Goal: Task Accomplishment & Management: Complete application form

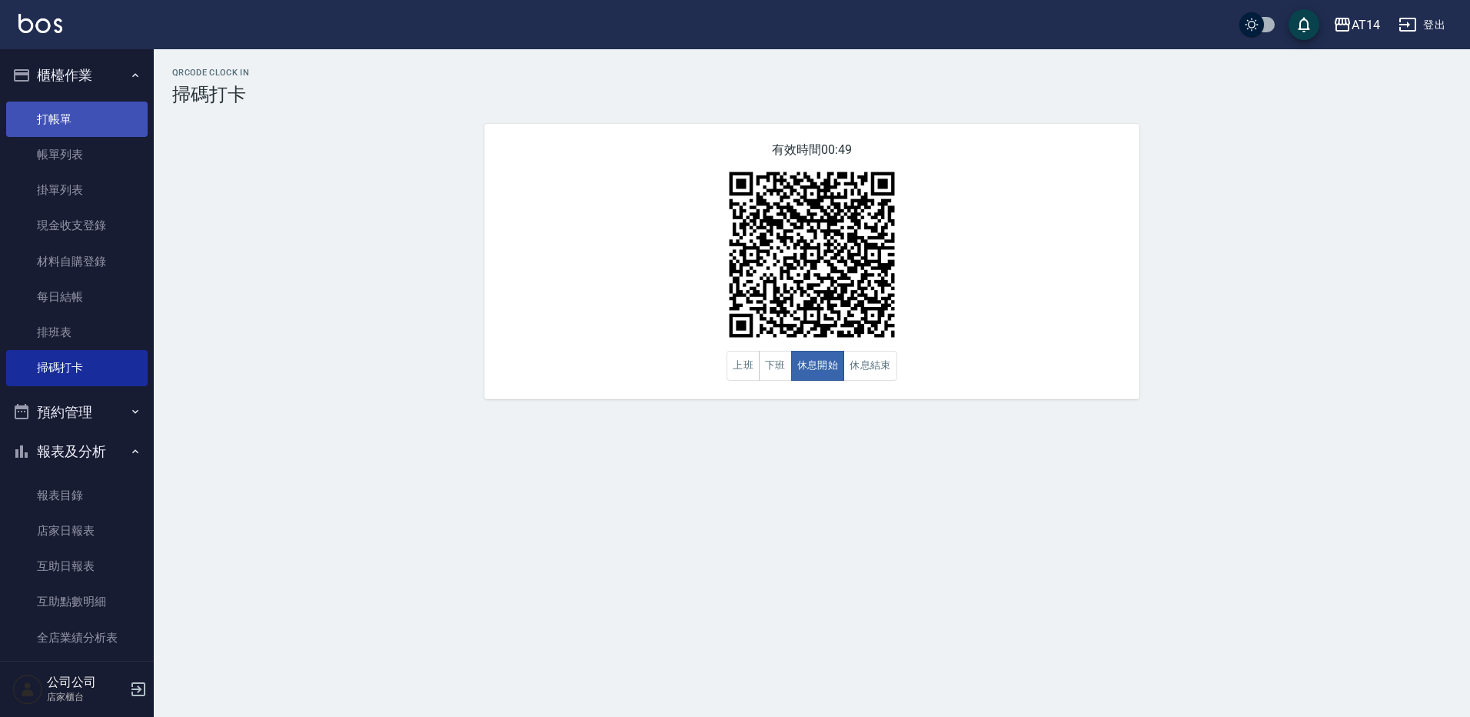
click at [74, 111] on link "打帳單" at bounding box center [76, 118] width 141 height 35
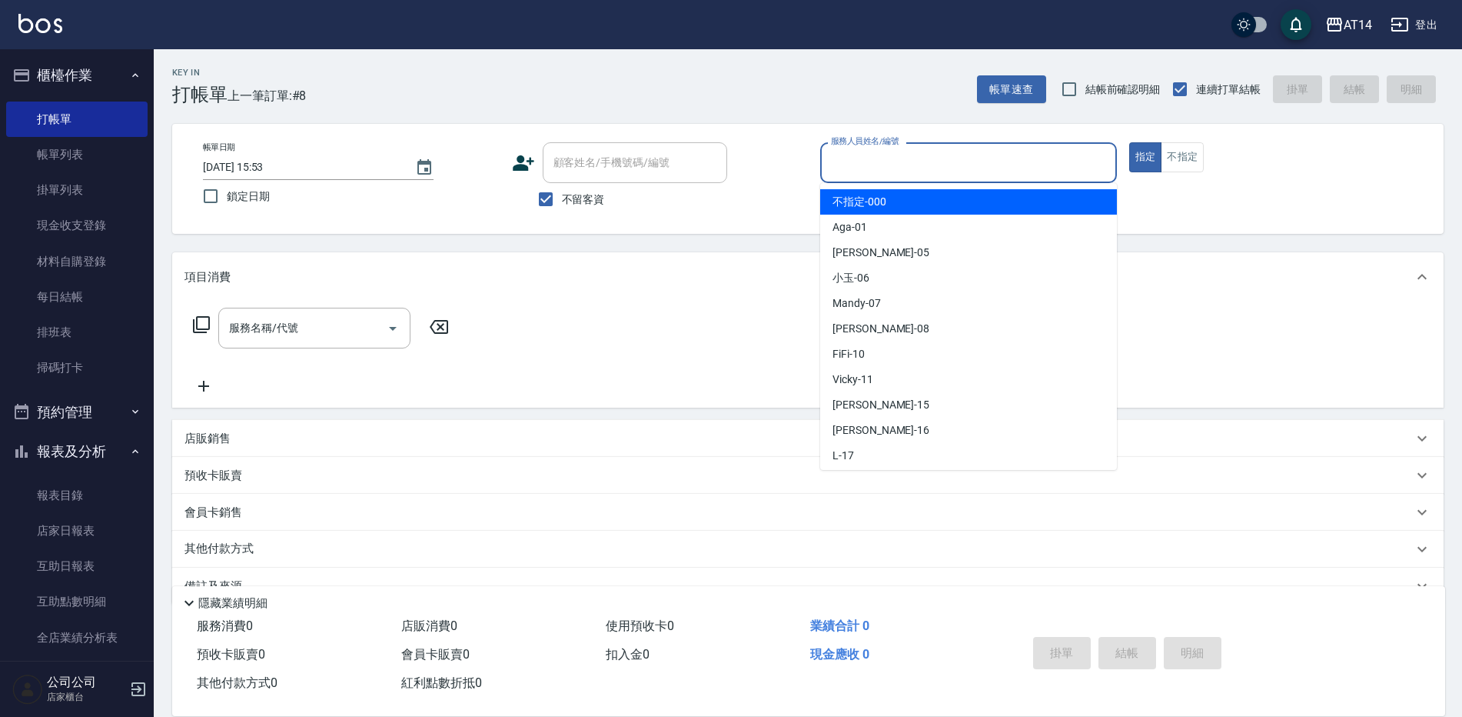
click at [937, 172] on input "服務人員姓名/編號" at bounding box center [968, 162] width 283 height 27
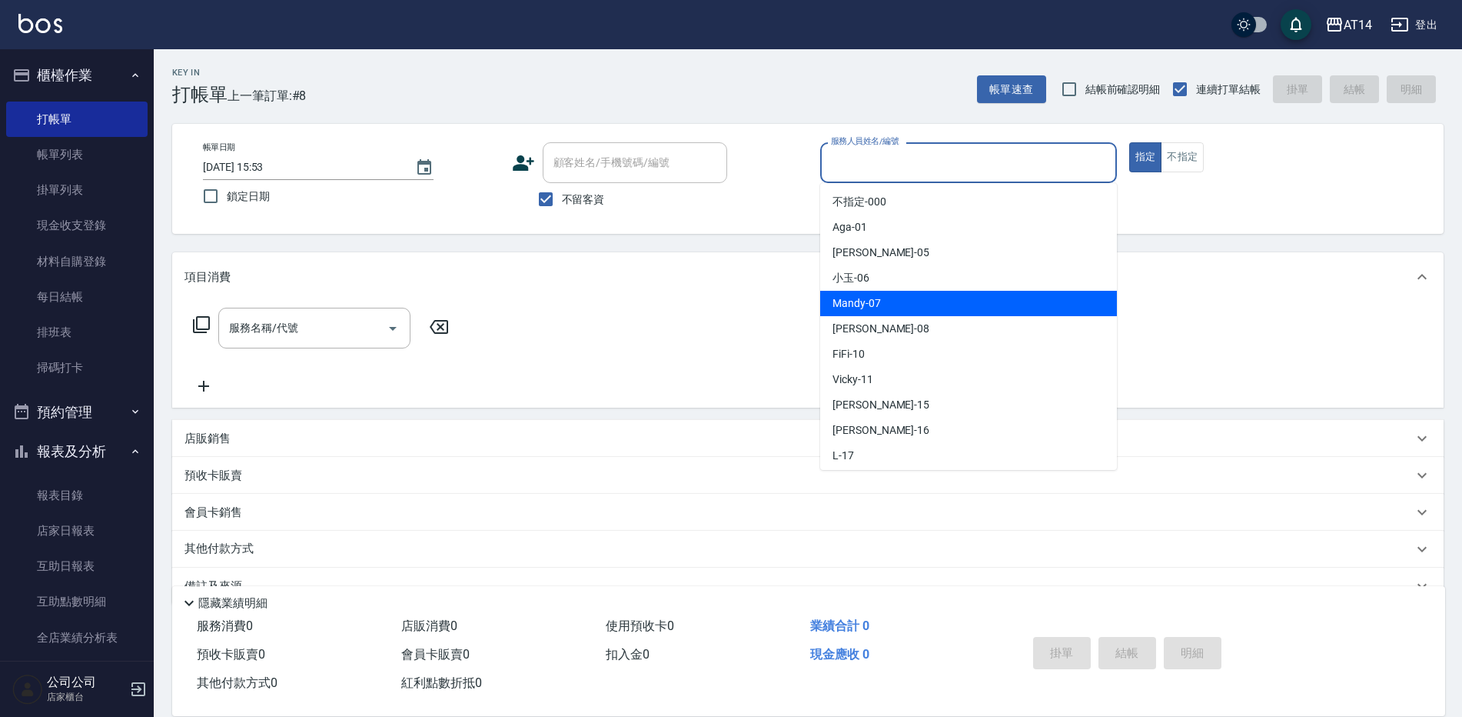
click at [889, 300] on div "Mandy -07" at bounding box center [968, 303] width 297 height 25
type input "Mandy-07"
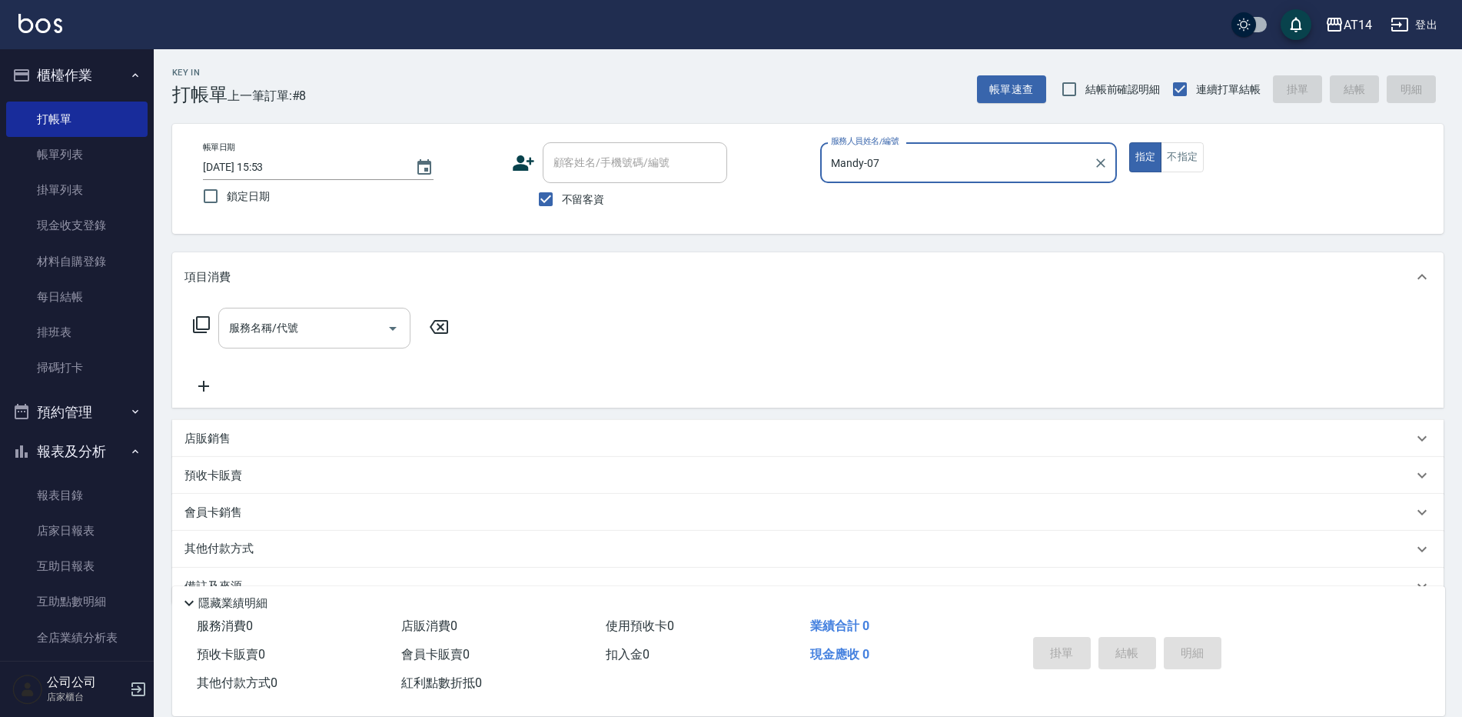
click at [382, 322] on button "Open" at bounding box center [393, 328] width 25 height 25
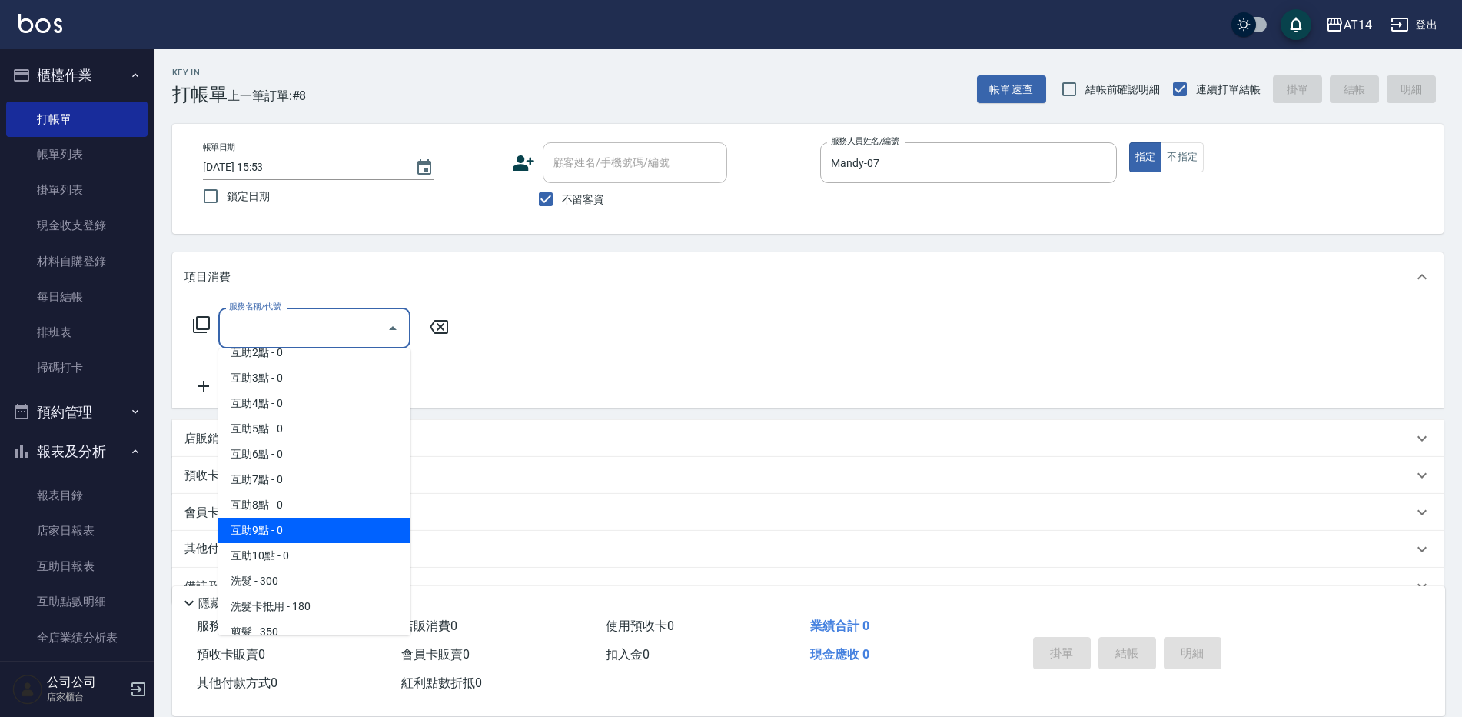
scroll to position [77, 0]
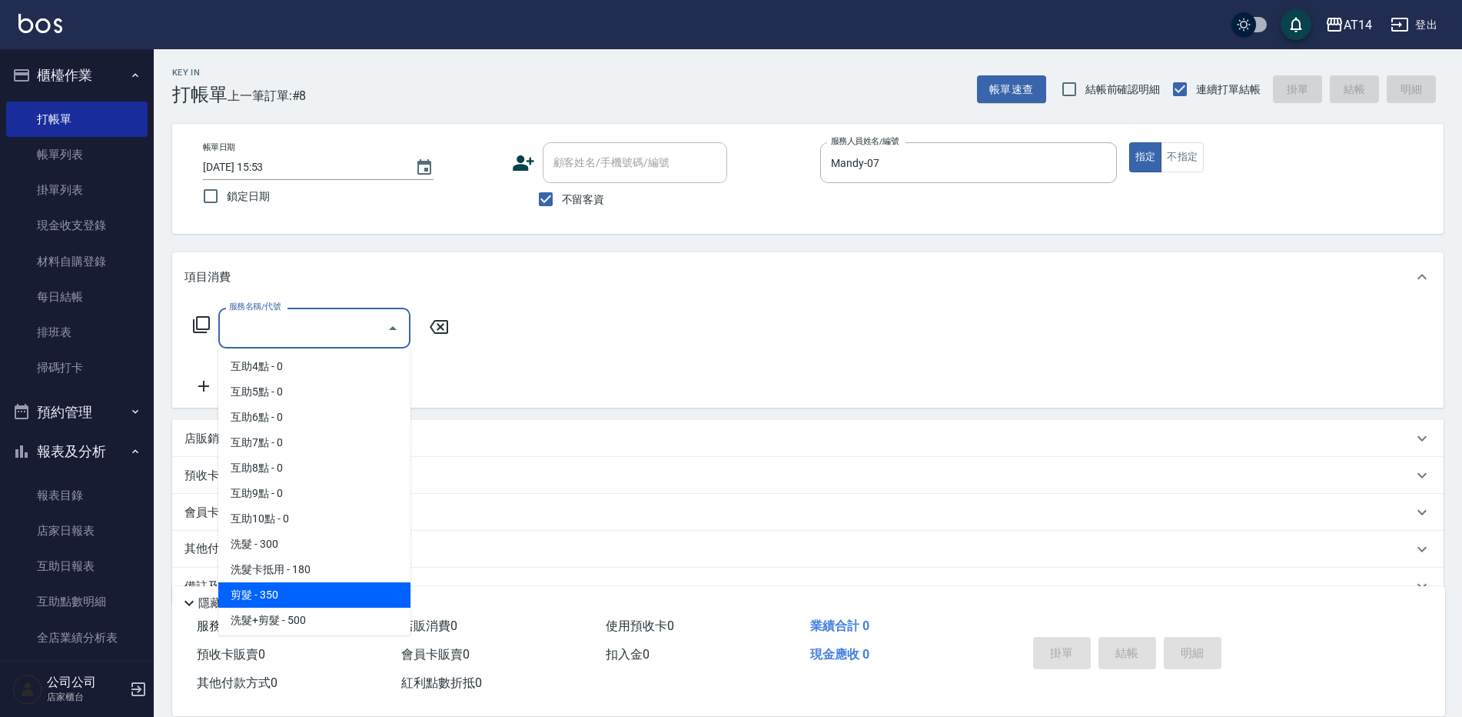
click at [284, 601] on span "剪髮 - 350" at bounding box center [314, 594] width 192 height 25
type input "剪髮(021)"
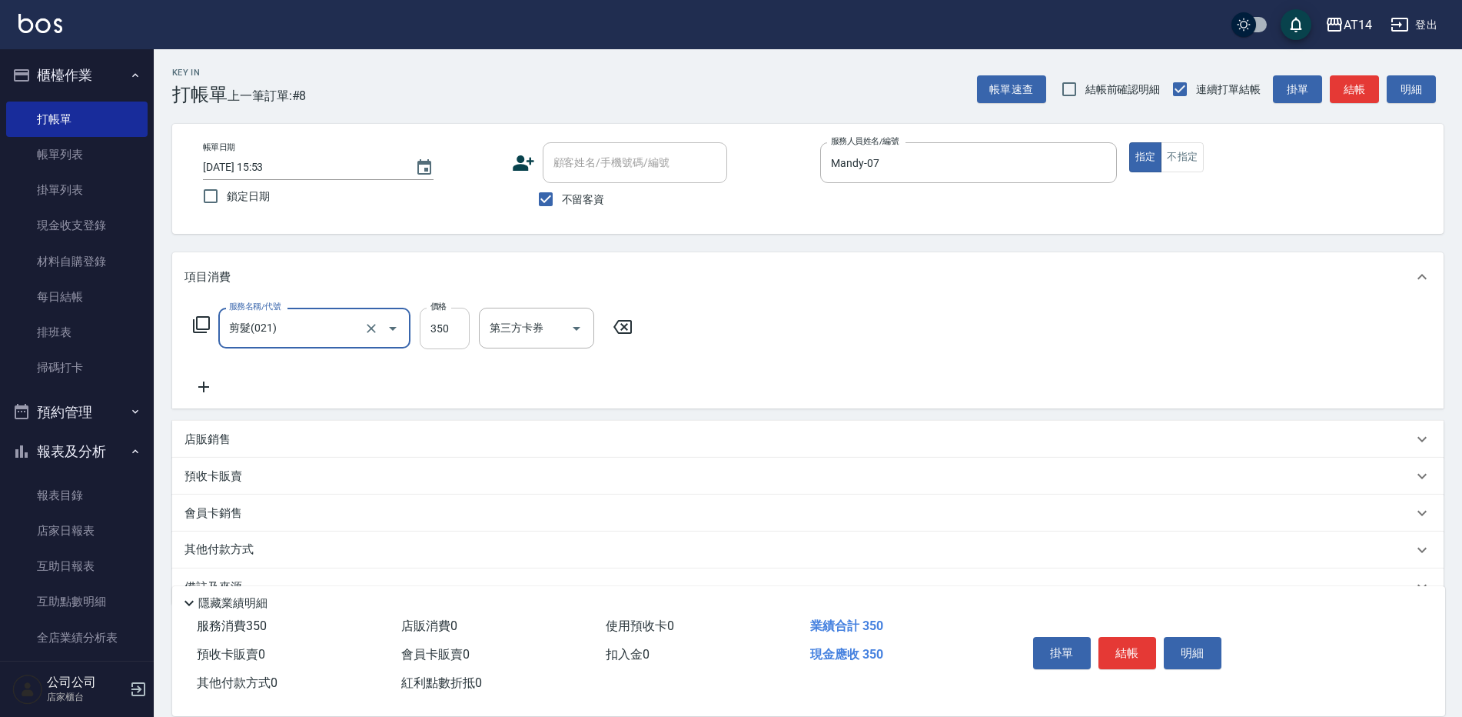
click at [438, 333] on input "350" at bounding box center [445, 329] width 50 height 42
type input "300"
click at [1115, 648] on button "結帳" at bounding box center [1128, 653] width 58 height 32
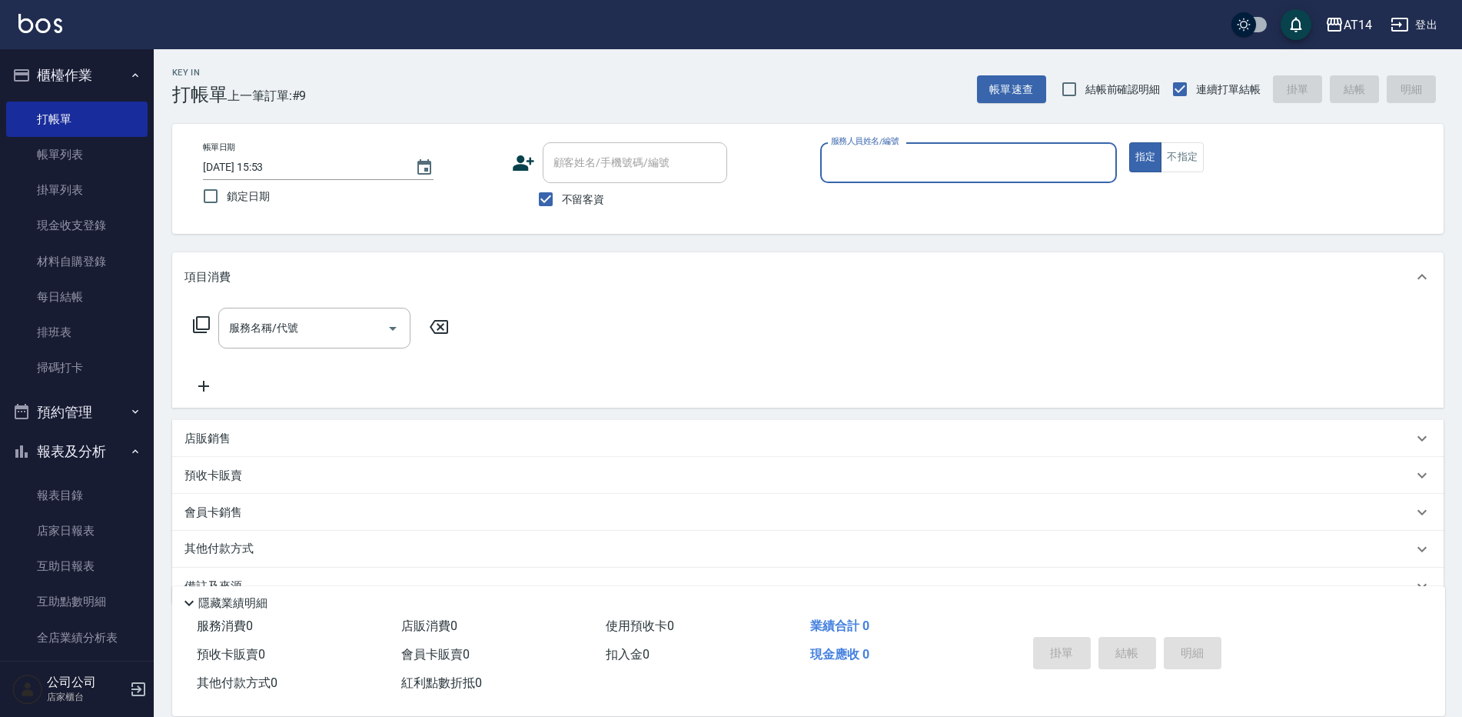
click at [852, 153] on input "服務人員姓名/編號" at bounding box center [968, 162] width 283 height 27
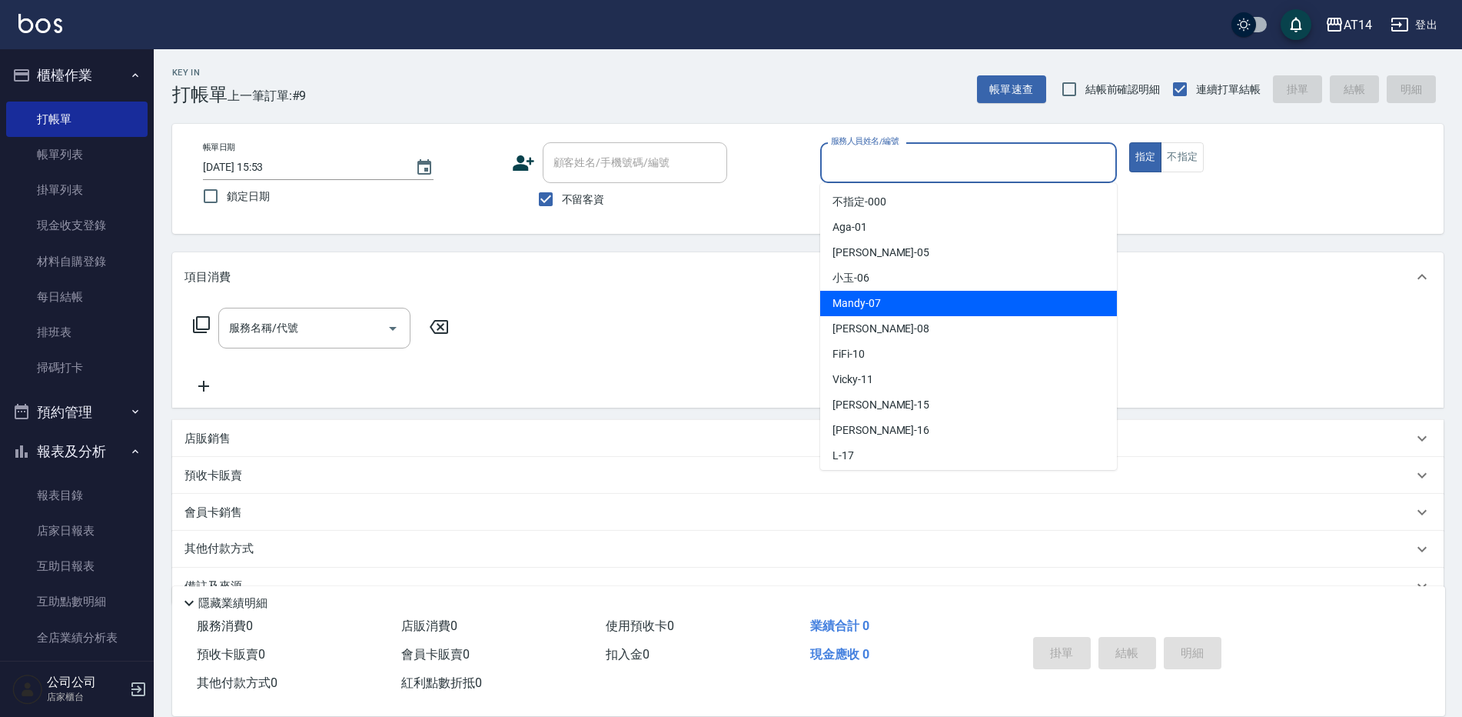
click at [887, 298] on div "Mandy -07" at bounding box center [968, 303] width 297 height 25
type input "Mandy-07"
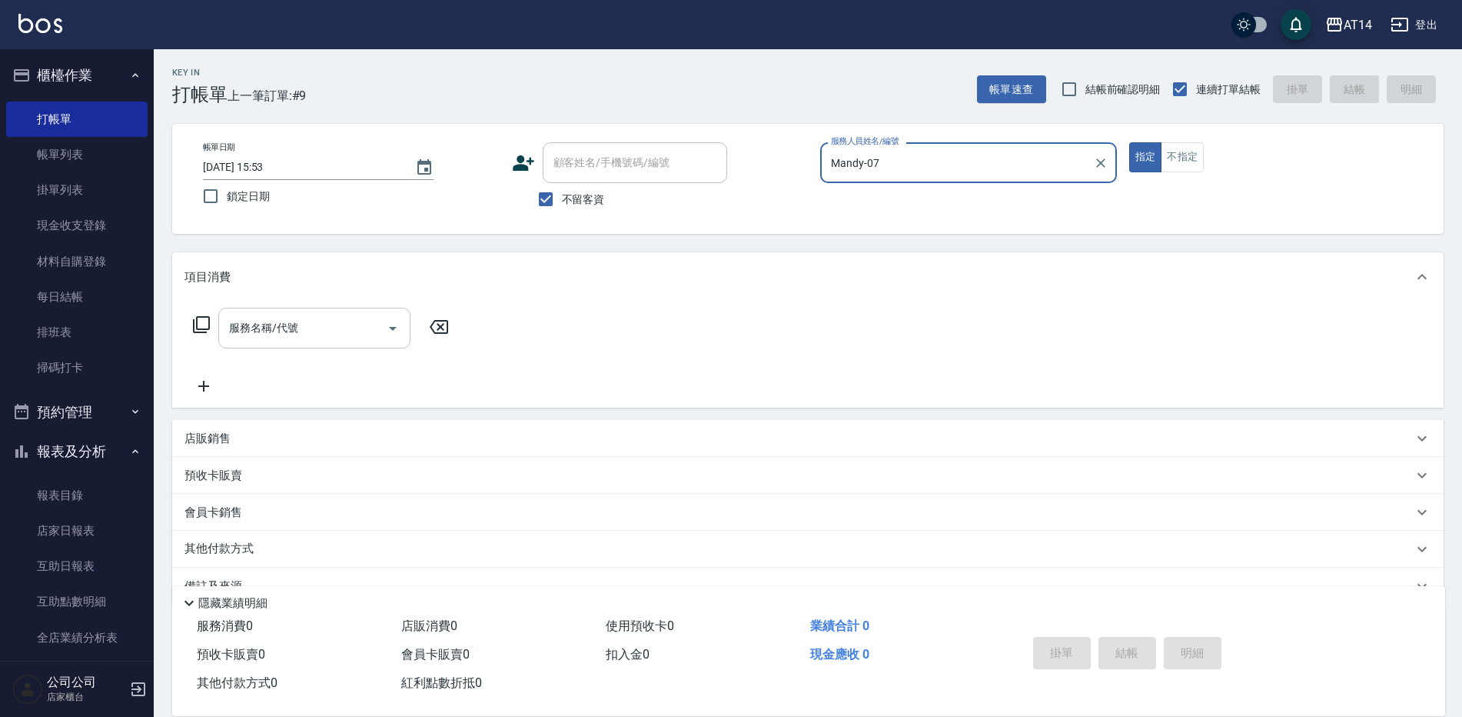
click at [392, 338] on button "Open" at bounding box center [393, 328] width 25 height 25
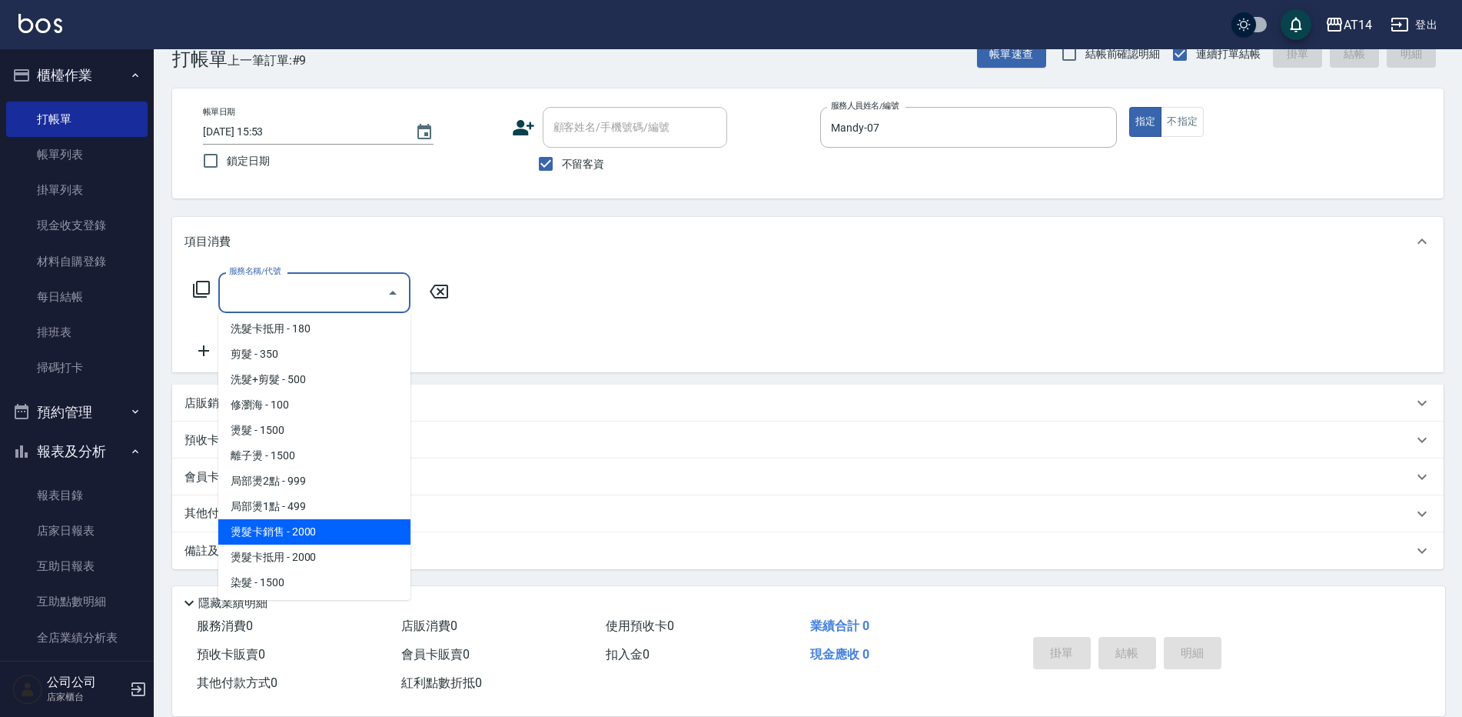
scroll to position [308, 0]
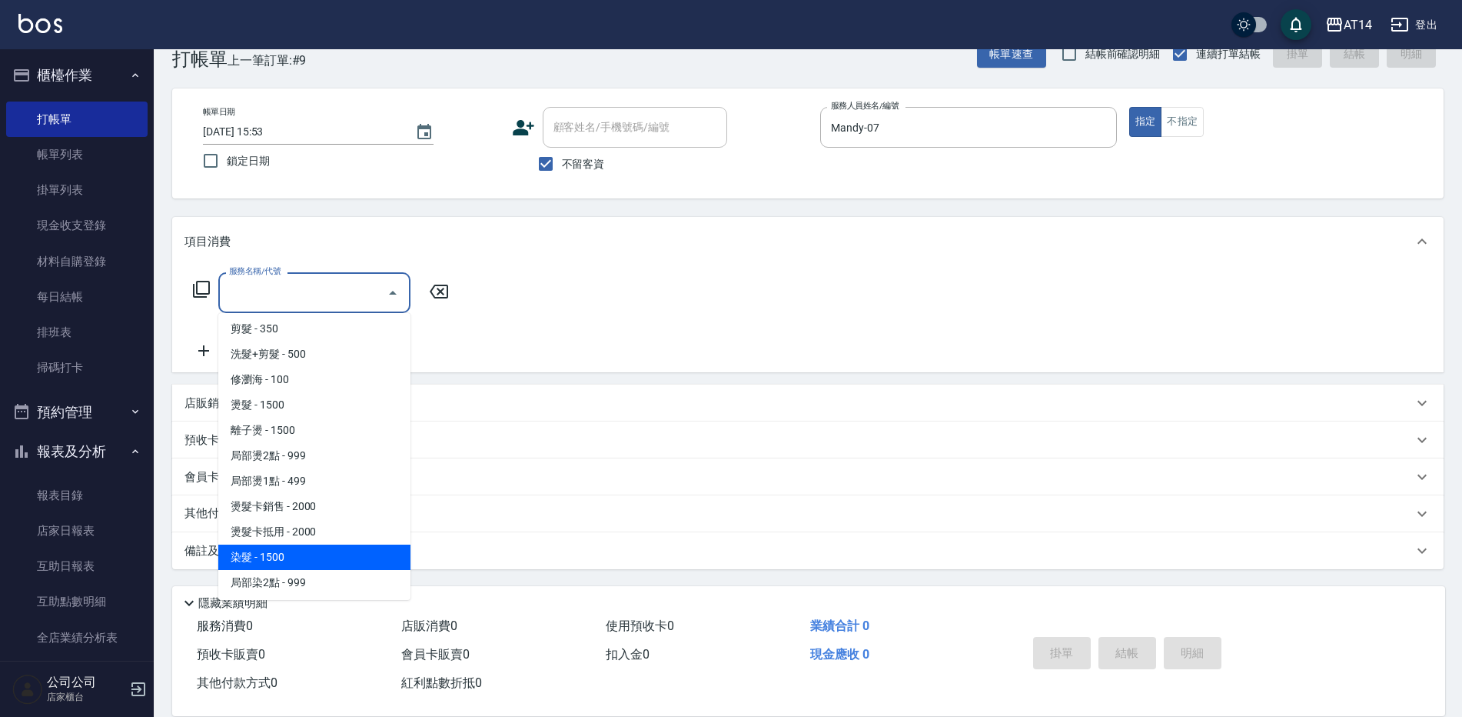
click at [298, 550] on span "染髮 - 1500" at bounding box center [314, 556] width 192 height 25
type input "染髮(041)"
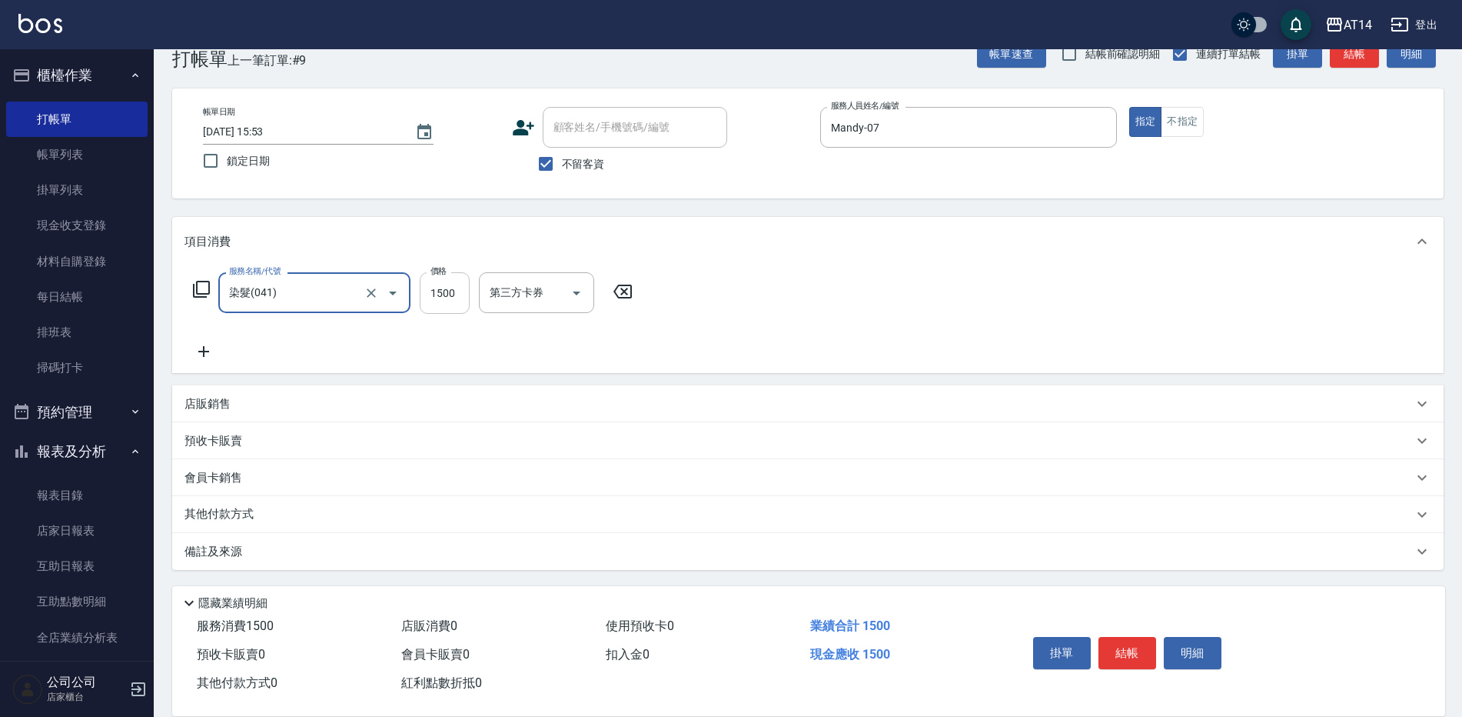
click at [428, 300] on input "1500" at bounding box center [445, 293] width 50 height 42
type input "1300"
click at [1140, 644] on button "結帳" at bounding box center [1128, 653] width 58 height 32
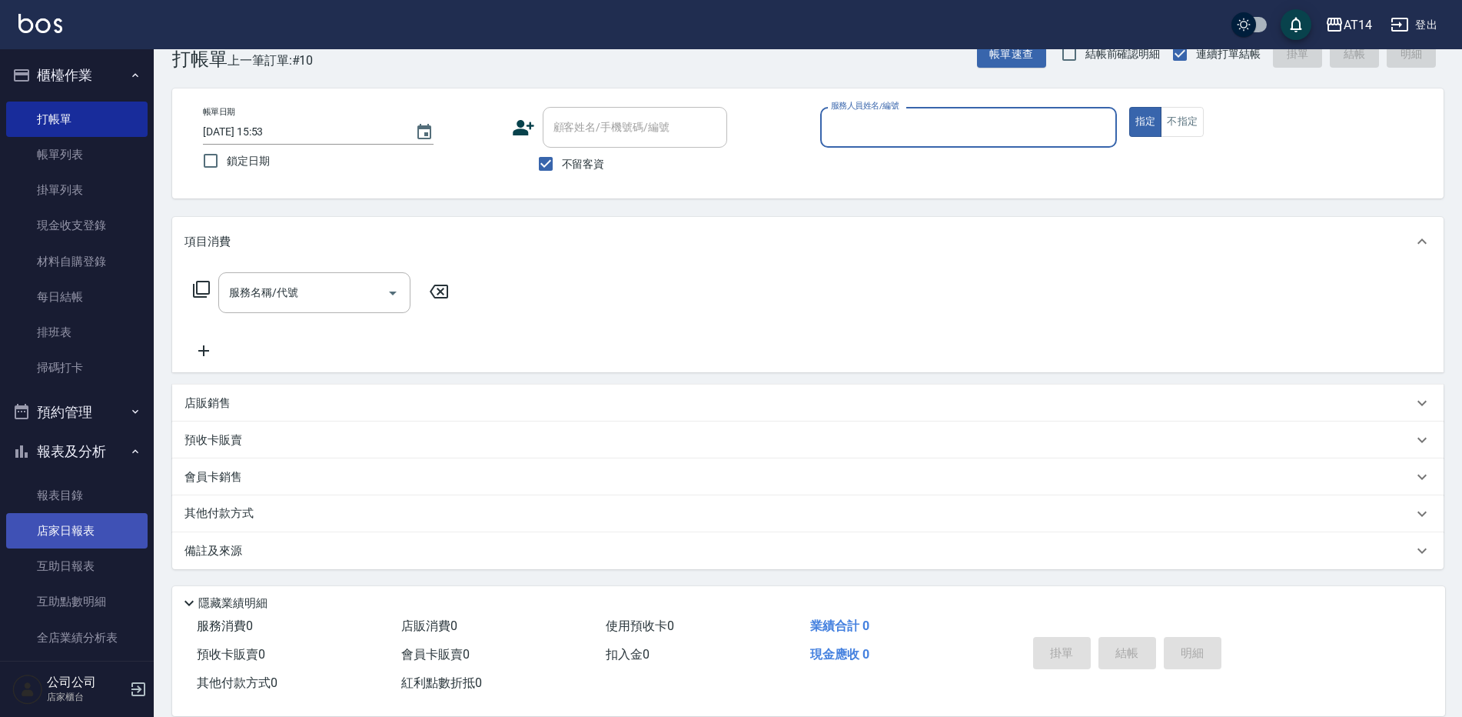
scroll to position [77, 0]
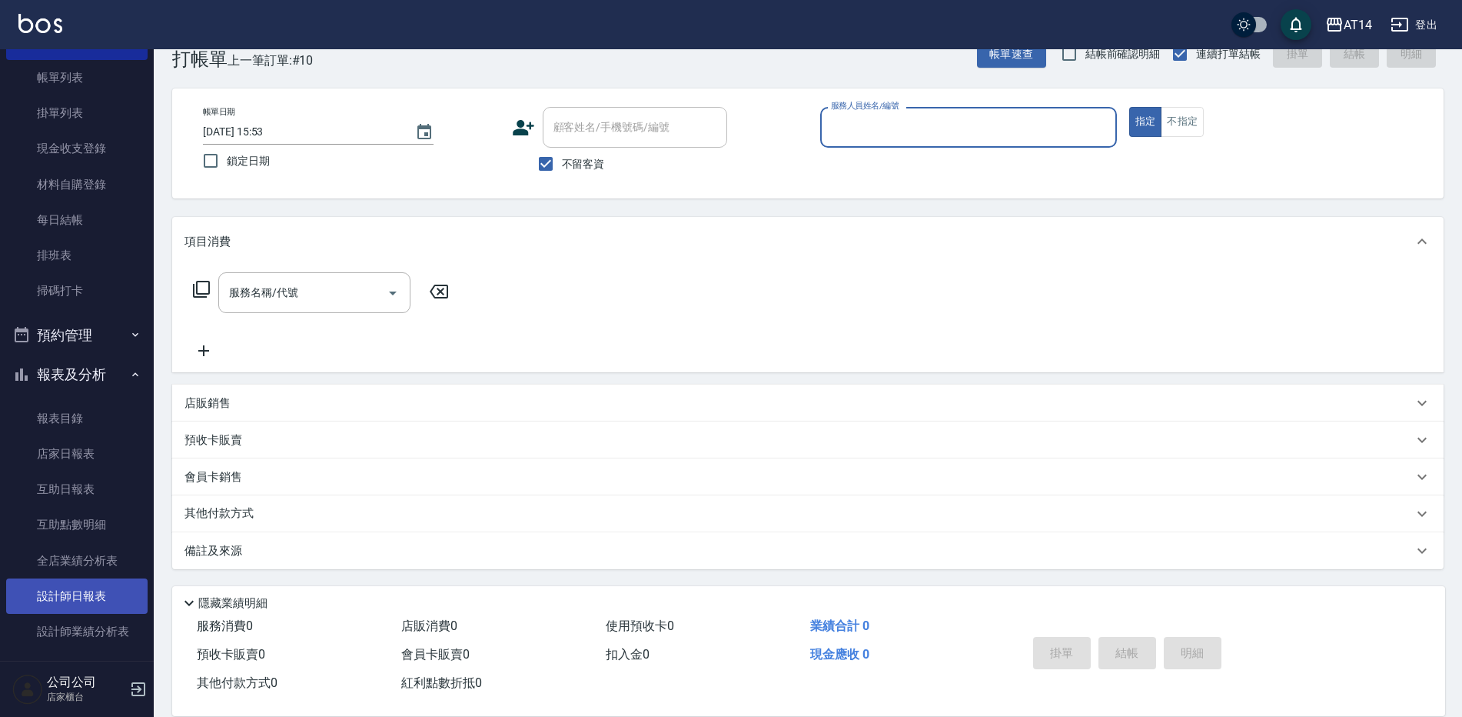
click at [58, 601] on link "設計師日報表" at bounding box center [76, 595] width 141 height 35
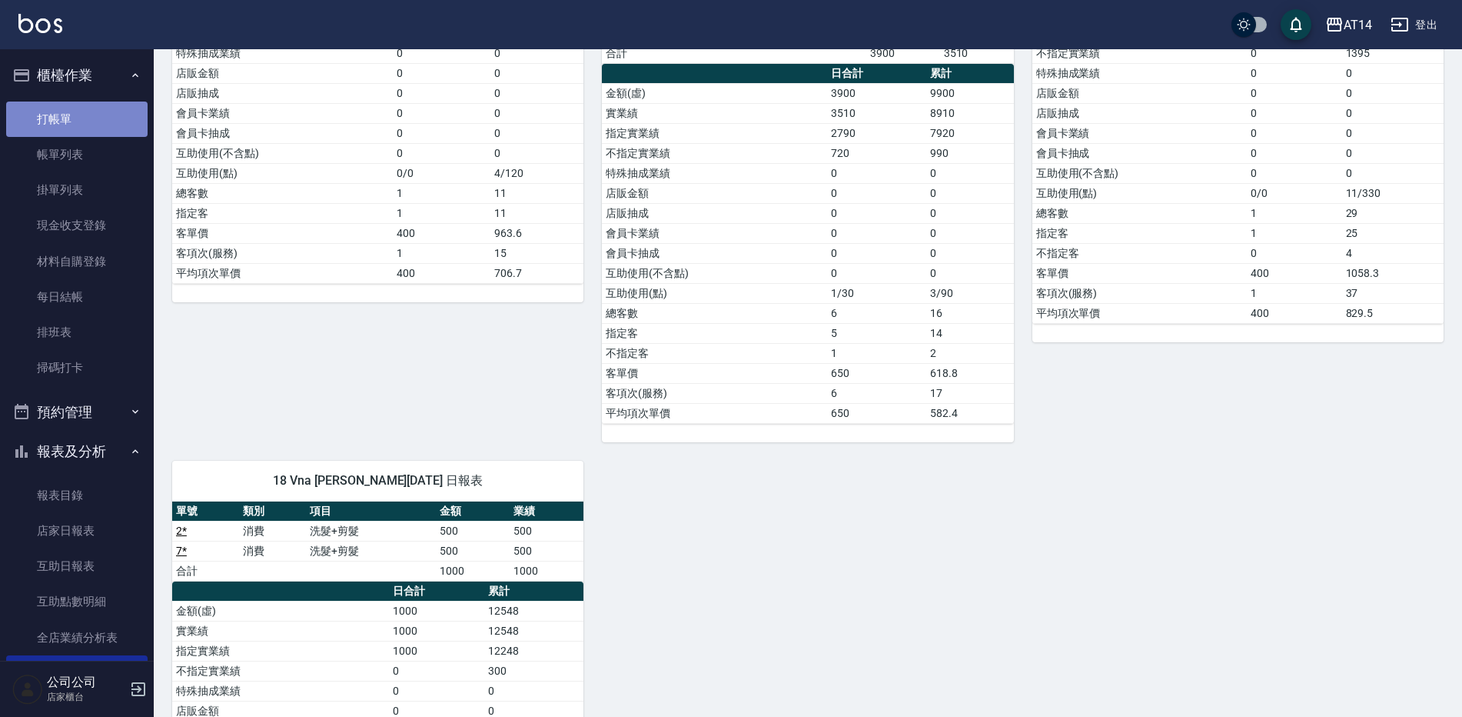
click at [79, 120] on link "打帳單" at bounding box center [76, 118] width 141 height 35
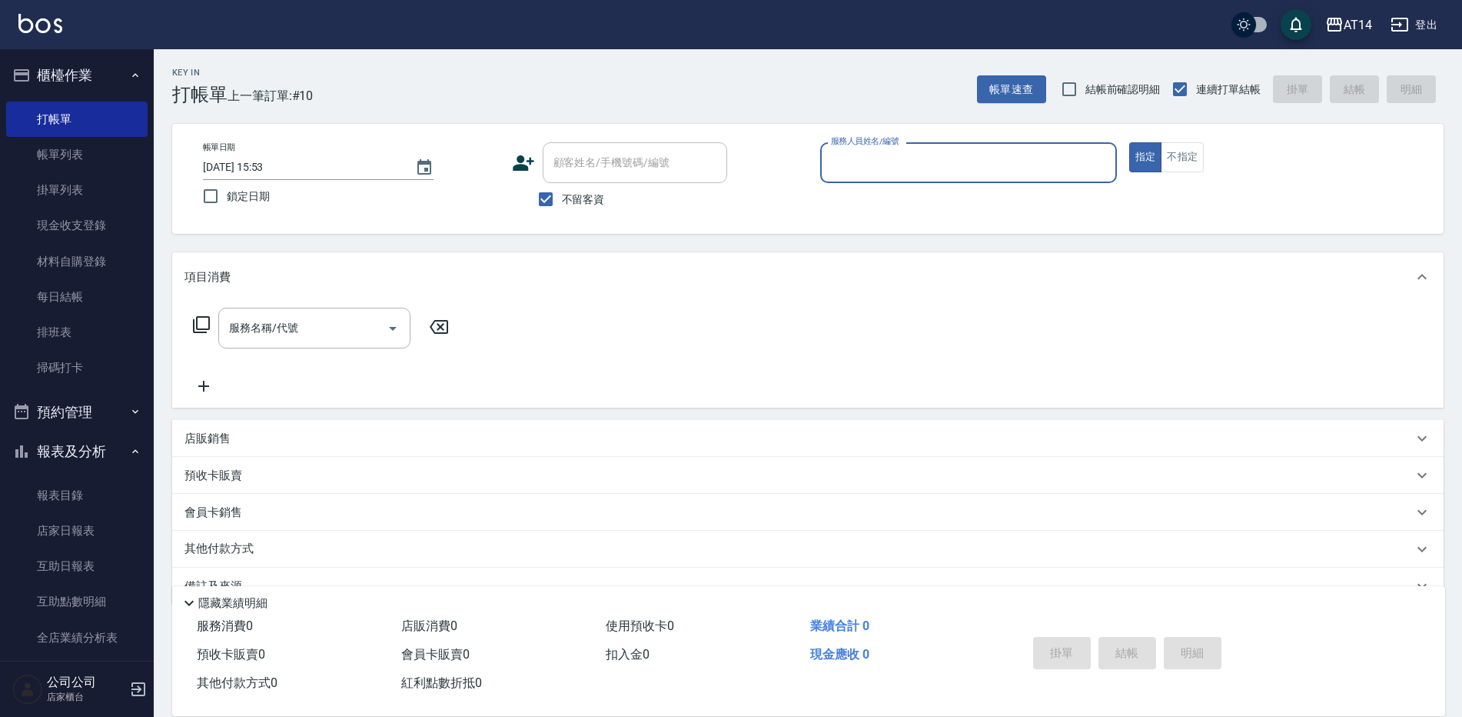
click at [859, 155] on input "服務人員姓名/編號" at bounding box center [968, 162] width 283 height 27
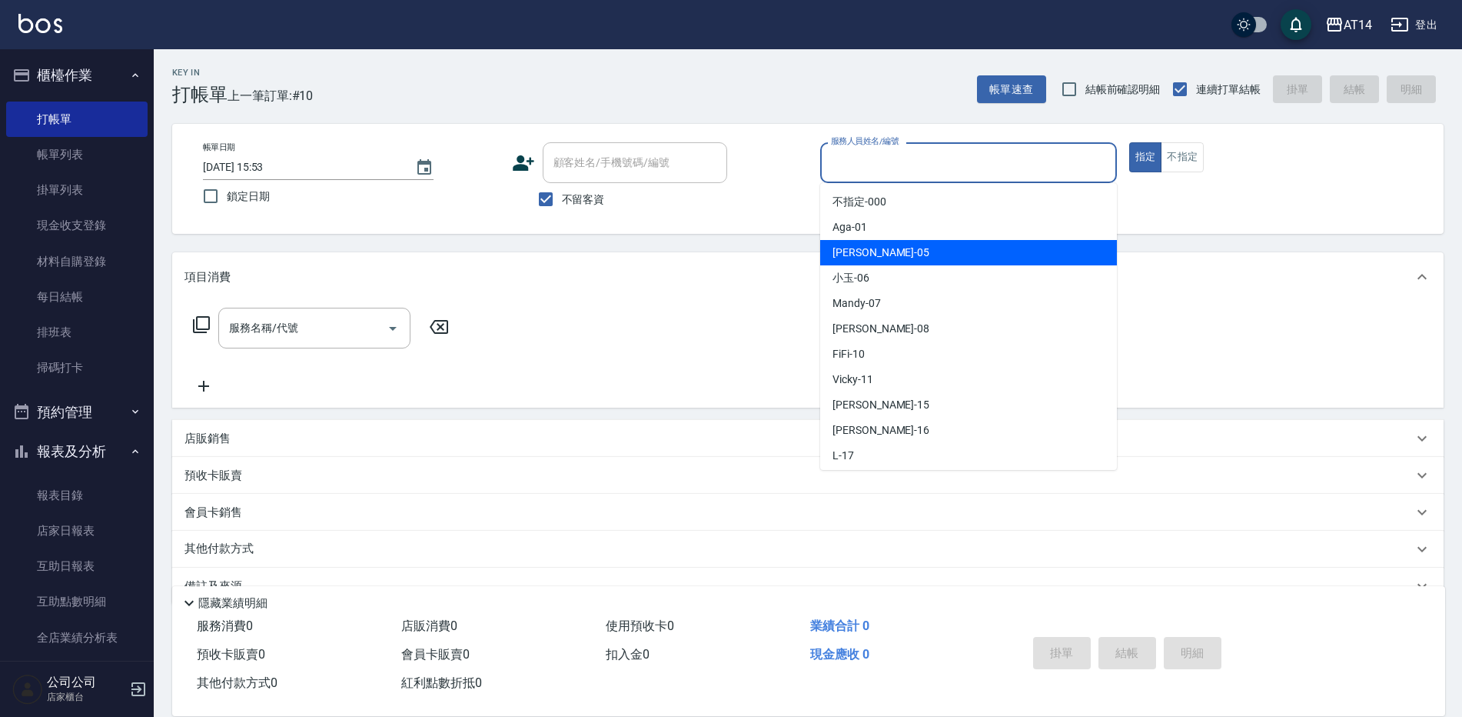
click at [882, 255] on div "Patty -05" at bounding box center [968, 252] width 297 height 25
type input "Patty-05"
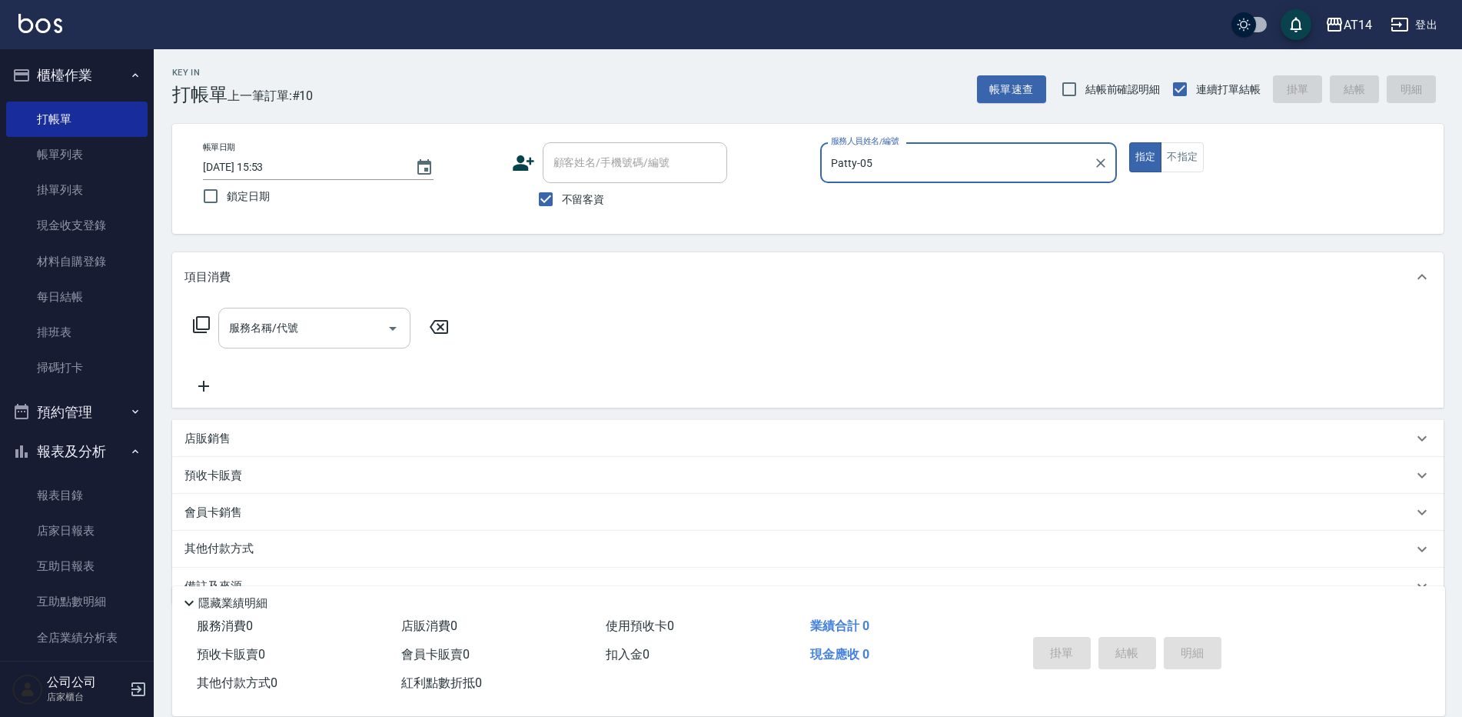
click at [274, 335] on div "服務名稱/代號 服務名稱/代號" at bounding box center [314, 328] width 192 height 41
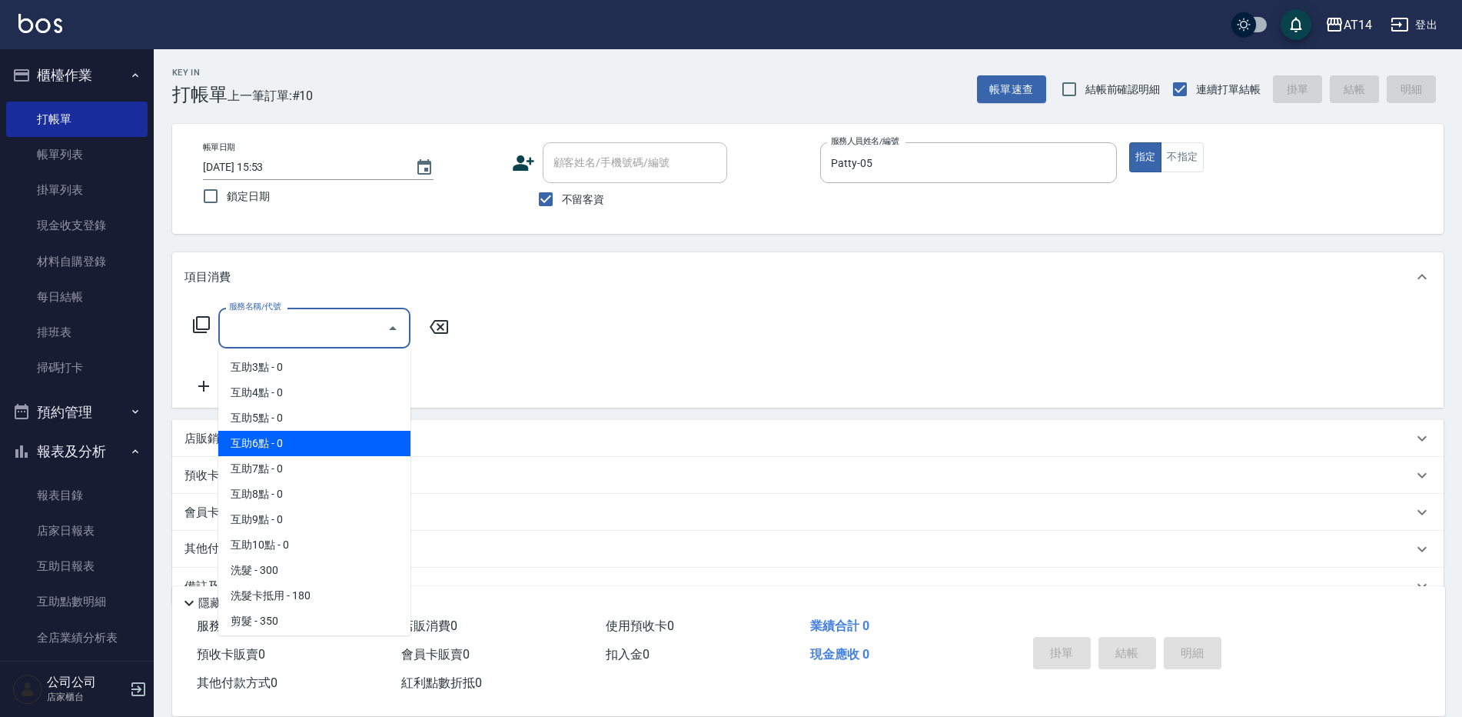
scroll to position [77, 0]
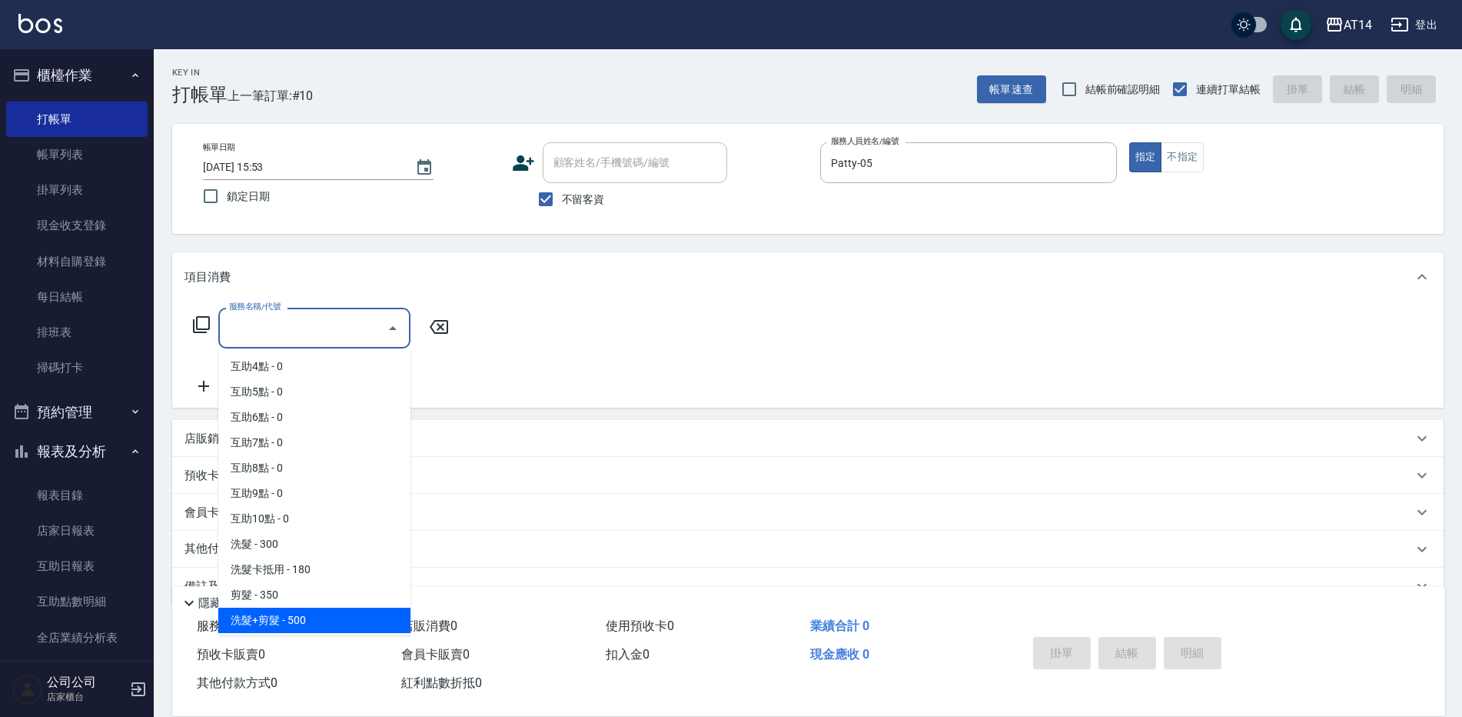
click at [303, 617] on span "洗髮+剪髮 - 500" at bounding box center [314, 619] width 192 height 25
type input "洗髮+剪髮(022)"
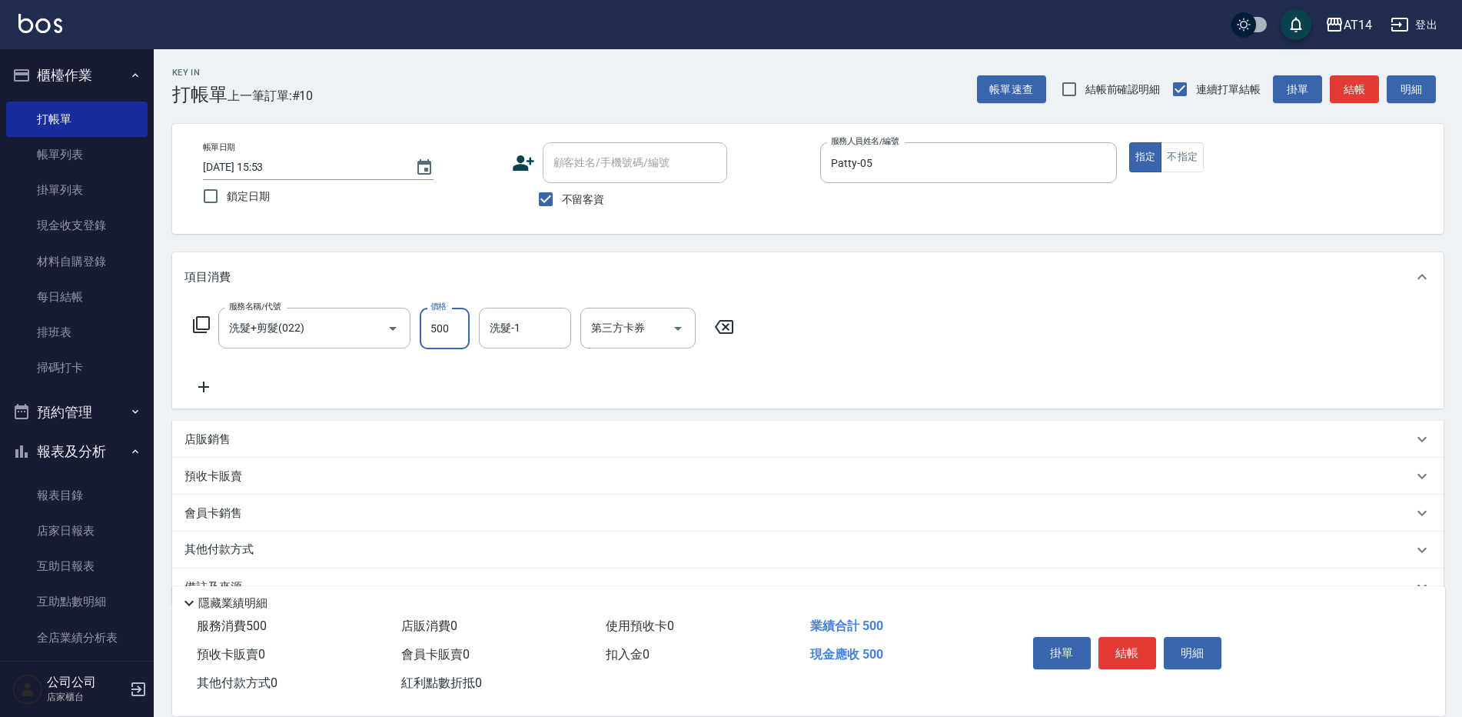
click at [464, 314] on input "500" at bounding box center [445, 329] width 50 height 42
type input "1050"
click at [198, 386] on icon at bounding box center [204, 387] width 38 height 18
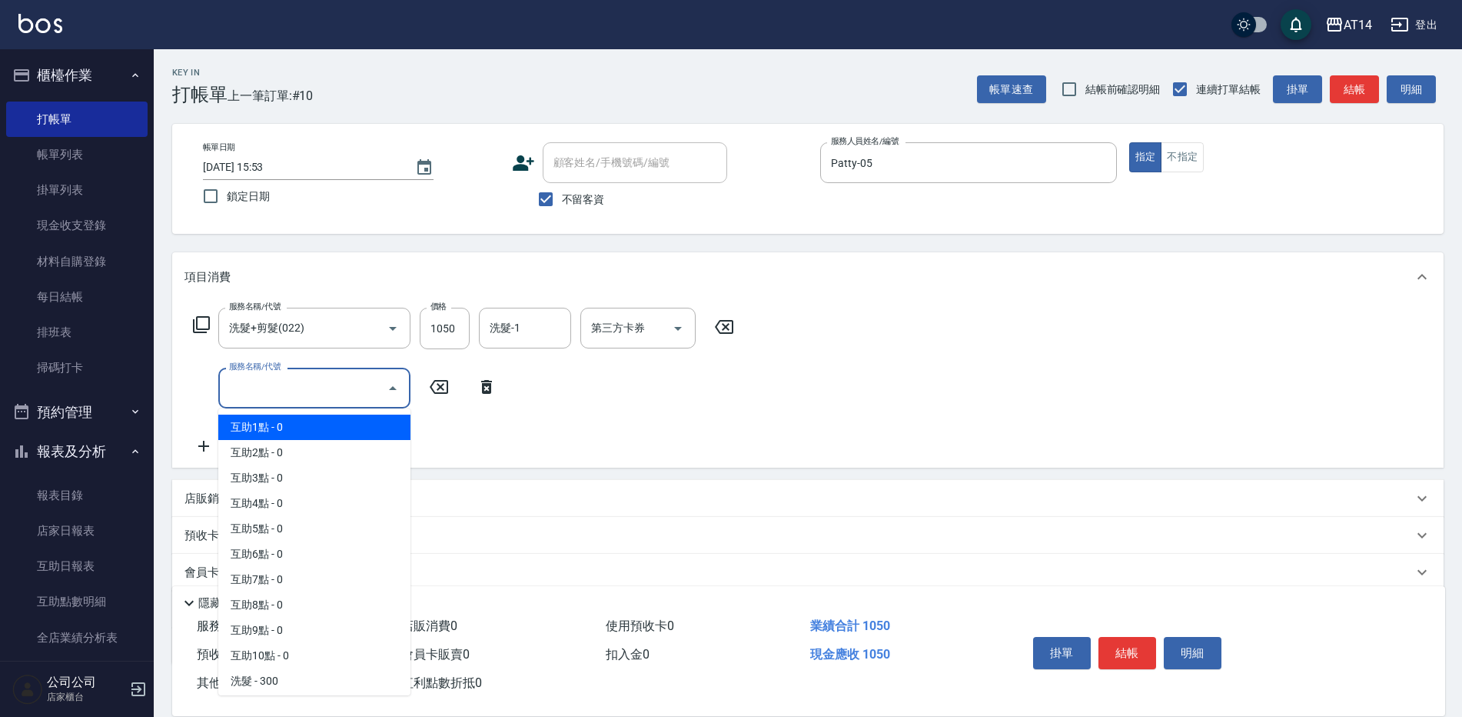
click at [258, 393] on input "服務名稱/代號" at bounding box center [302, 387] width 155 height 27
click at [301, 432] on span "互助1點 - 0" at bounding box center [314, 426] width 192 height 25
type input "互助1點(001)"
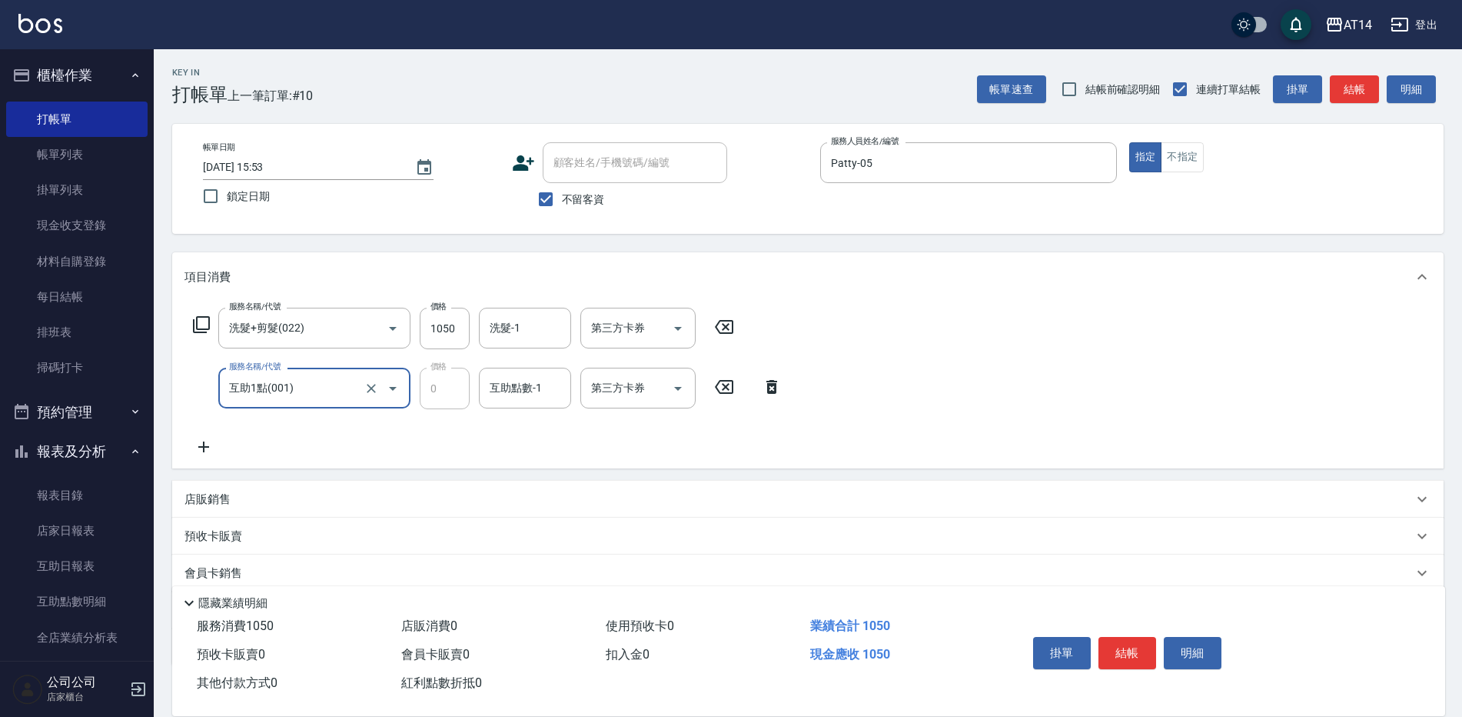
click at [772, 384] on icon at bounding box center [772, 387] width 11 height 14
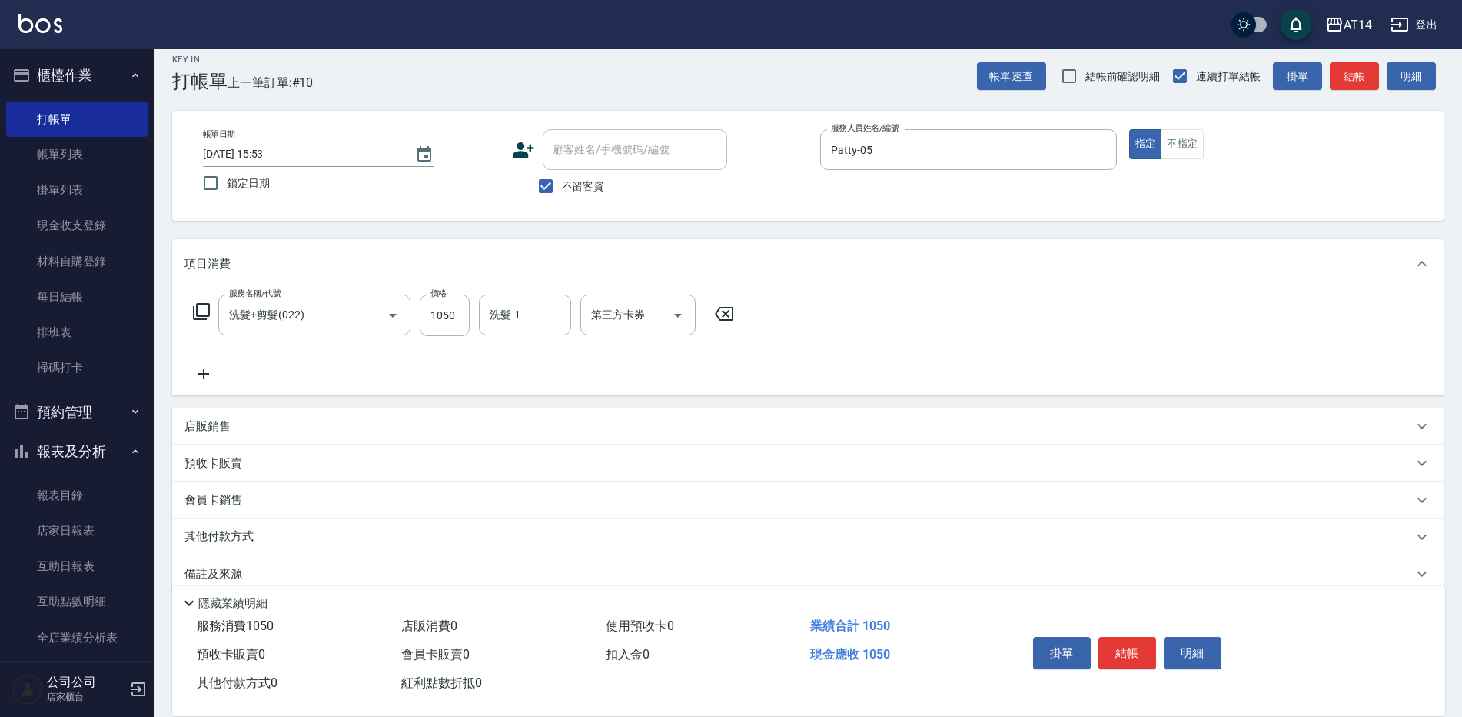
scroll to position [36, 0]
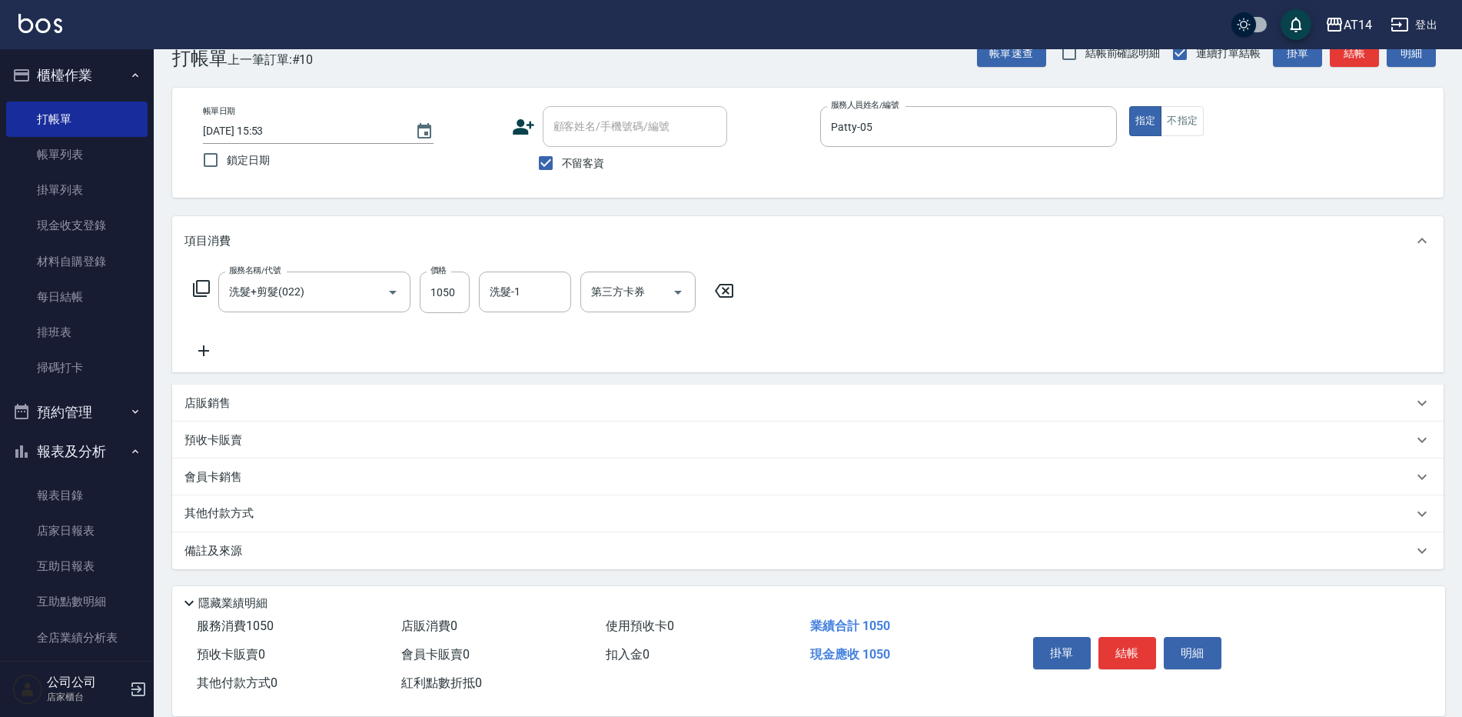
click at [232, 503] on div "其他付款方式" at bounding box center [808, 513] width 1272 height 37
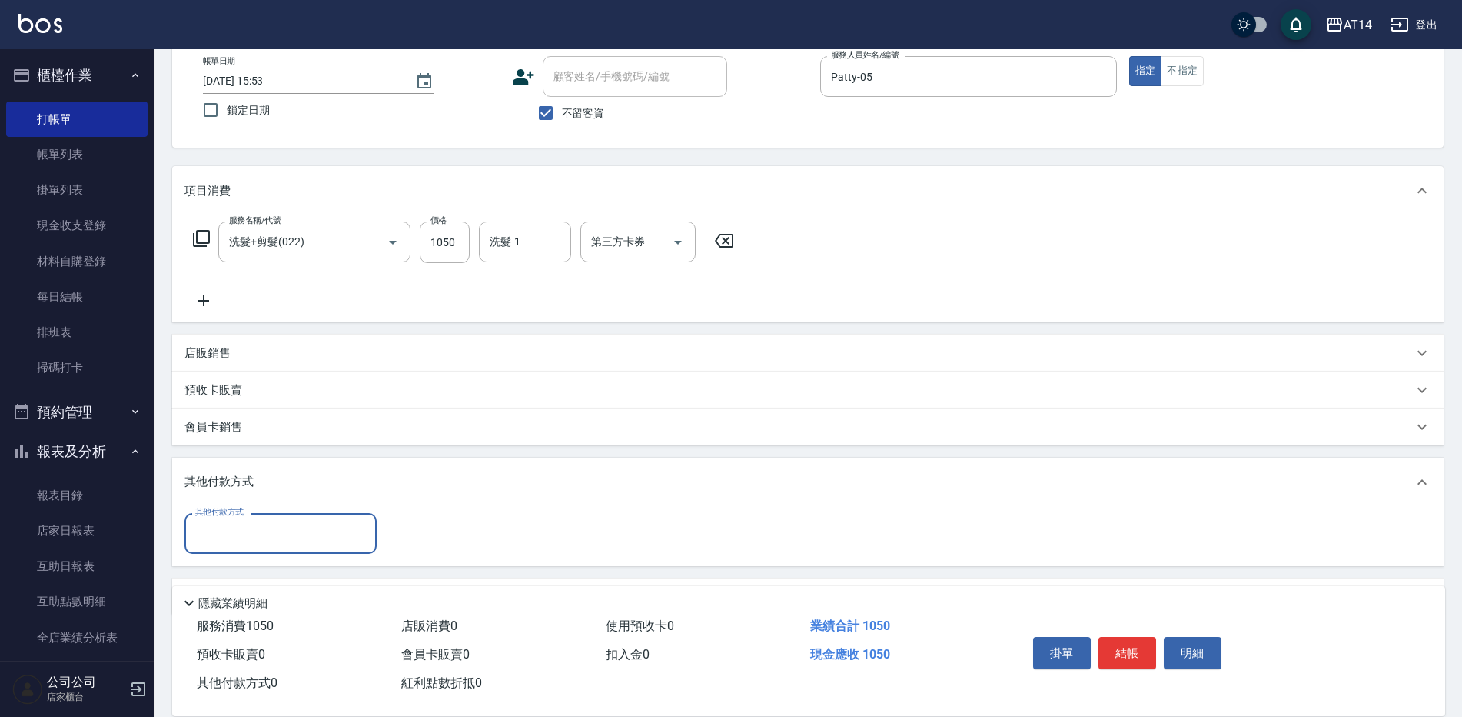
scroll to position [113, 0]
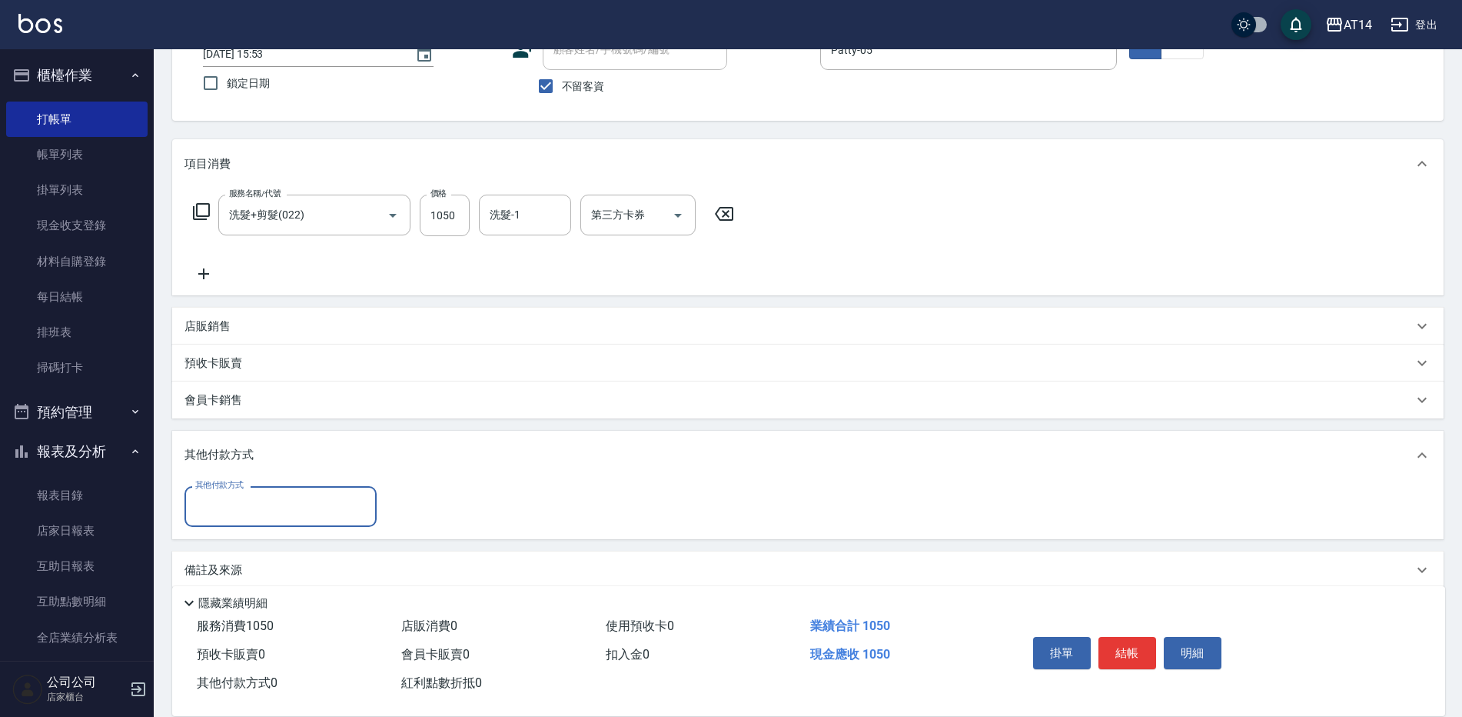
click at [255, 512] on input "其他付款方式" at bounding box center [280, 506] width 178 height 27
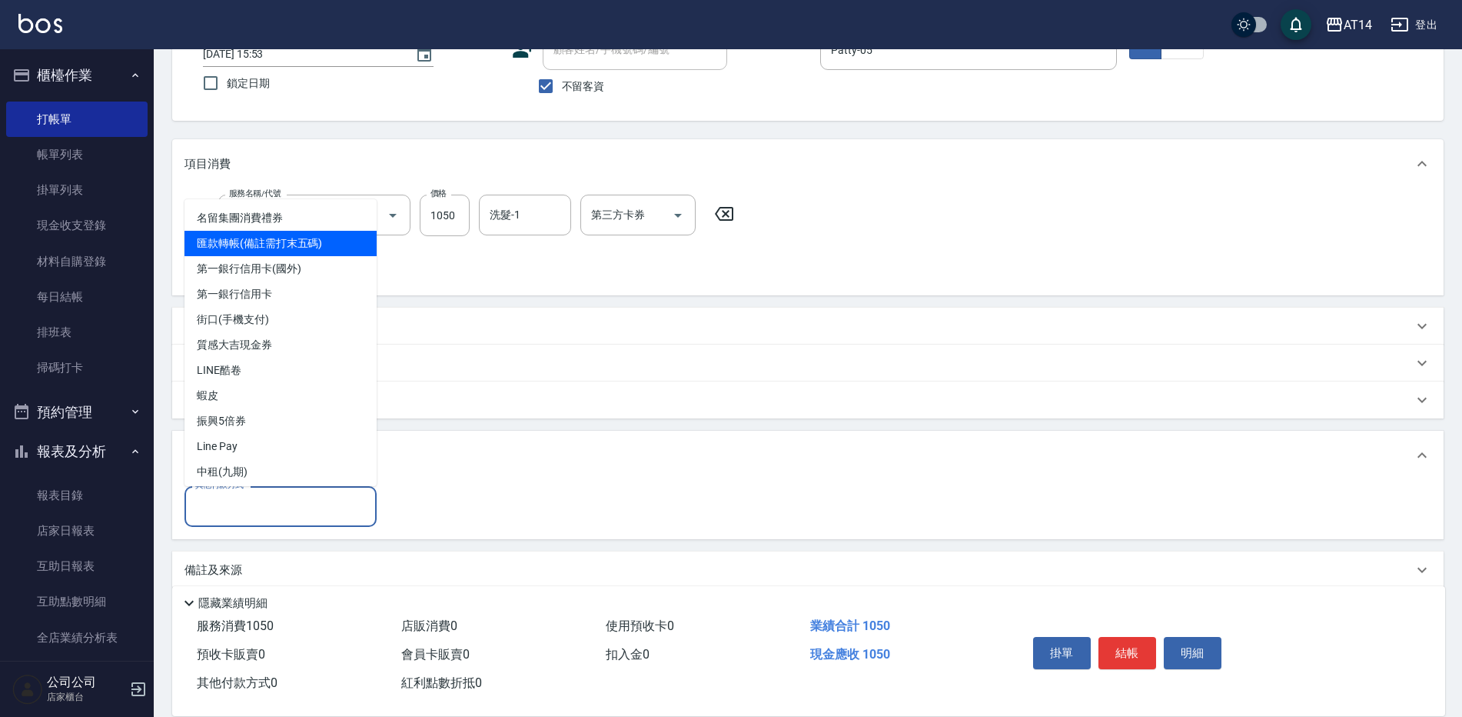
click at [245, 237] on span "匯款轉帳(備註需打末五碼)" at bounding box center [281, 243] width 192 height 25
type input "匯款轉帳(備註需打末五碼)"
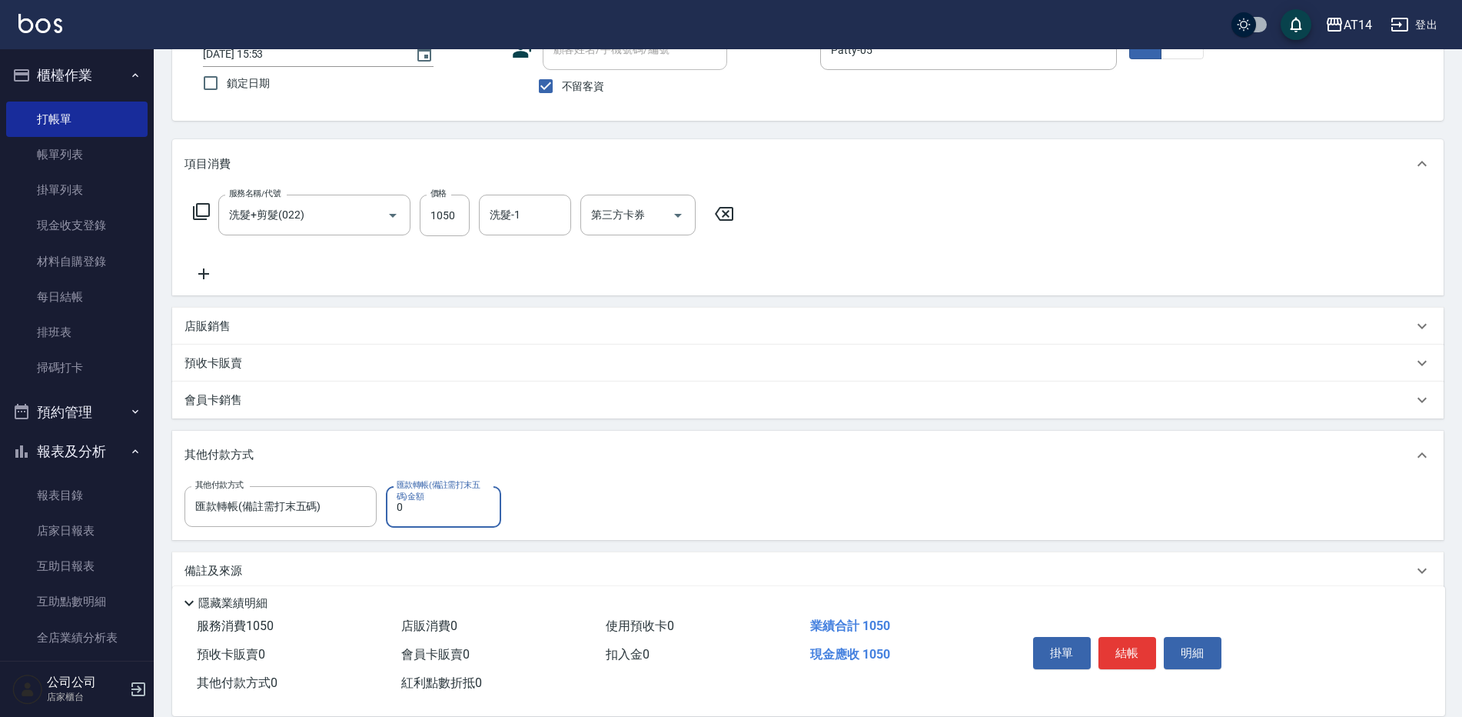
drag, startPoint x: 409, startPoint y: 512, endPoint x: 402, endPoint y: 527, distance: 16.2
click at [394, 521] on input "0" at bounding box center [443, 507] width 115 height 42
type input "1050"
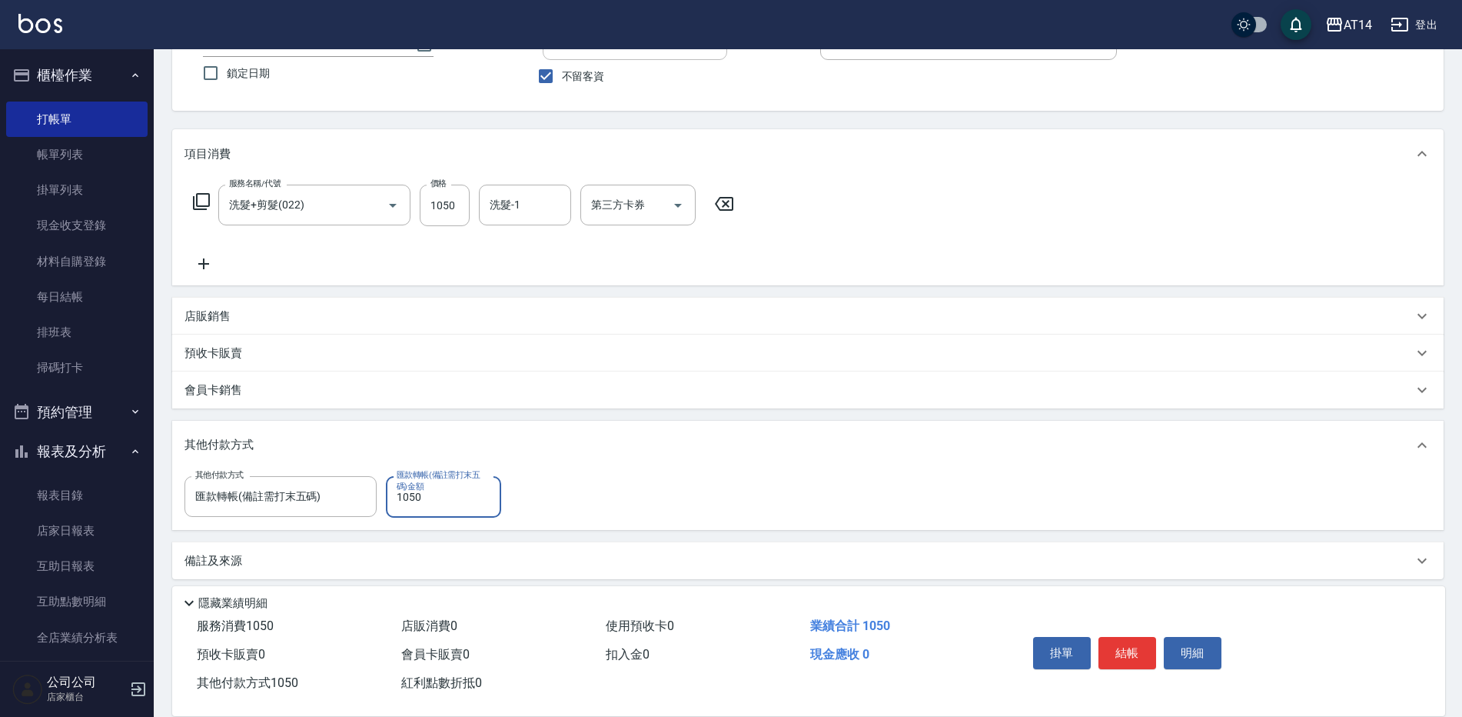
scroll to position [133, 0]
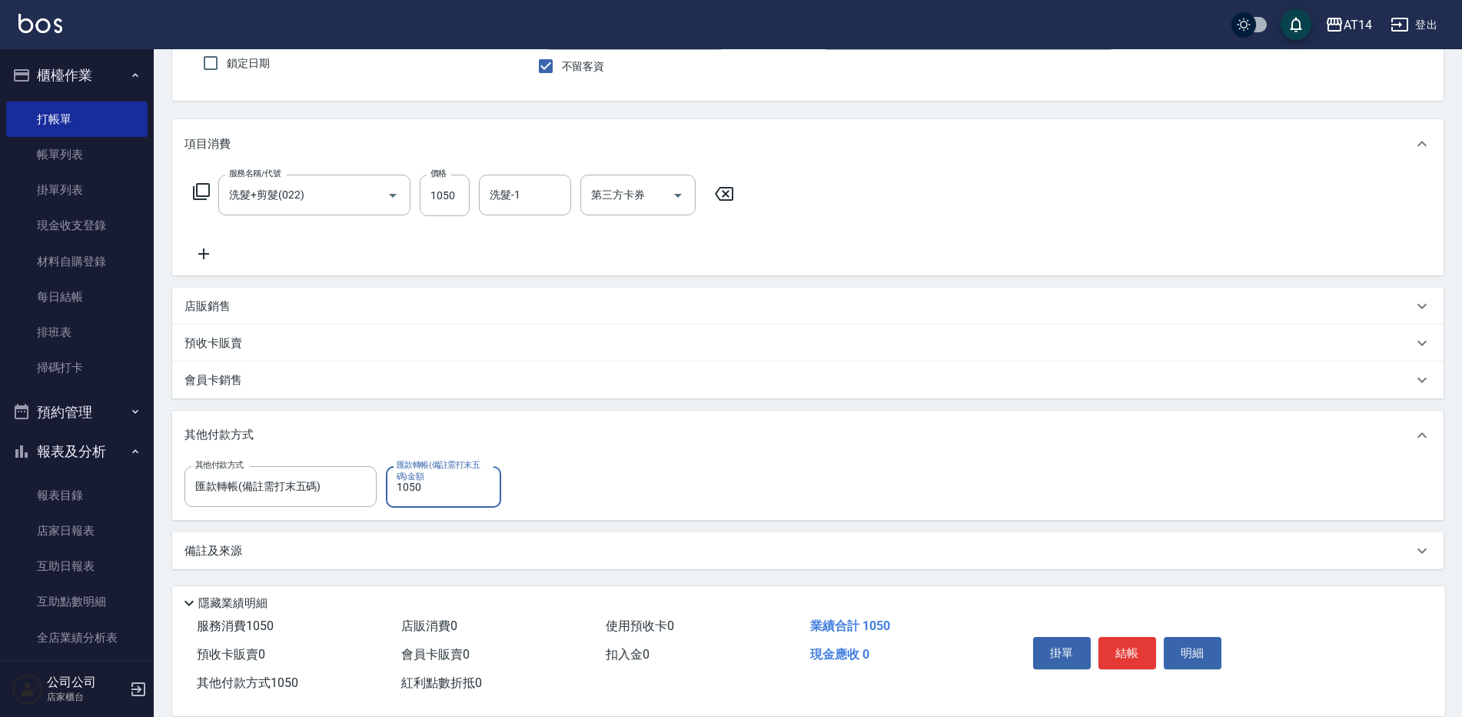
click at [214, 540] on div "備註及來源" at bounding box center [808, 550] width 1272 height 37
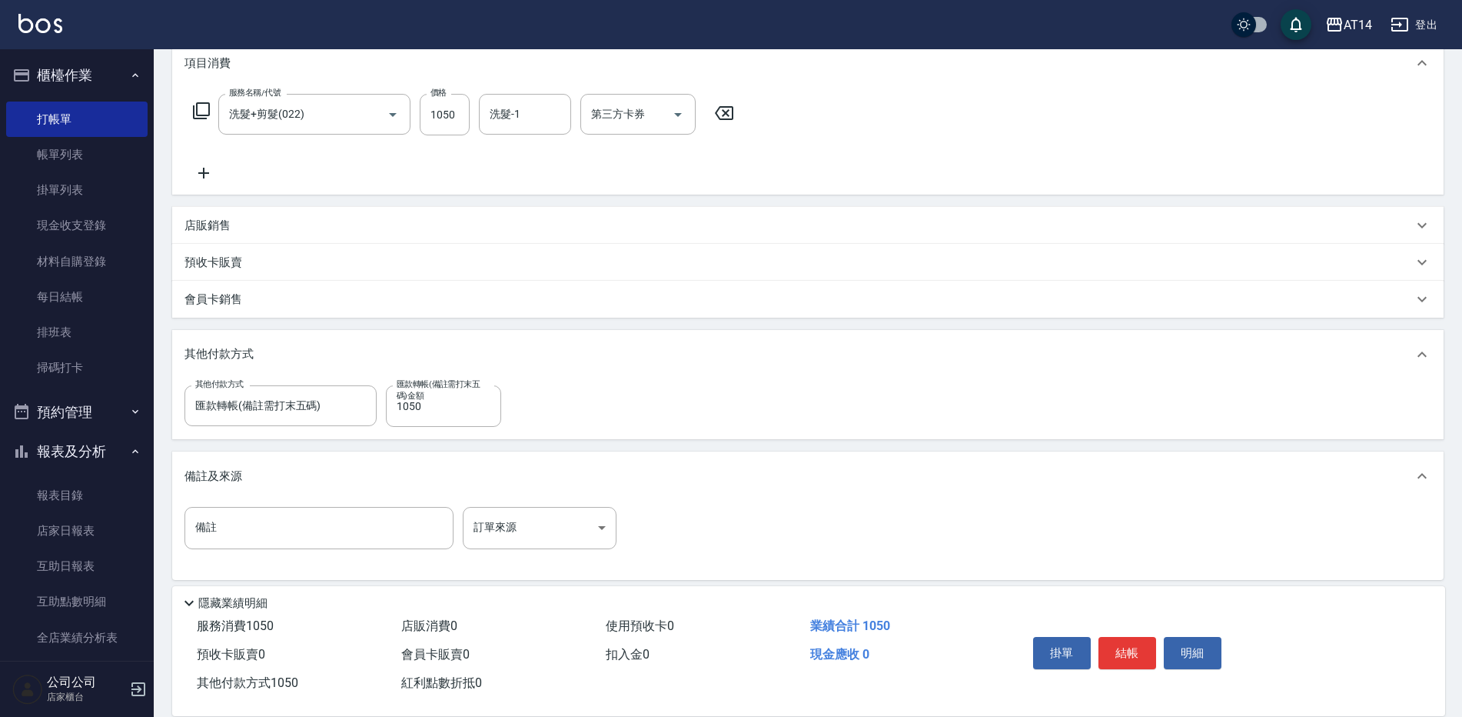
scroll to position [225, 0]
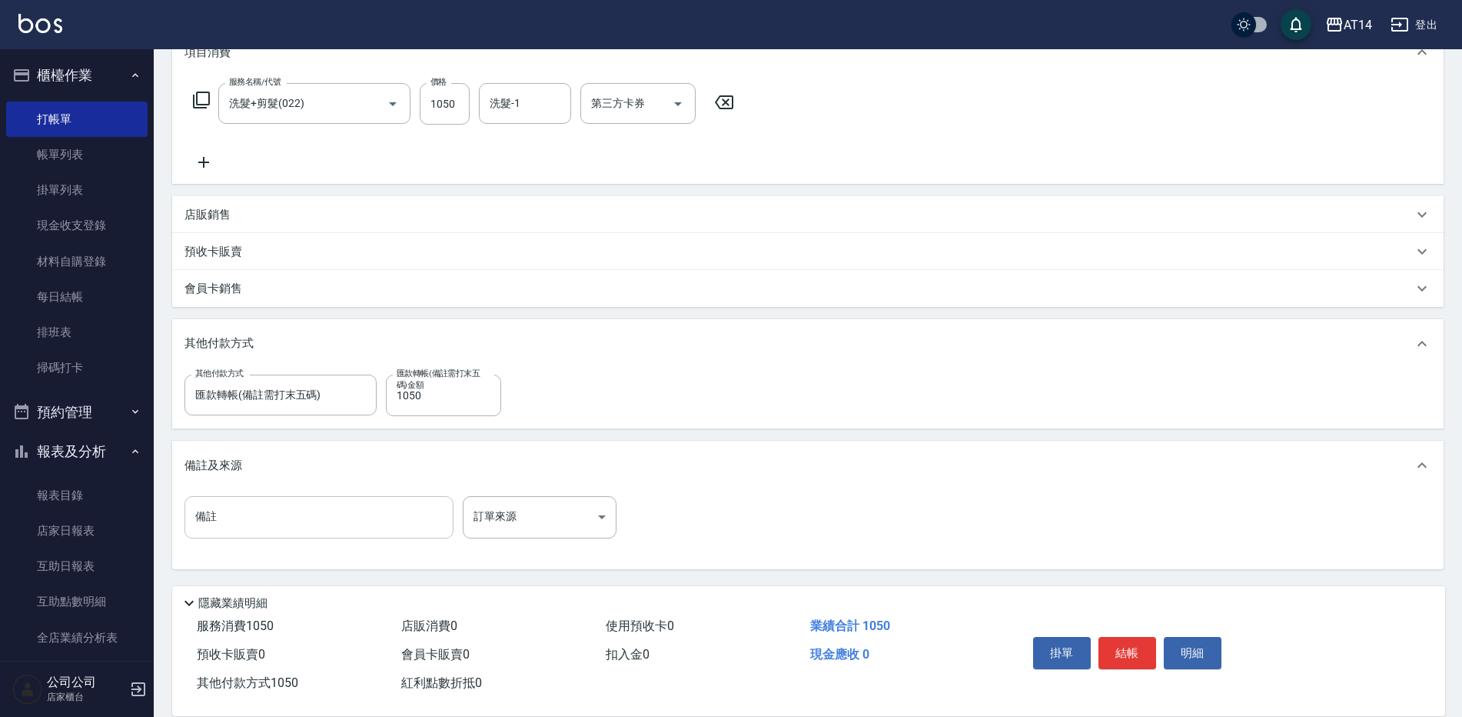
click at [300, 522] on input "備註" at bounding box center [319, 517] width 269 height 42
click at [188, 512] on input "65248" at bounding box center [319, 517] width 269 height 42
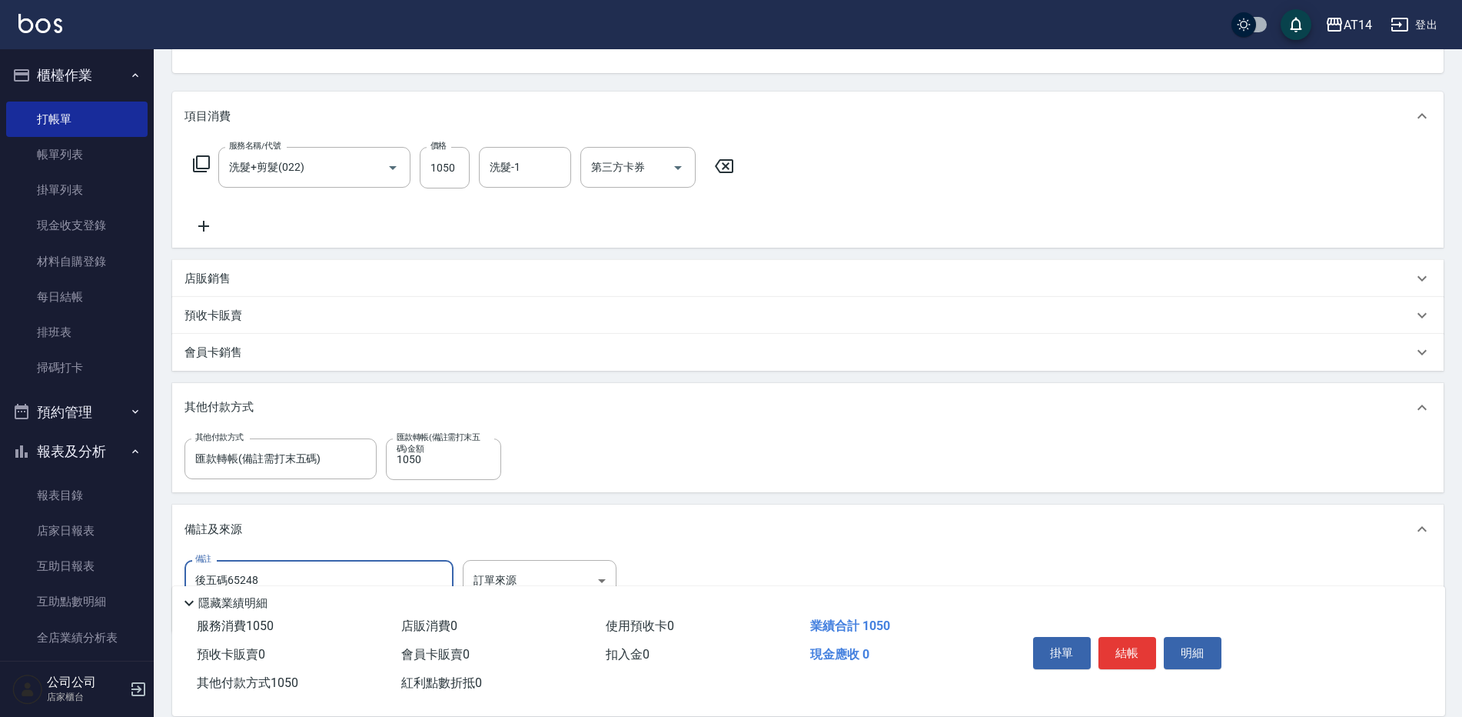
scroll to position [71, 0]
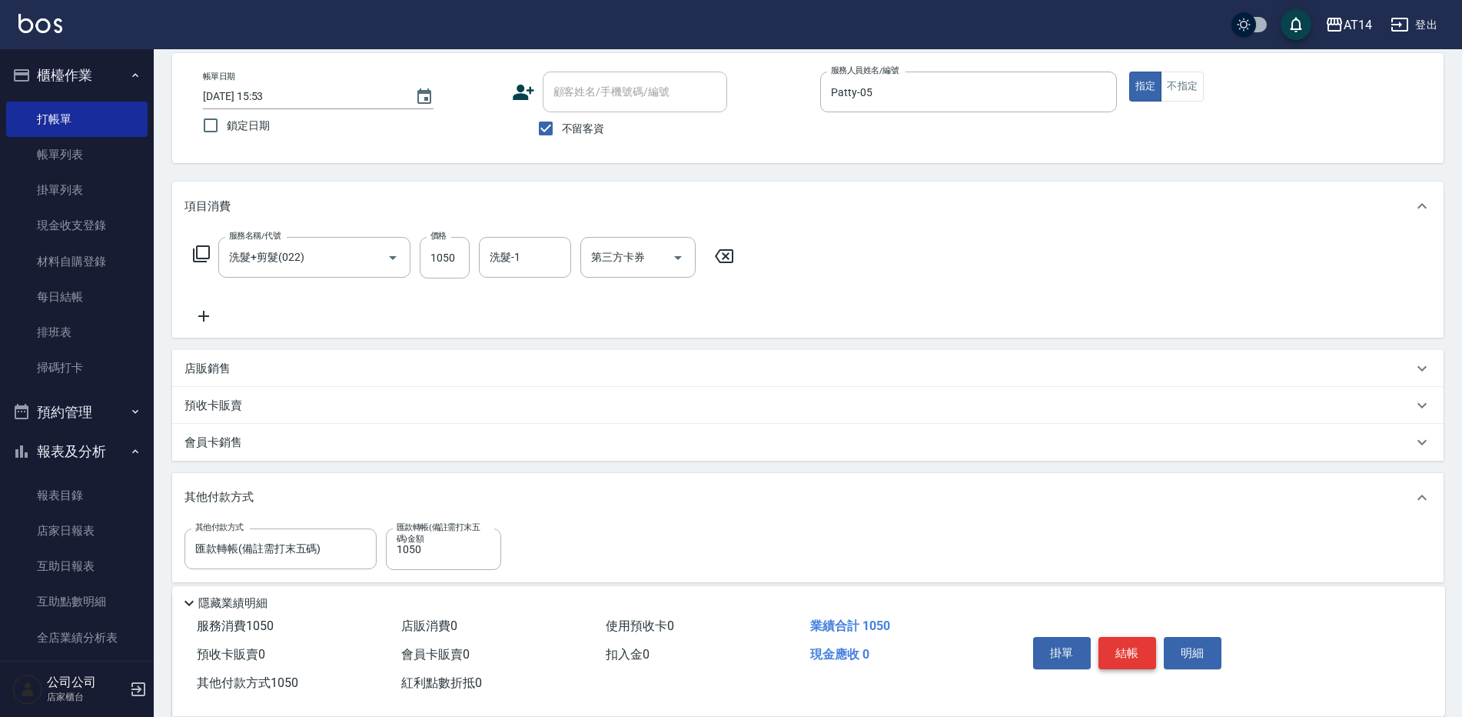
type input "後五碼65248"
click at [1137, 650] on button "結帳" at bounding box center [1128, 653] width 58 height 32
type input "[DATE] 16:01"
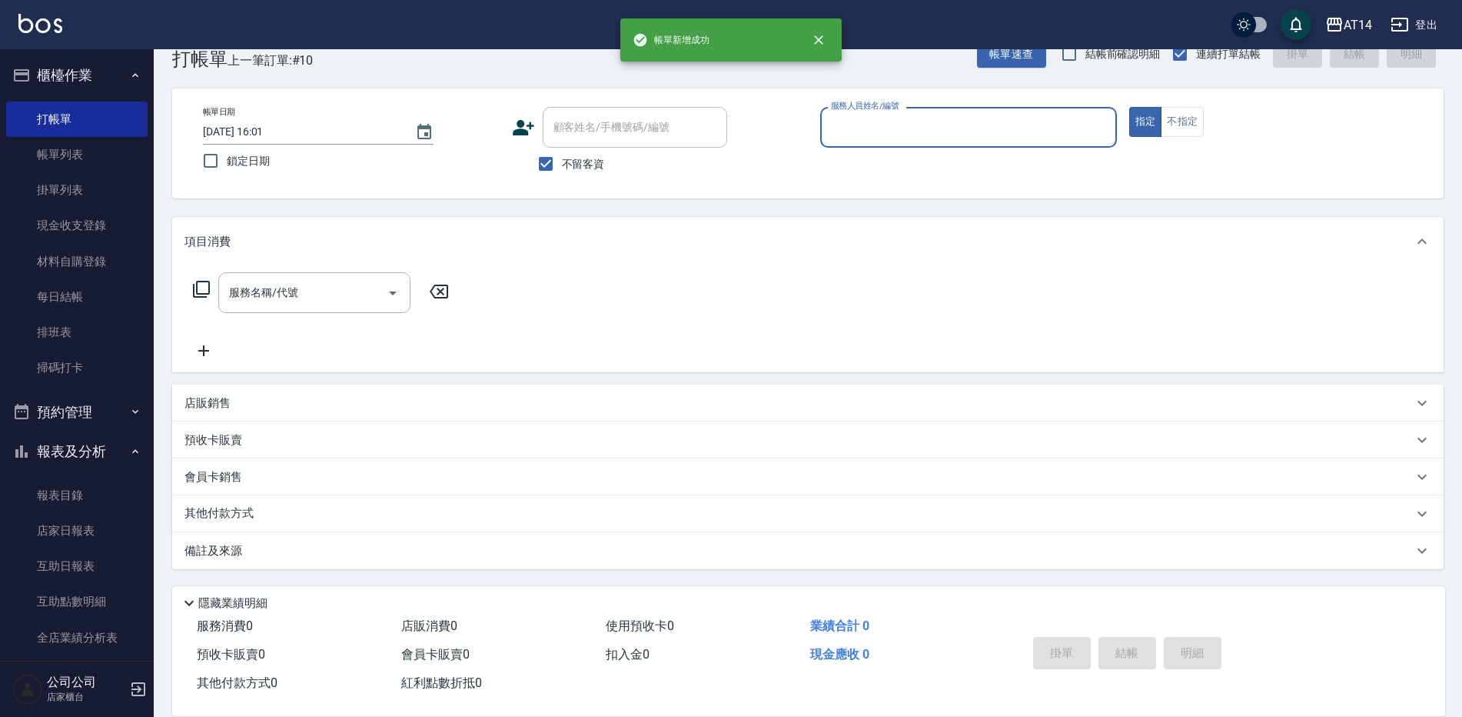
scroll to position [35, 0]
click at [887, 112] on div "服務人員姓名/編號" at bounding box center [968, 127] width 297 height 41
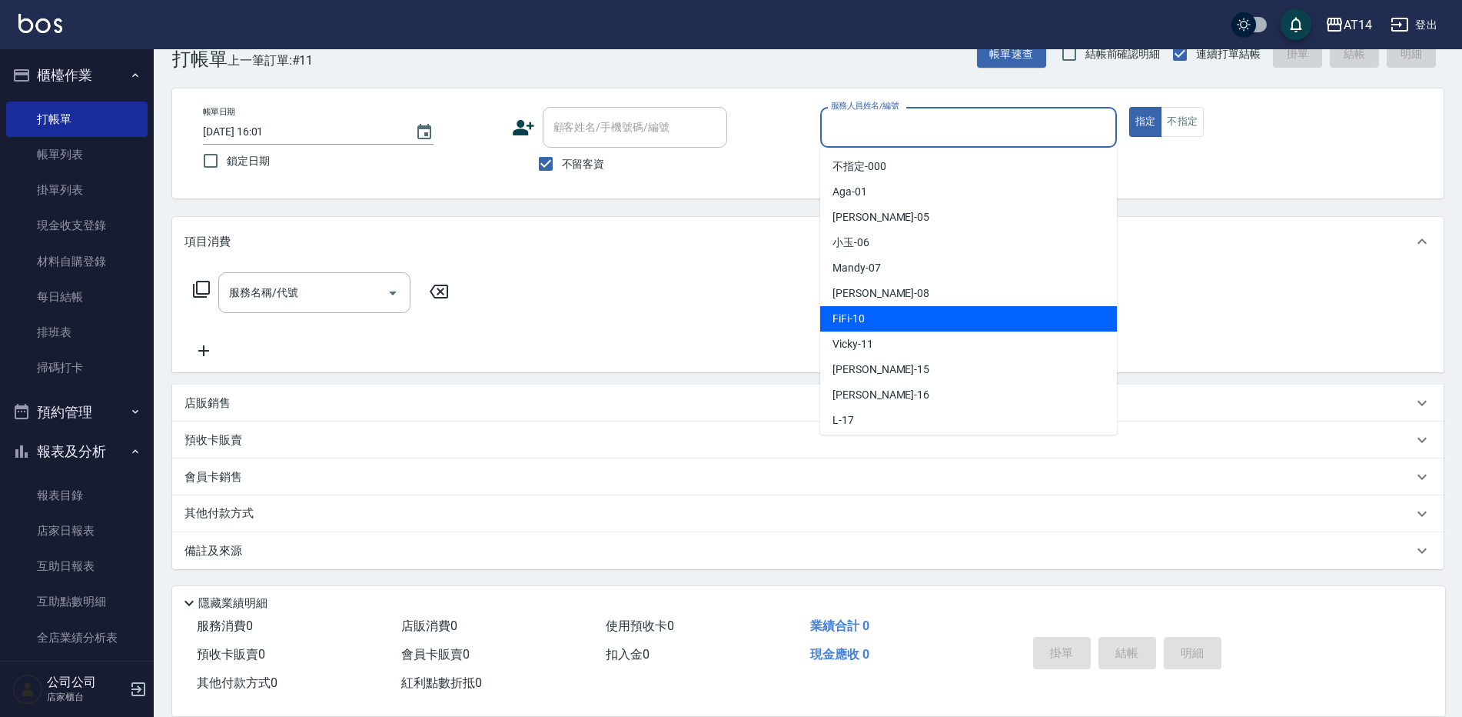
click at [900, 324] on div "FiFi -10" at bounding box center [968, 318] width 297 height 25
type input "FiFi-10"
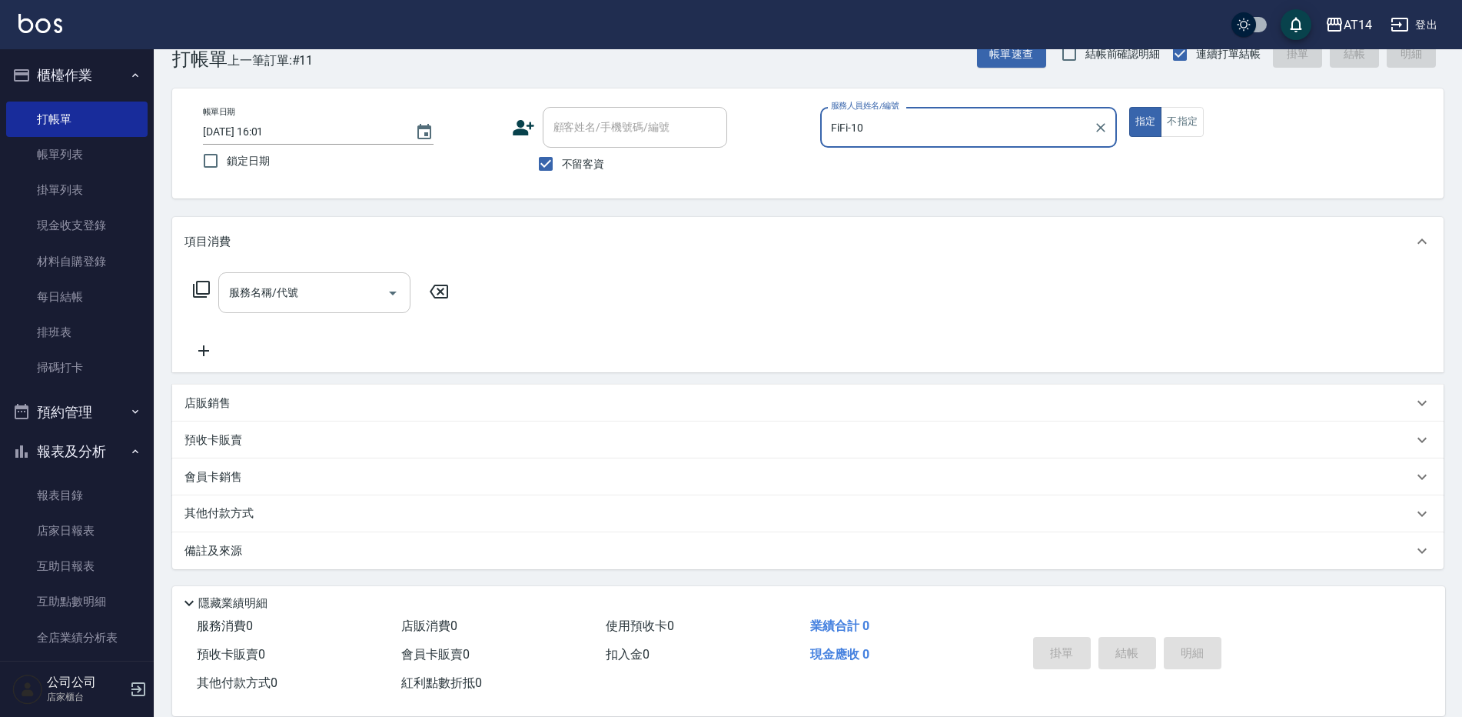
drag, startPoint x: 311, startPoint y: 294, endPoint x: 326, endPoint y: 278, distance: 21.8
click at [324, 278] on div "服務名稱/代號" at bounding box center [314, 292] width 192 height 41
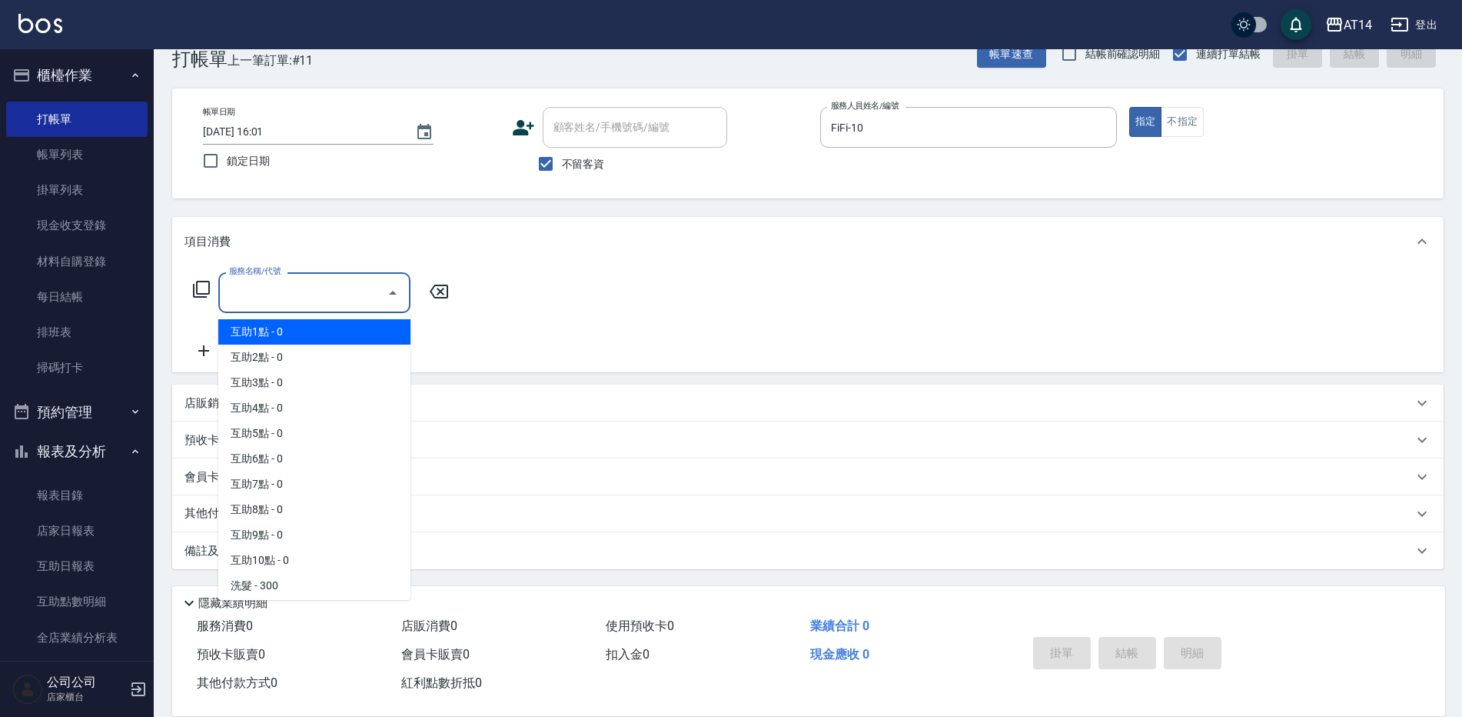
click at [321, 299] on input "服務名稱/代號" at bounding box center [302, 292] width 155 height 27
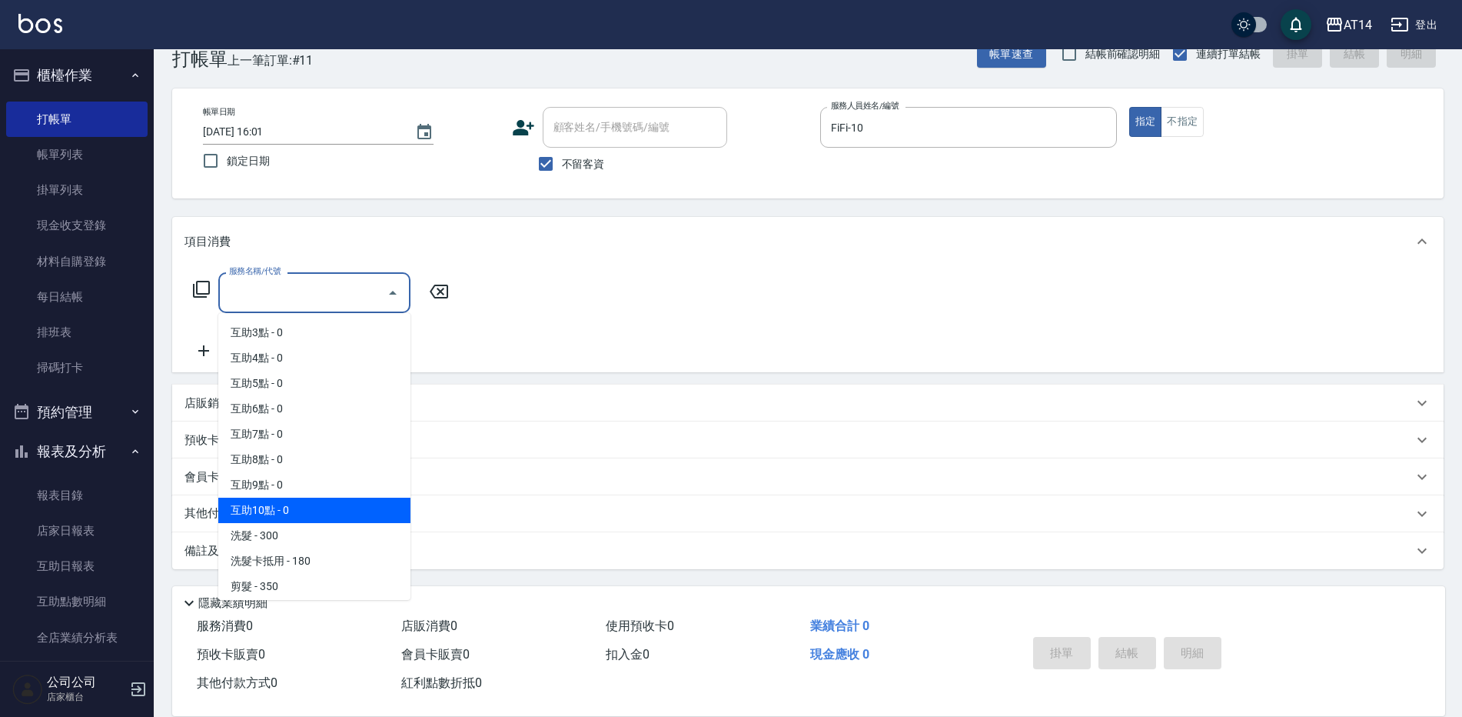
scroll to position [77, 0]
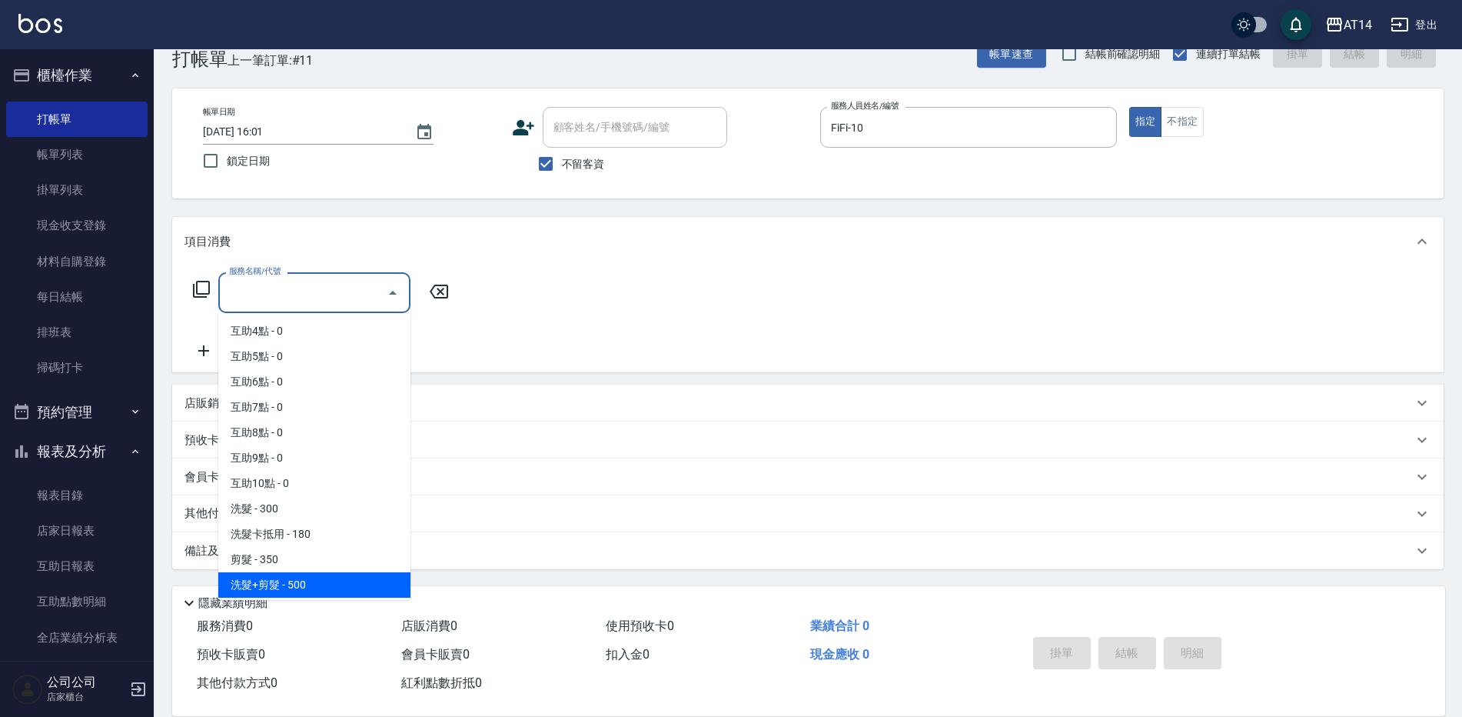
click at [292, 579] on span "洗髮+剪髮 - 500" at bounding box center [314, 584] width 192 height 25
type input "洗髮+剪髮(022)"
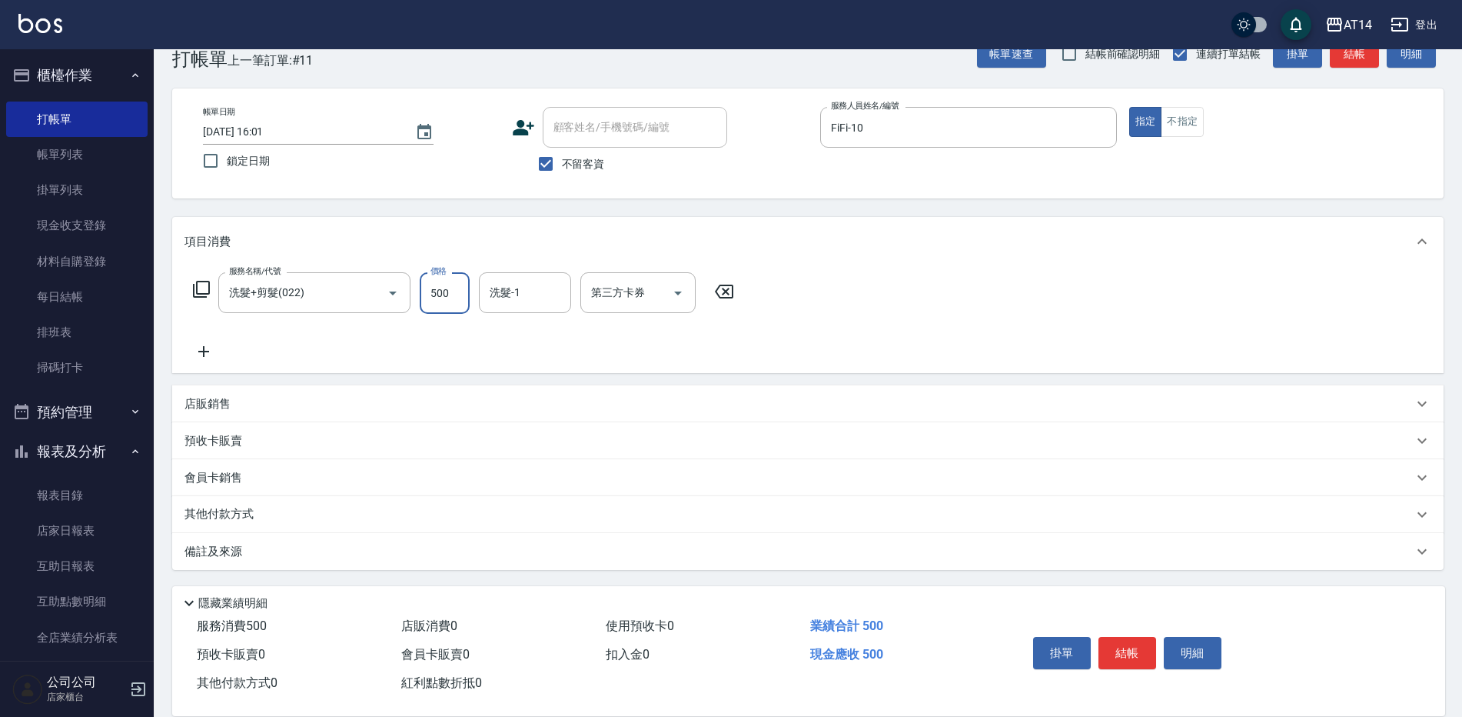
click at [458, 298] on input "500" at bounding box center [445, 293] width 50 height 42
type input "600"
click at [1146, 637] on button "結帳" at bounding box center [1128, 653] width 58 height 32
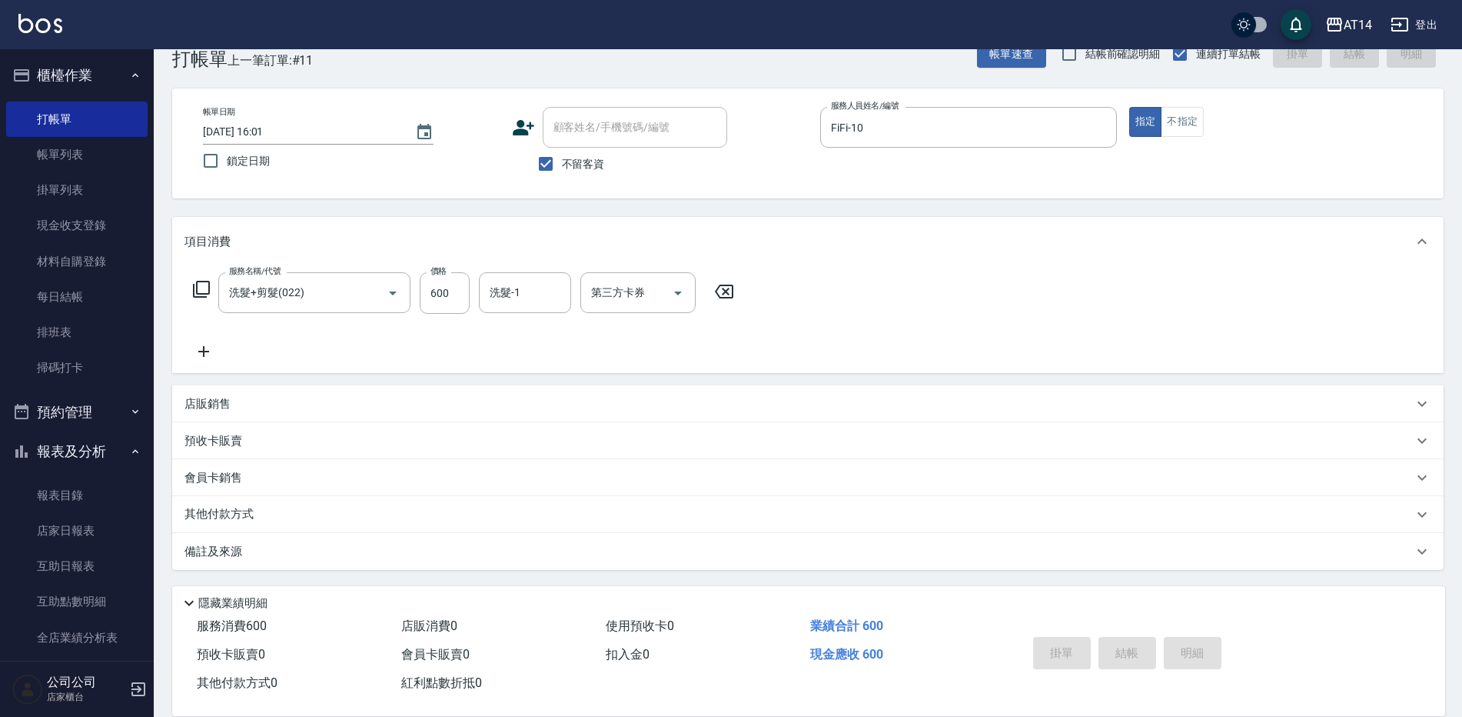
type input "[DATE] 16:10"
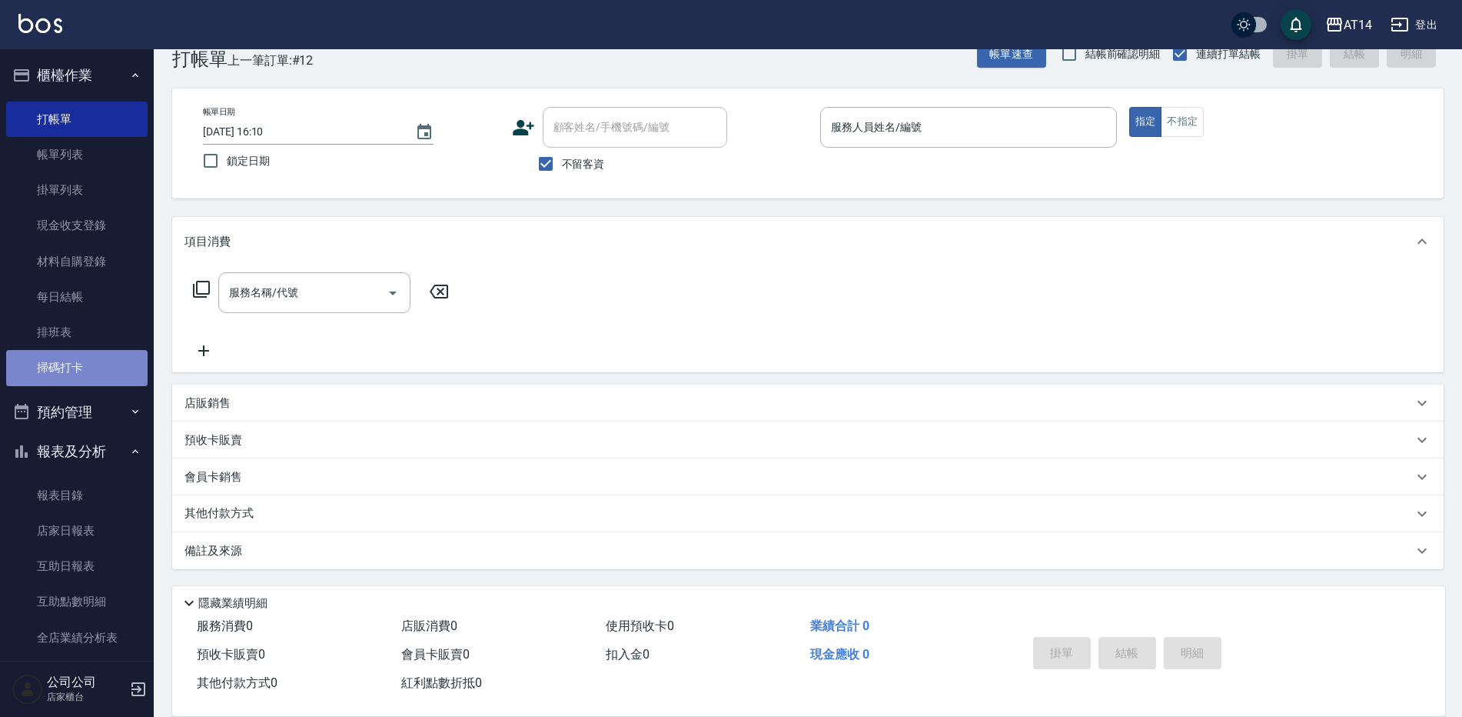
click at [133, 376] on link "掃碼打卡" at bounding box center [76, 367] width 141 height 35
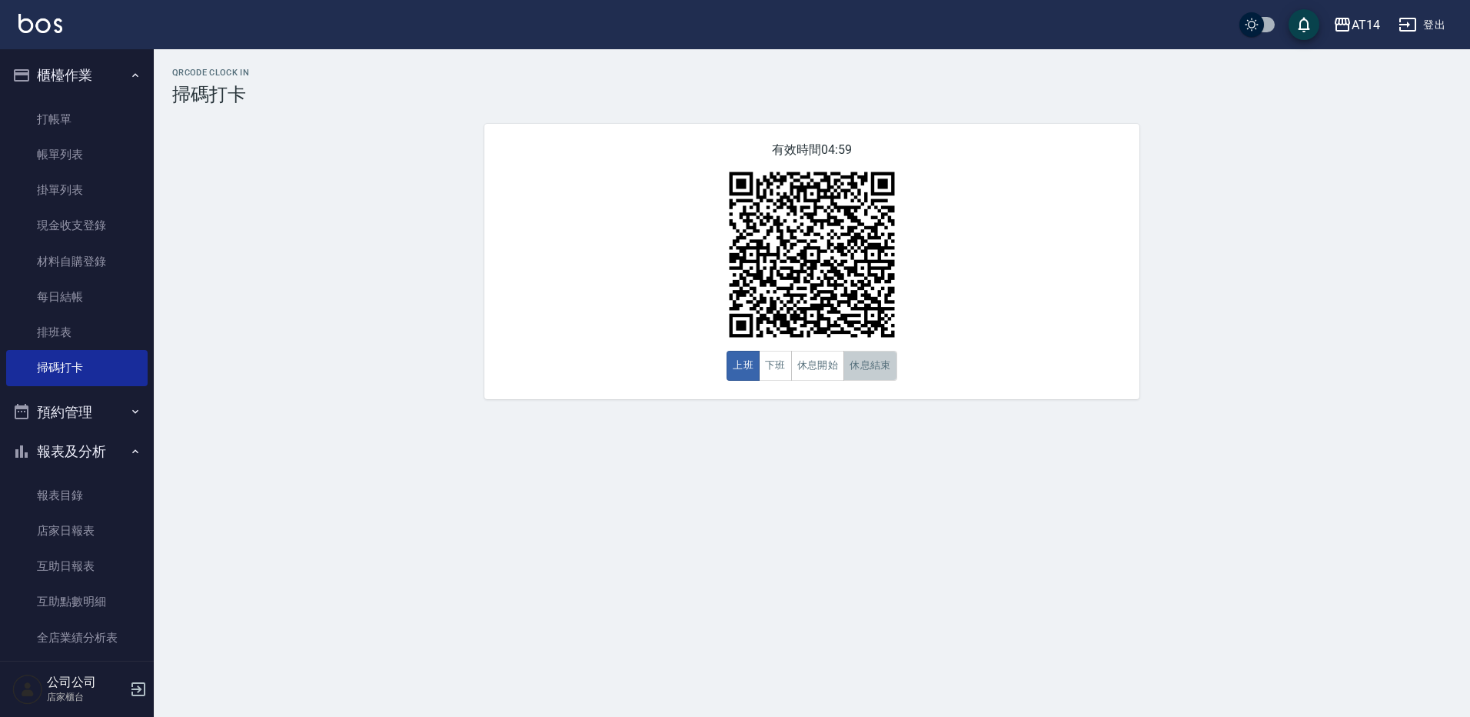
click at [873, 363] on button "休息結束" at bounding box center [870, 366] width 54 height 30
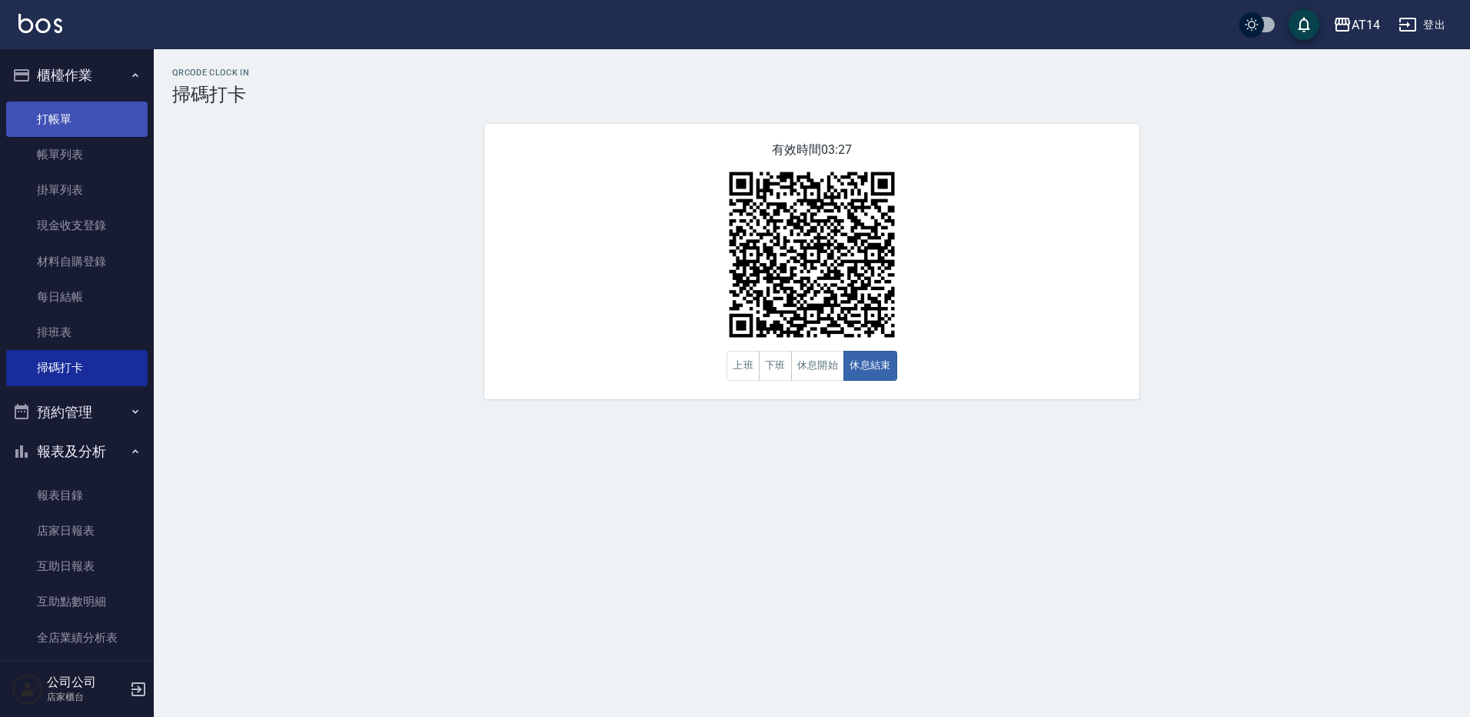
click at [88, 116] on link "打帳單" at bounding box center [76, 118] width 141 height 35
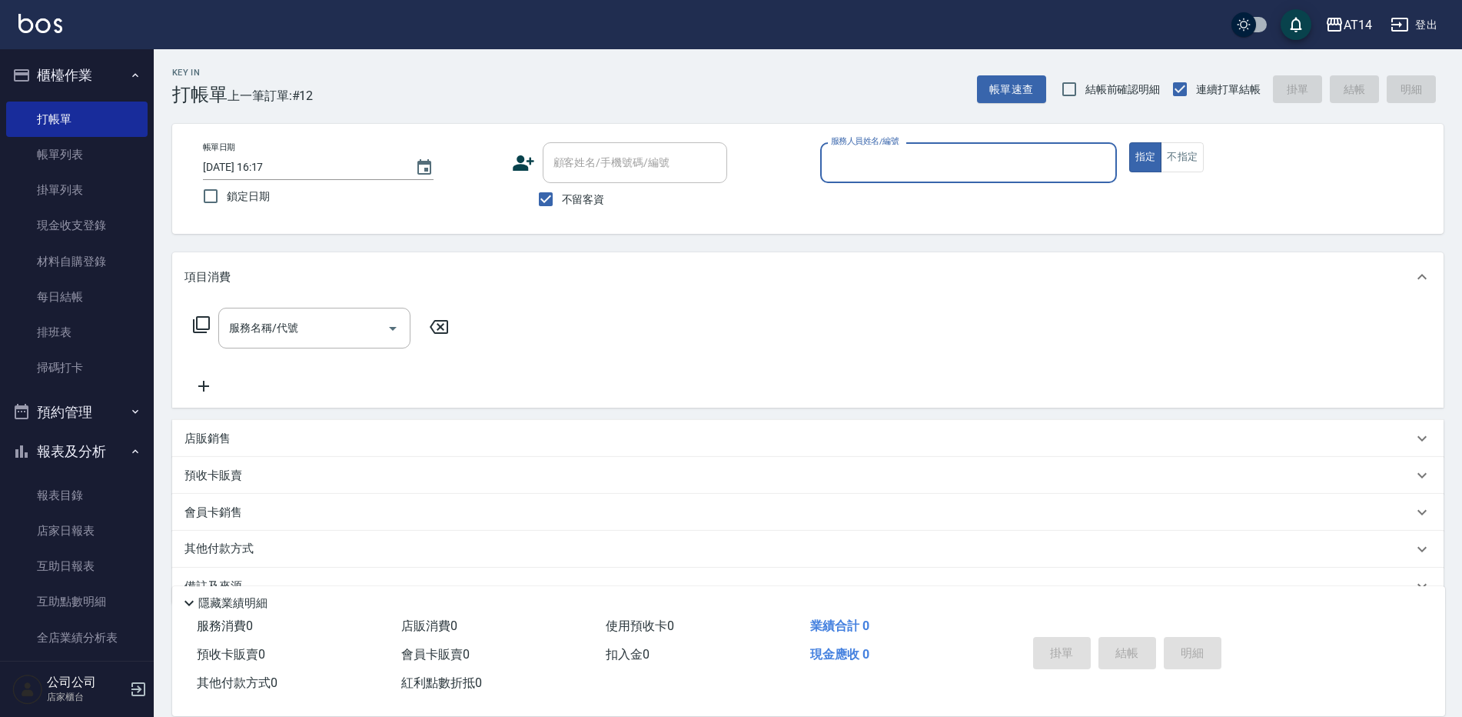
click at [839, 154] on input "服務人員姓名/編號" at bounding box center [968, 162] width 283 height 27
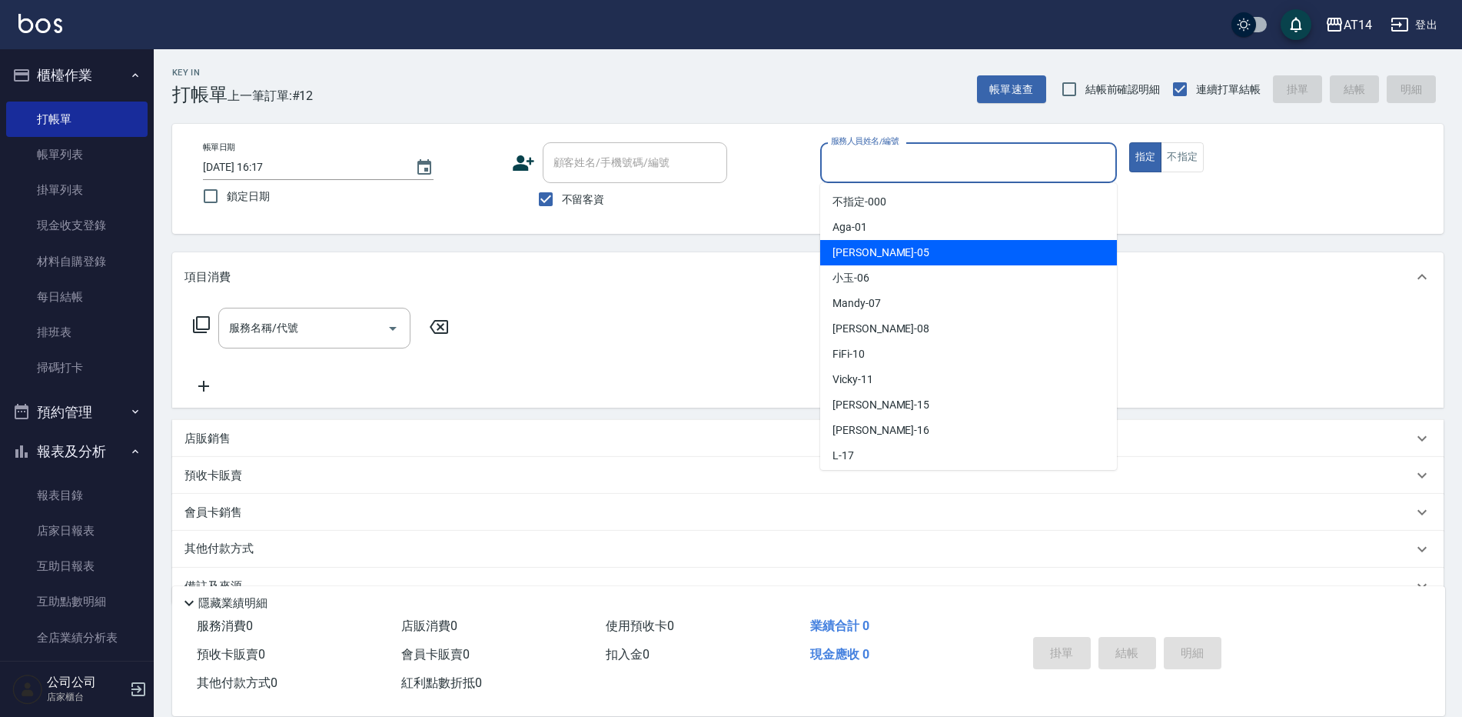
click at [860, 251] on span "Patty -05" at bounding box center [881, 253] width 97 height 16
type input "Patty-05"
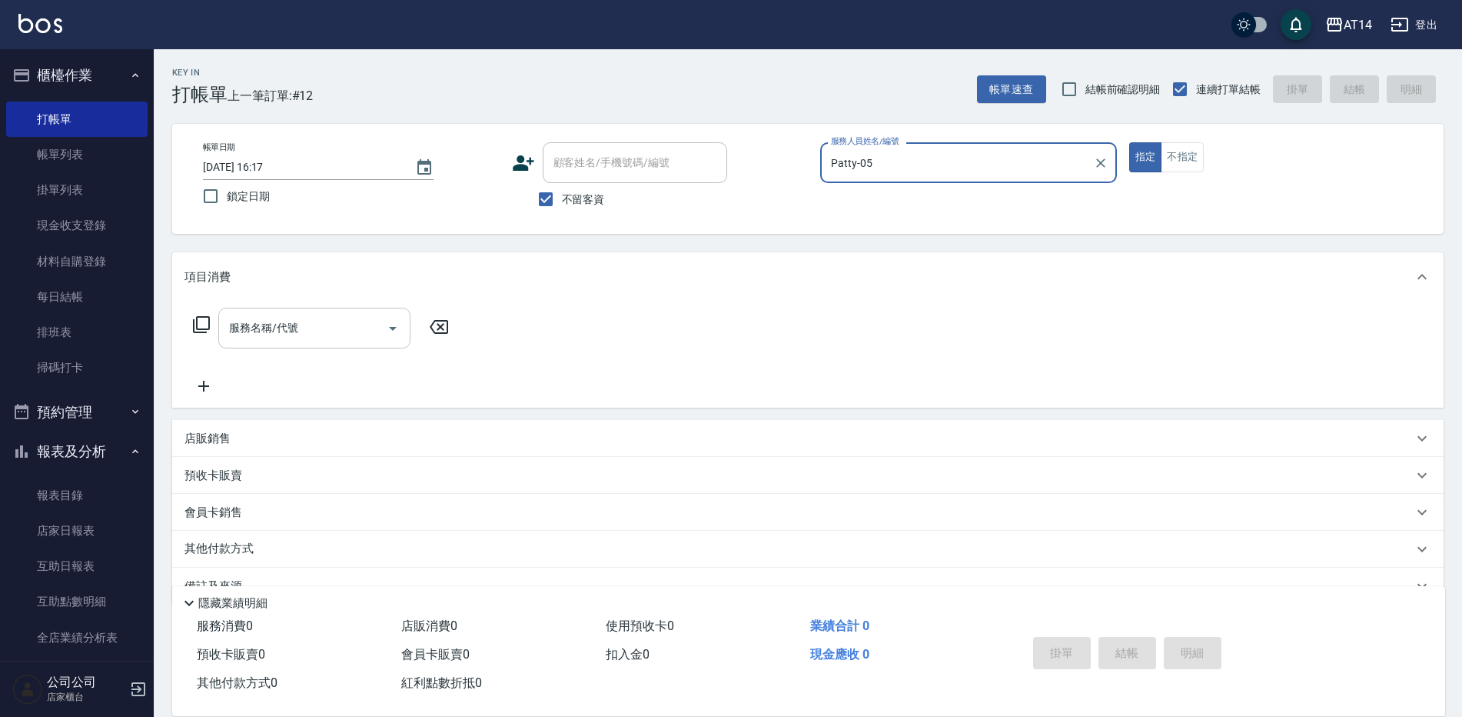
click at [278, 319] on div "服務名稱/代號 服務名稱/代號" at bounding box center [314, 328] width 192 height 41
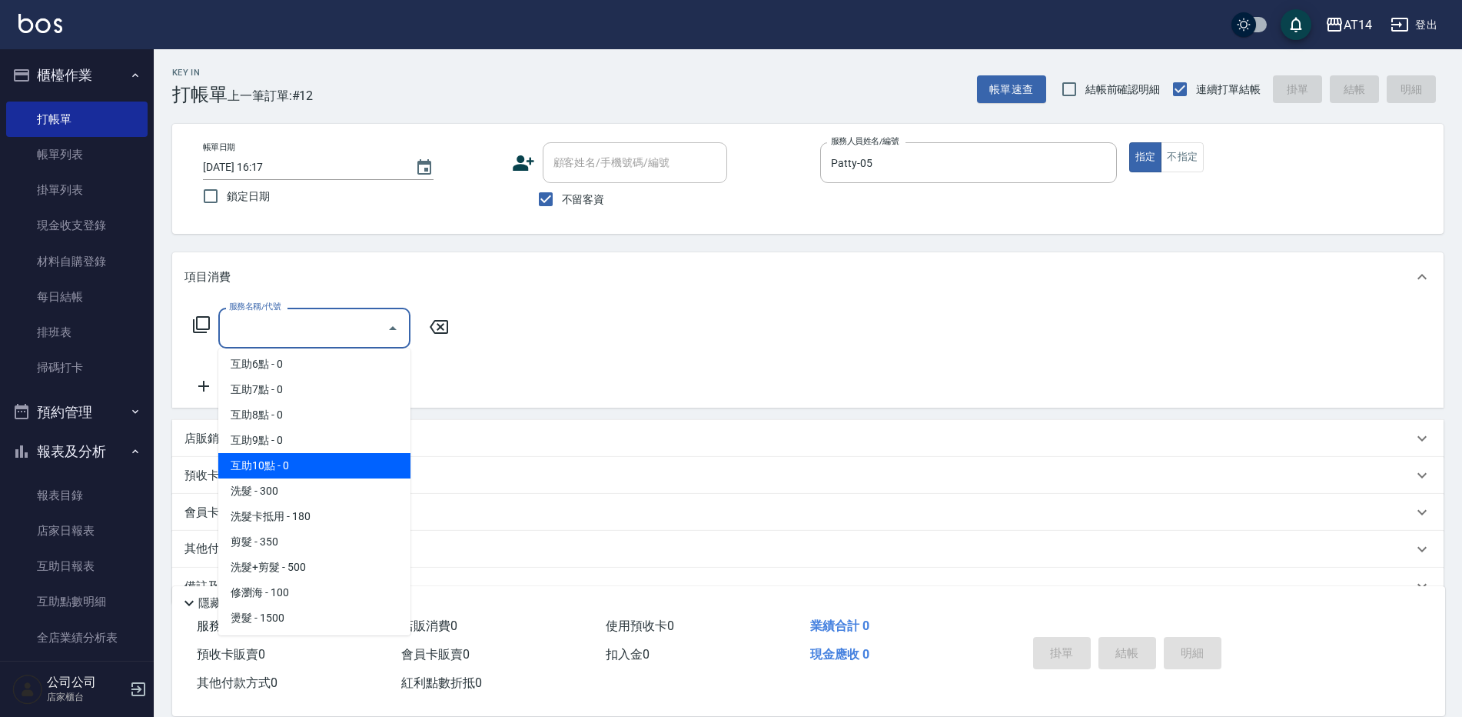
scroll to position [154, 0]
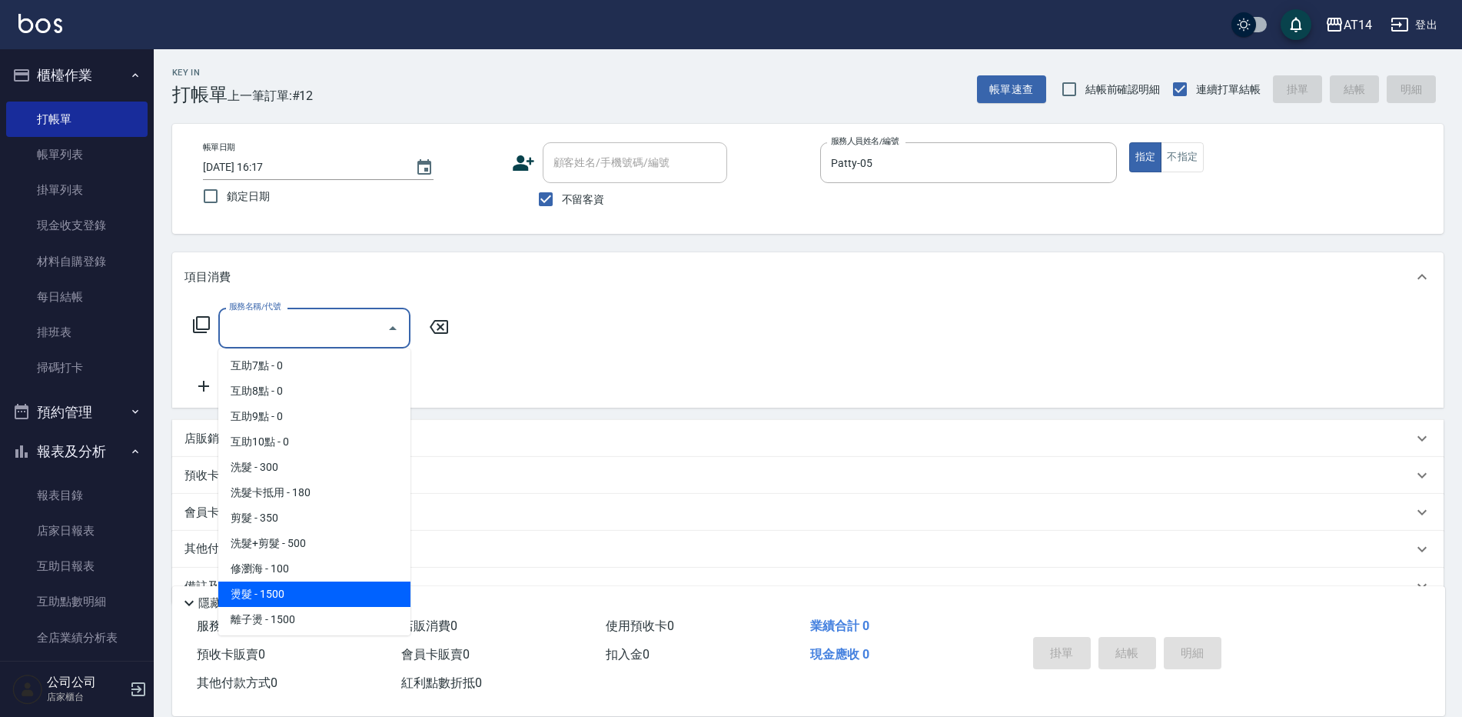
click at [270, 593] on span "燙髮 - 1500" at bounding box center [314, 593] width 192 height 25
type input "燙髮(031)"
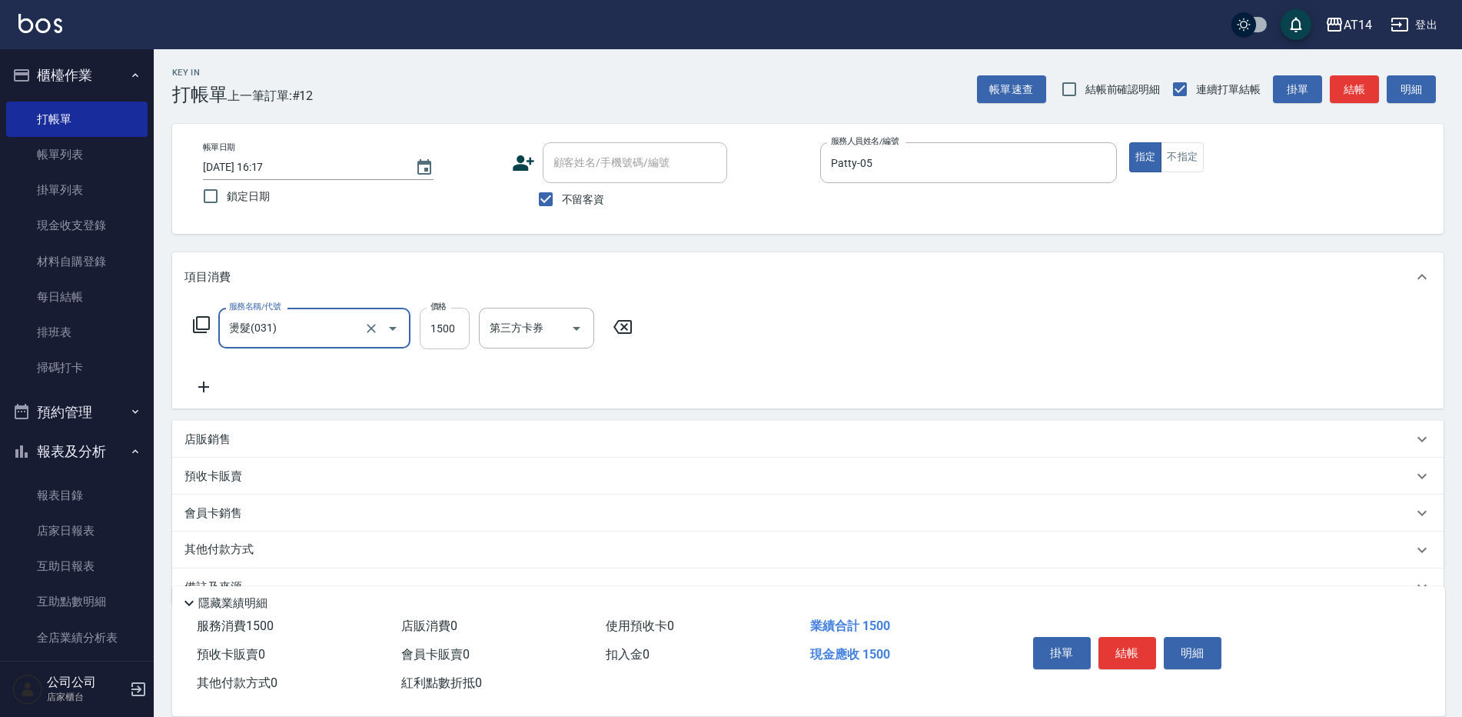
click at [437, 321] on input "1500" at bounding box center [445, 329] width 50 height 42
type input "2500"
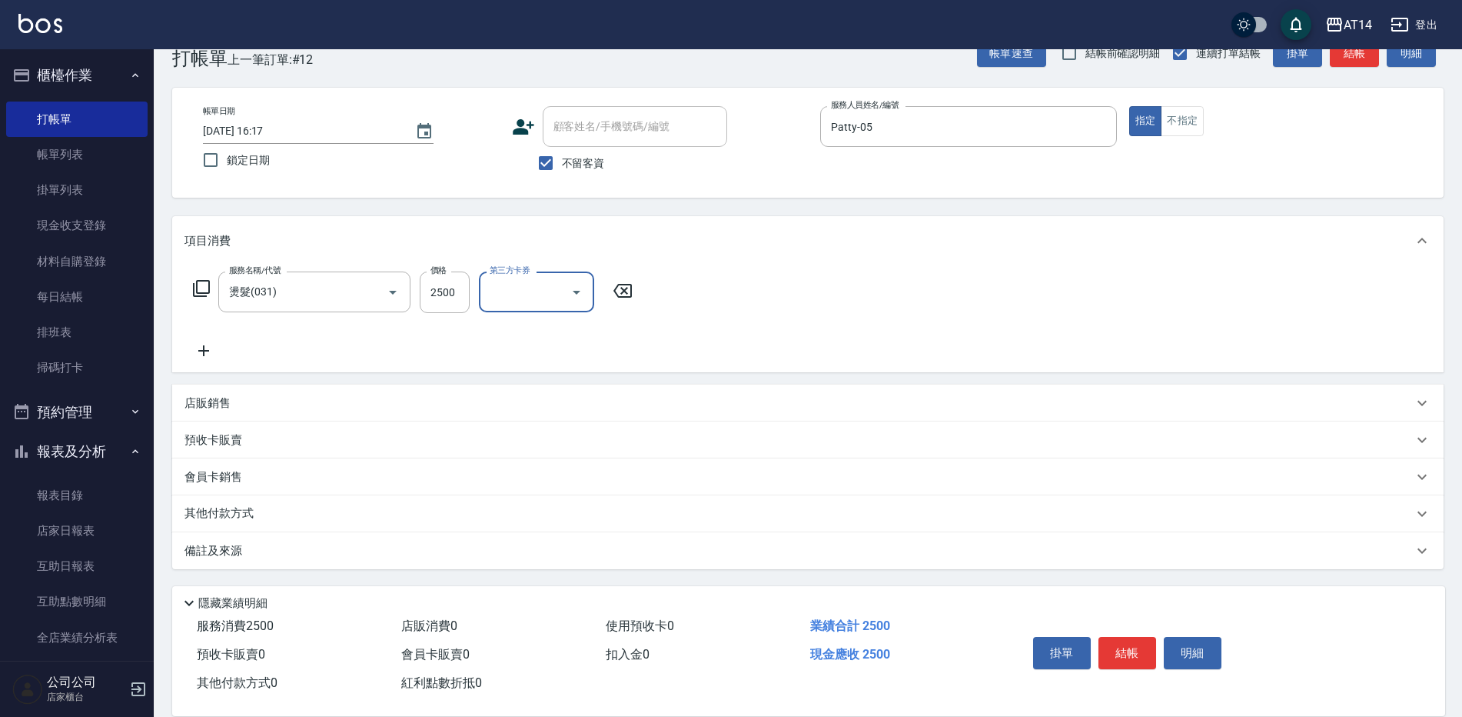
click at [240, 511] on p "其他付款方式" at bounding box center [223, 513] width 77 height 17
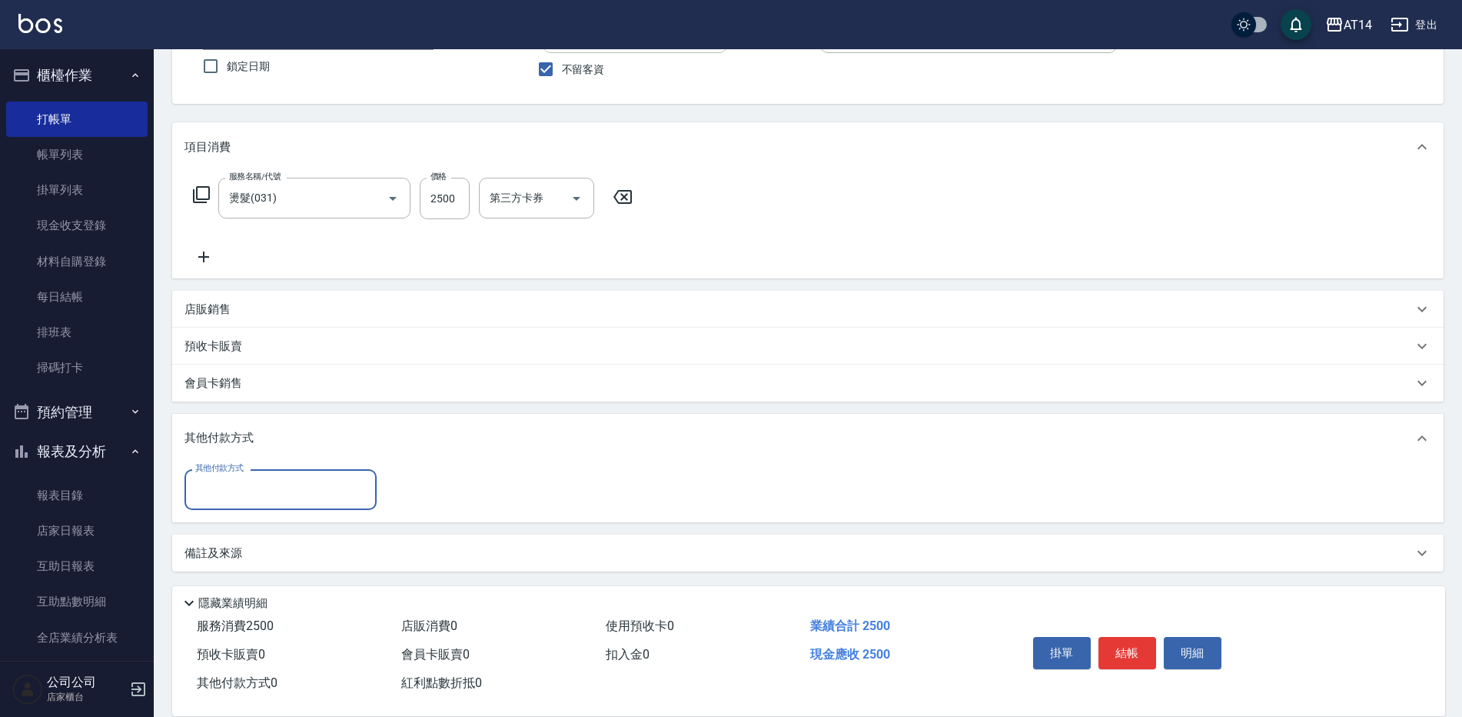
scroll to position [132, 0]
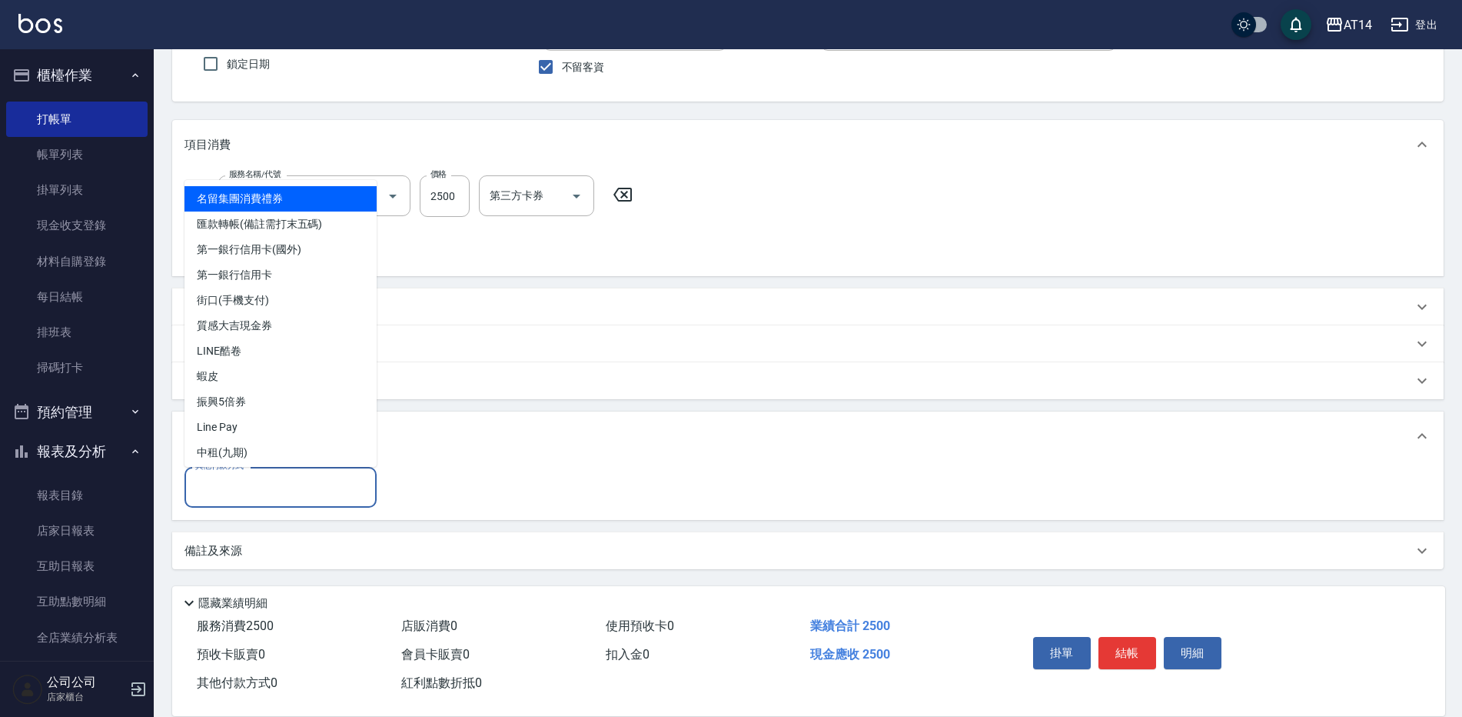
click at [248, 488] on input "其他付款方式" at bounding box center [280, 487] width 178 height 27
click at [264, 224] on span "匯款轉帳(備註需打末五碼)" at bounding box center [281, 223] width 192 height 25
type input "匯款轉帳(備註需打末五碼)"
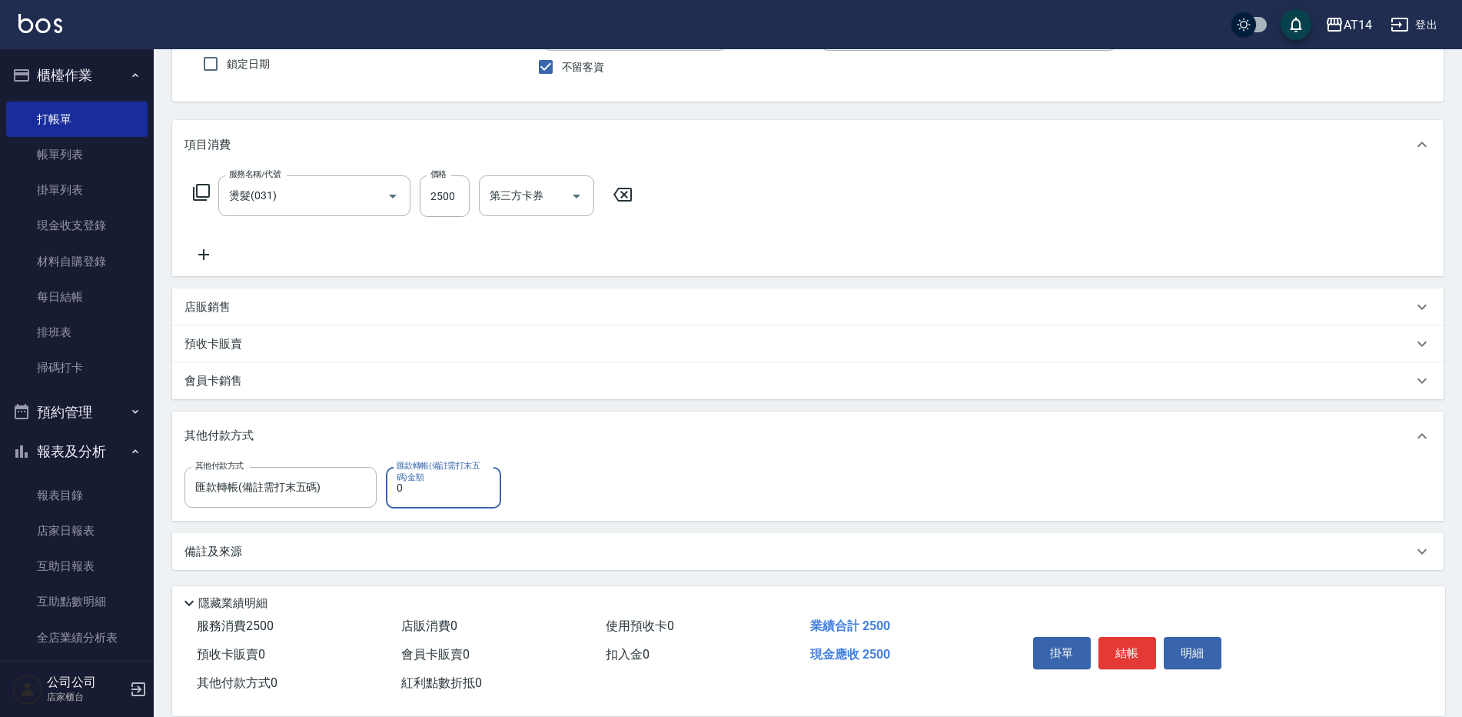
drag, startPoint x: 408, startPoint y: 490, endPoint x: 394, endPoint y: 496, distance: 15.1
click at [394, 496] on input "0" at bounding box center [443, 488] width 115 height 42
type input "2500"
click at [202, 557] on p "備註及來源" at bounding box center [214, 551] width 58 height 16
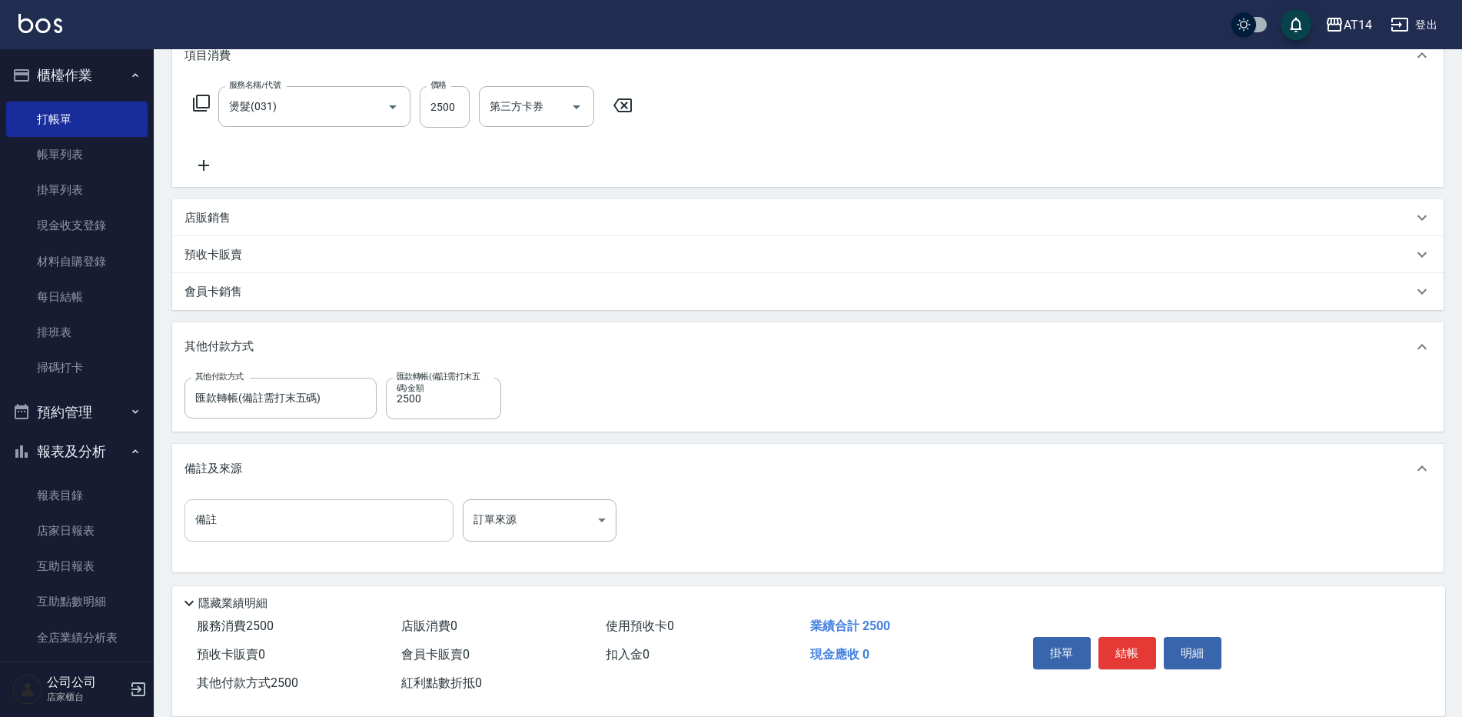
scroll to position [225, 0]
click at [242, 514] on input "備註" at bounding box center [319, 517] width 269 height 42
click at [195, 519] on input "85305" at bounding box center [319, 517] width 269 height 42
type input "後五85305"
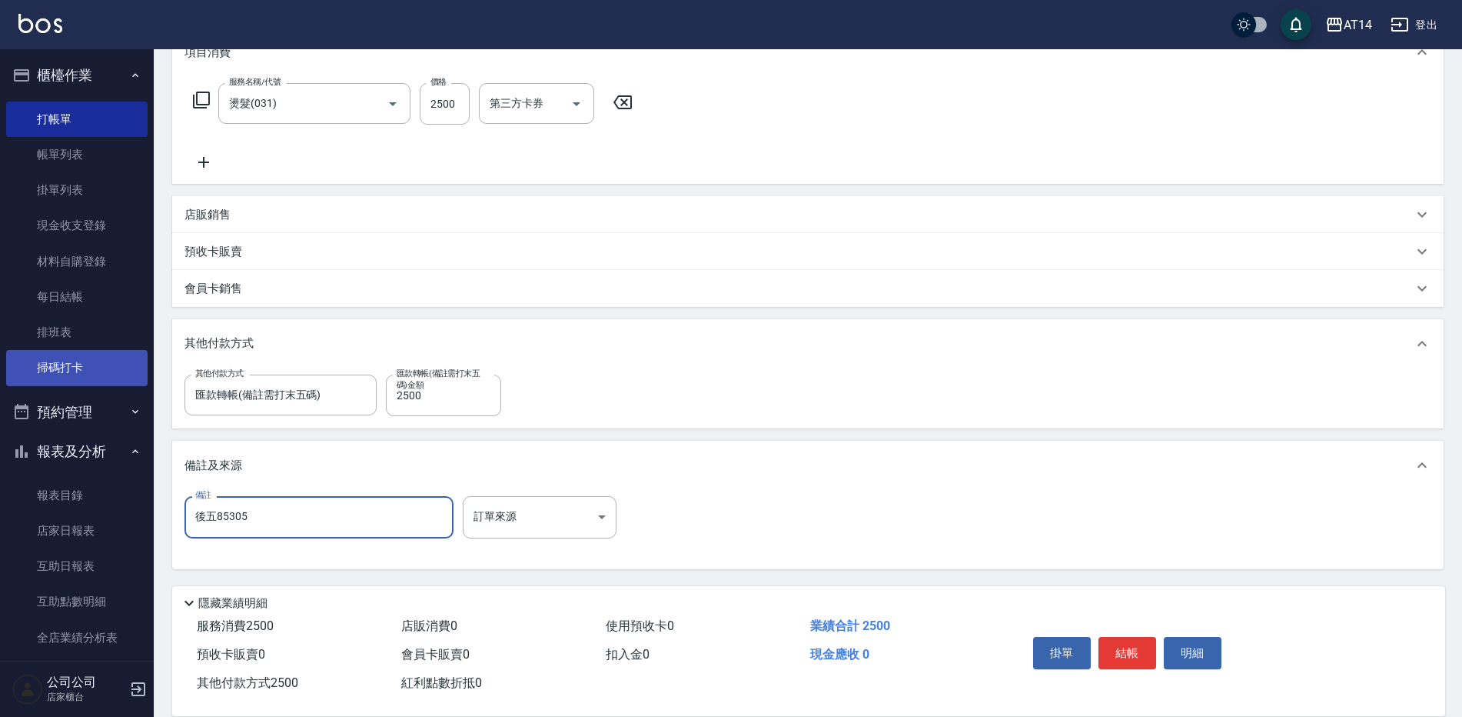
click at [79, 372] on link "掃碼打卡" at bounding box center [76, 367] width 141 height 35
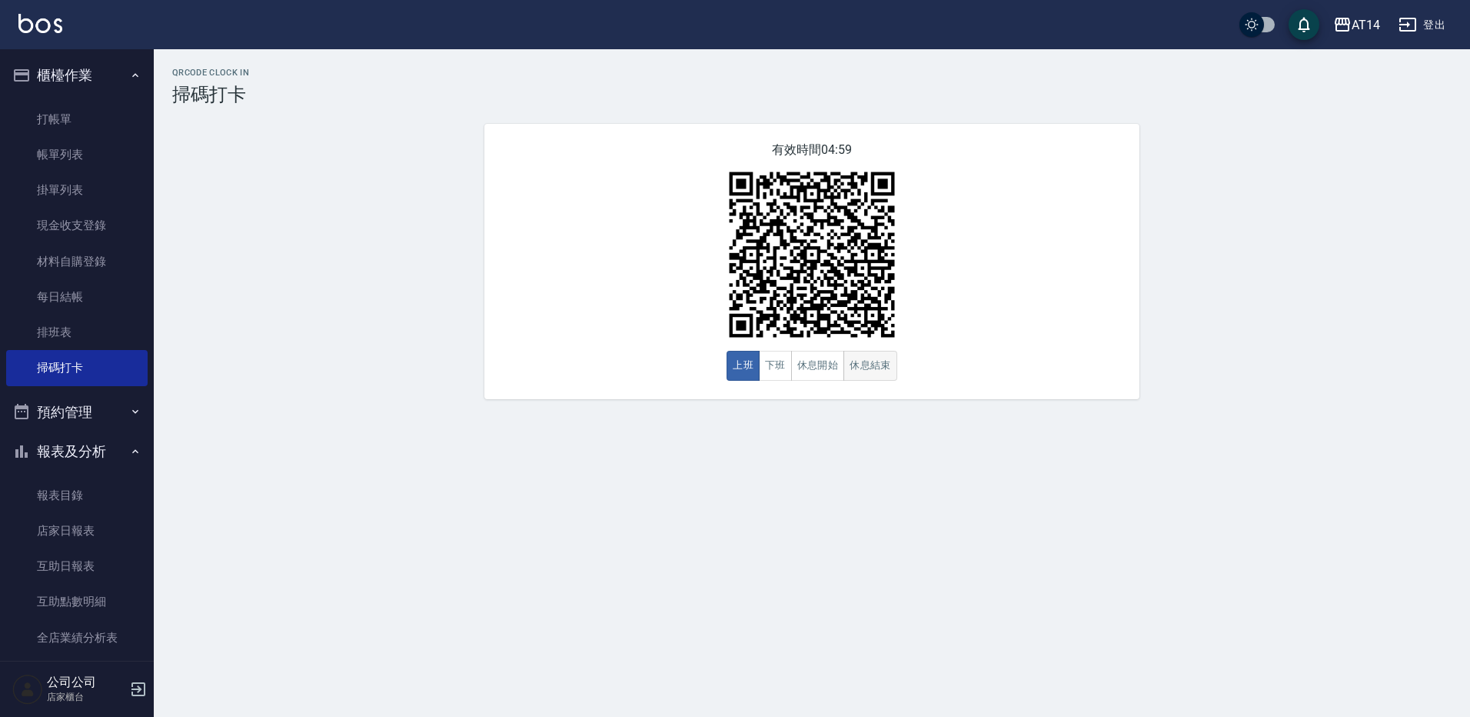
click at [870, 364] on button "休息結束" at bounding box center [870, 366] width 54 height 30
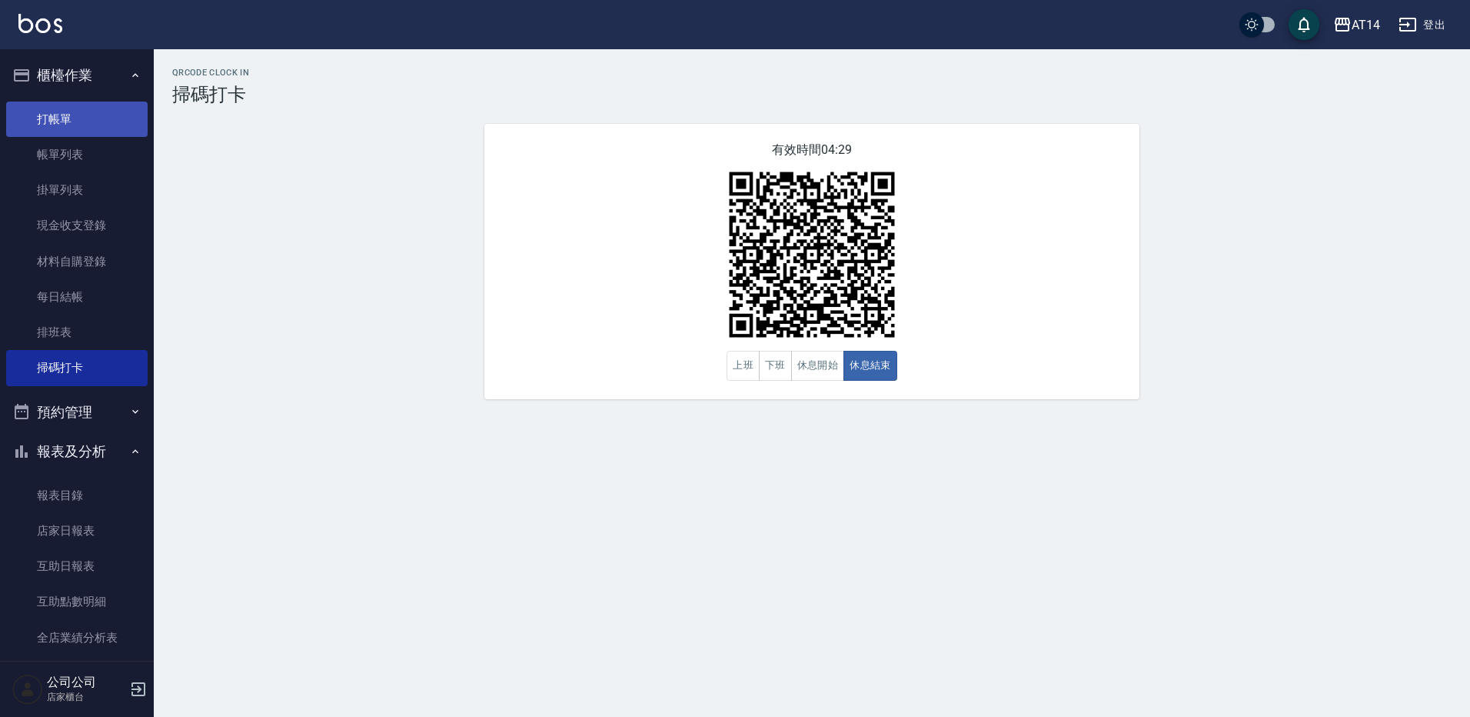
click at [69, 105] on link "打帳單" at bounding box center [76, 118] width 141 height 35
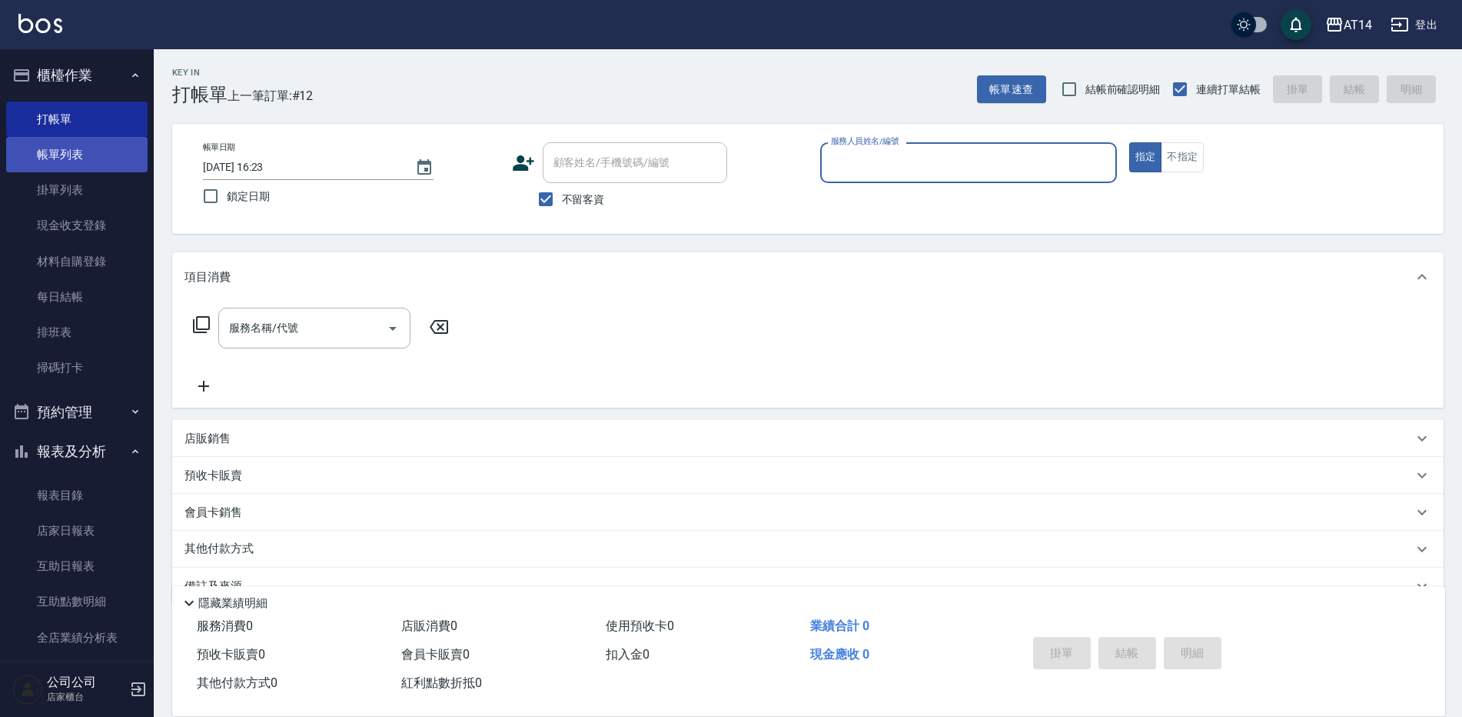
click at [73, 145] on link "帳單列表" at bounding box center [76, 154] width 141 height 35
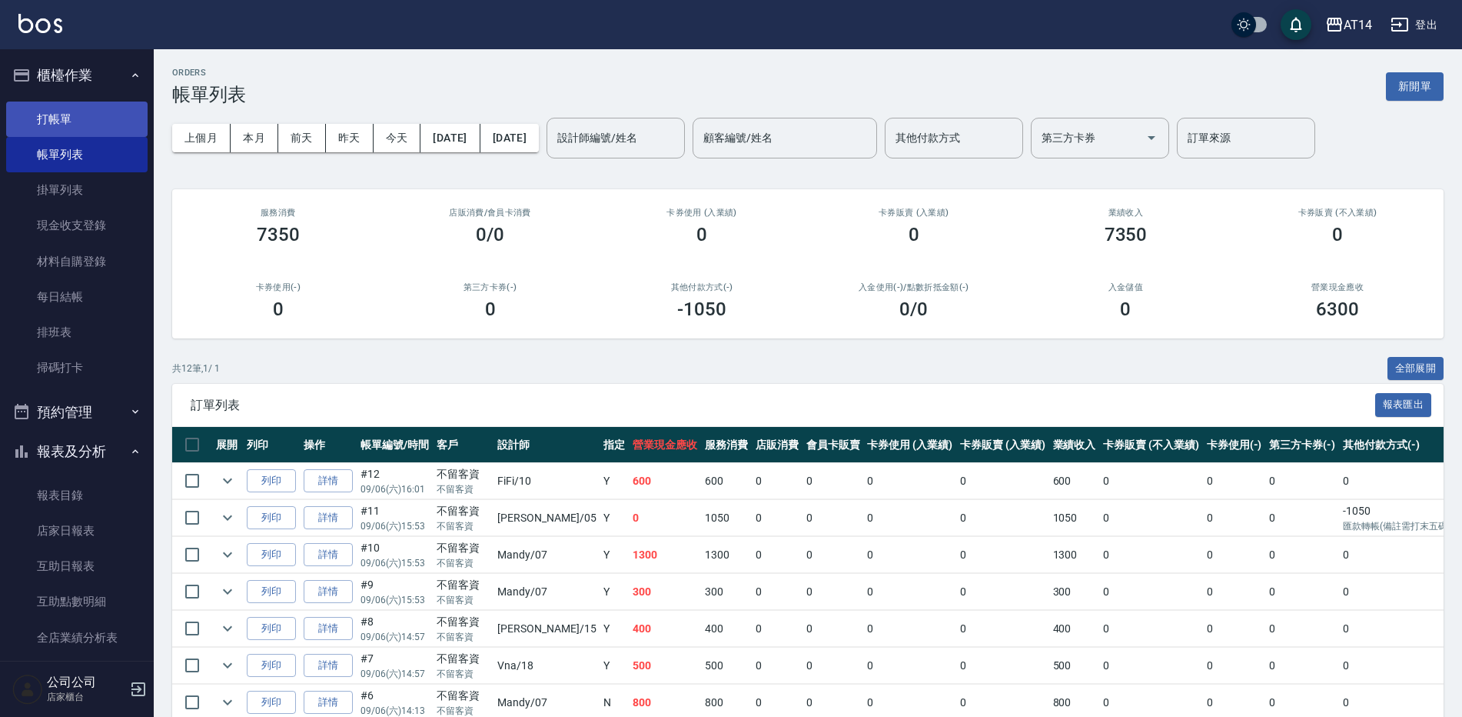
click at [55, 118] on link "打帳單" at bounding box center [76, 118] width 141 height 35
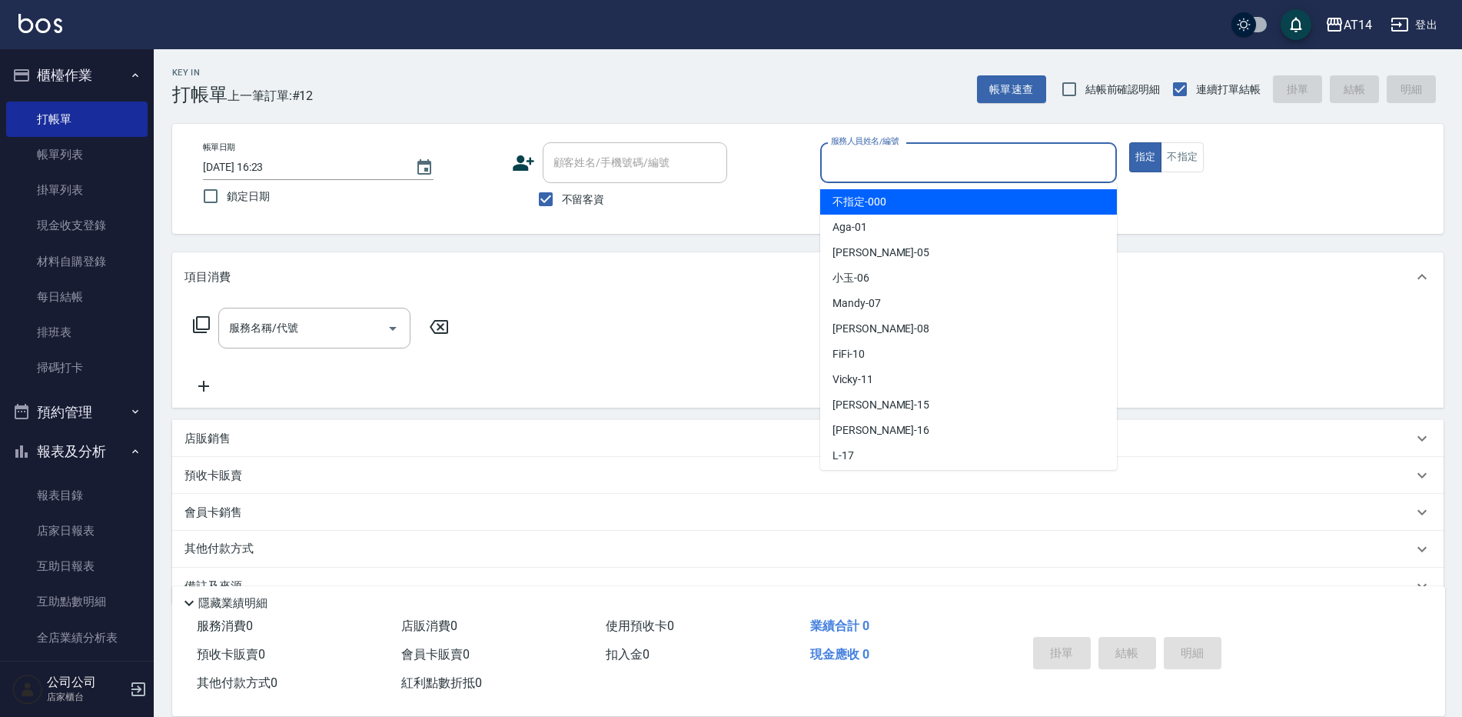
click at [855, 164] on input "服務人員姓名/編號" at bounding box center [968, 162] width 283 height 27
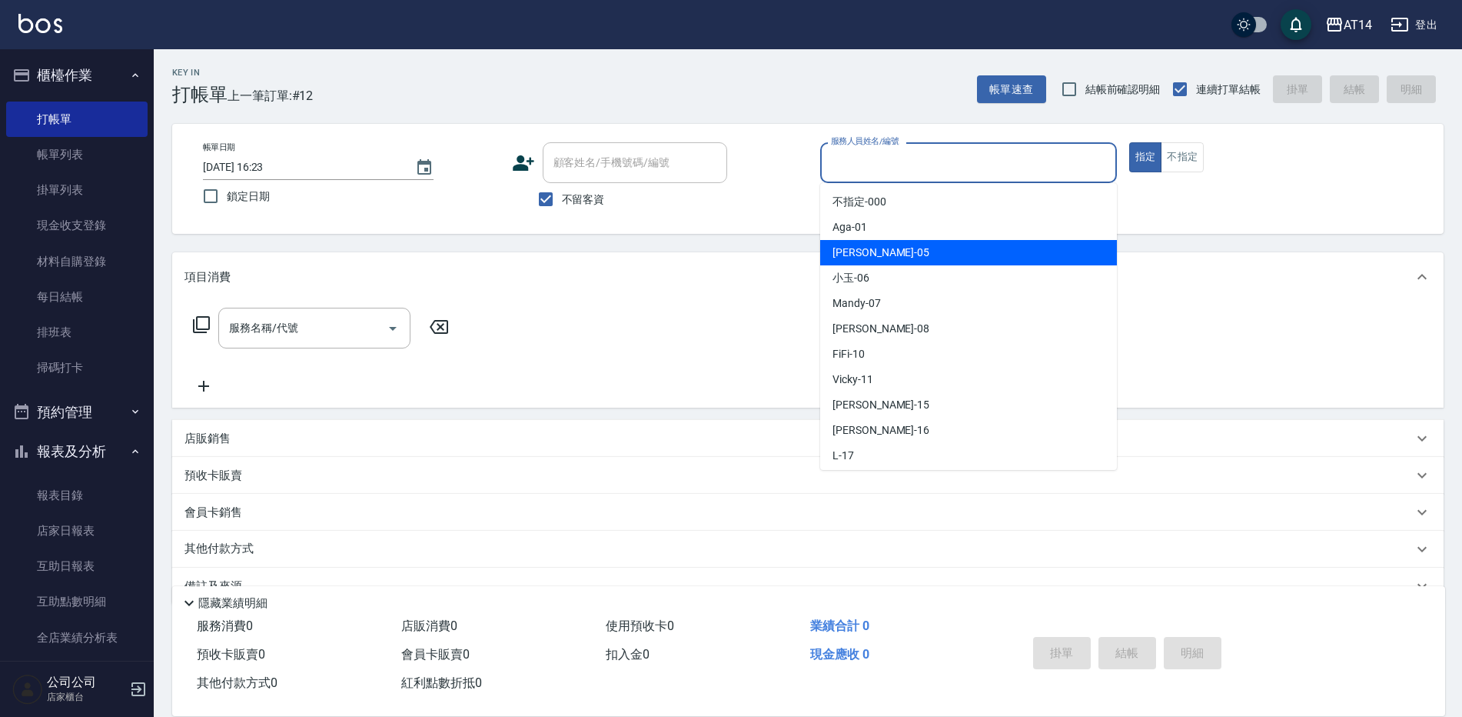
click at [857, 251] on span "Patty -05" at bounding box center [881, 253] width 97 height 16
type input "Patty-05"
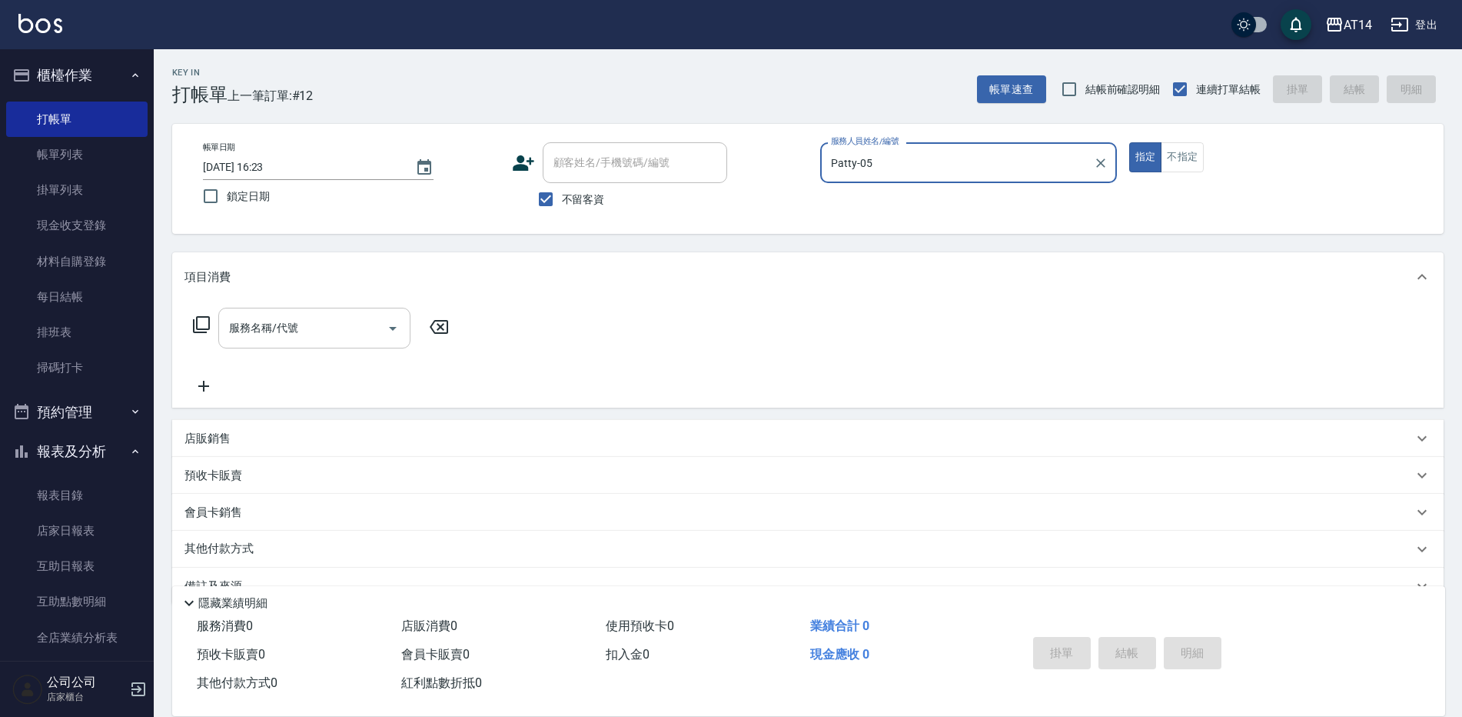
click at [291, 347] on div "服務名稱/代號" at bounding box center [314, 328] width 192 height 41
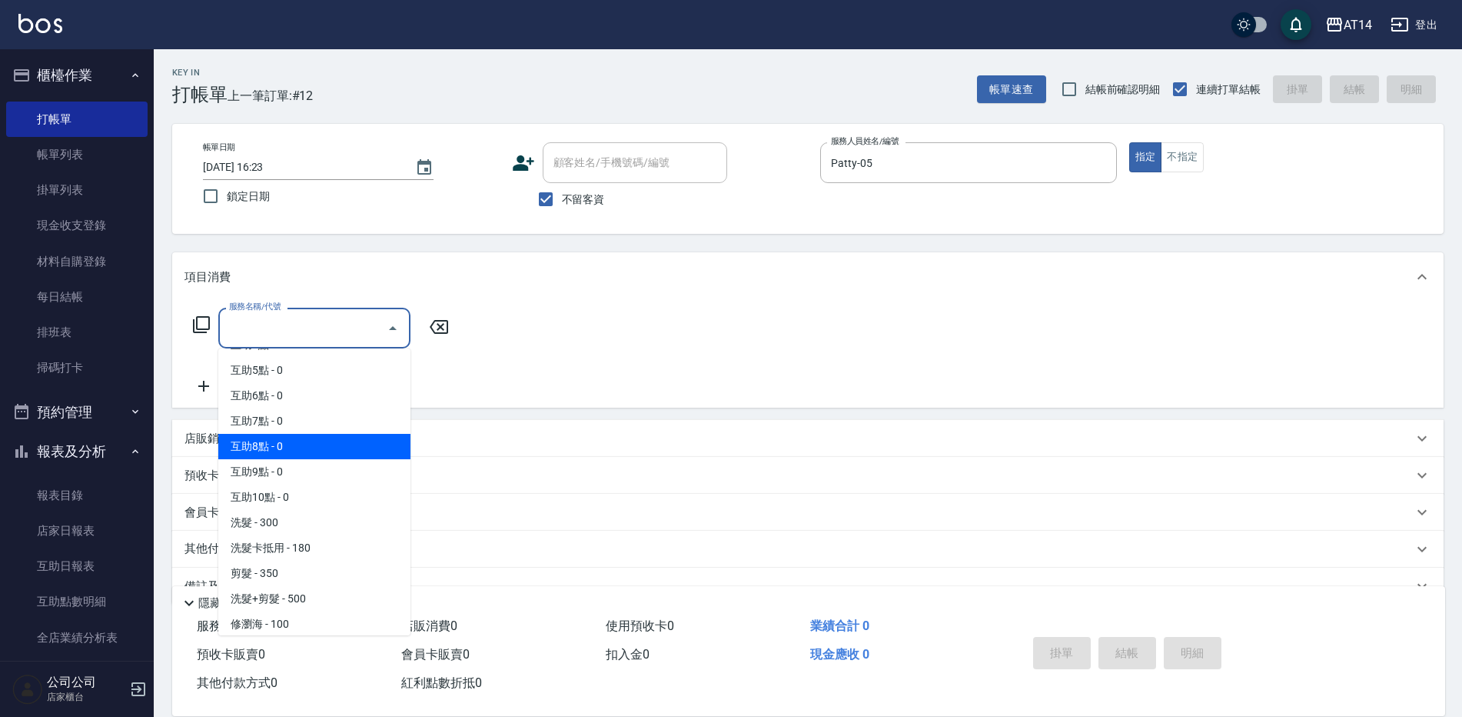
scroll to position [154, 0]
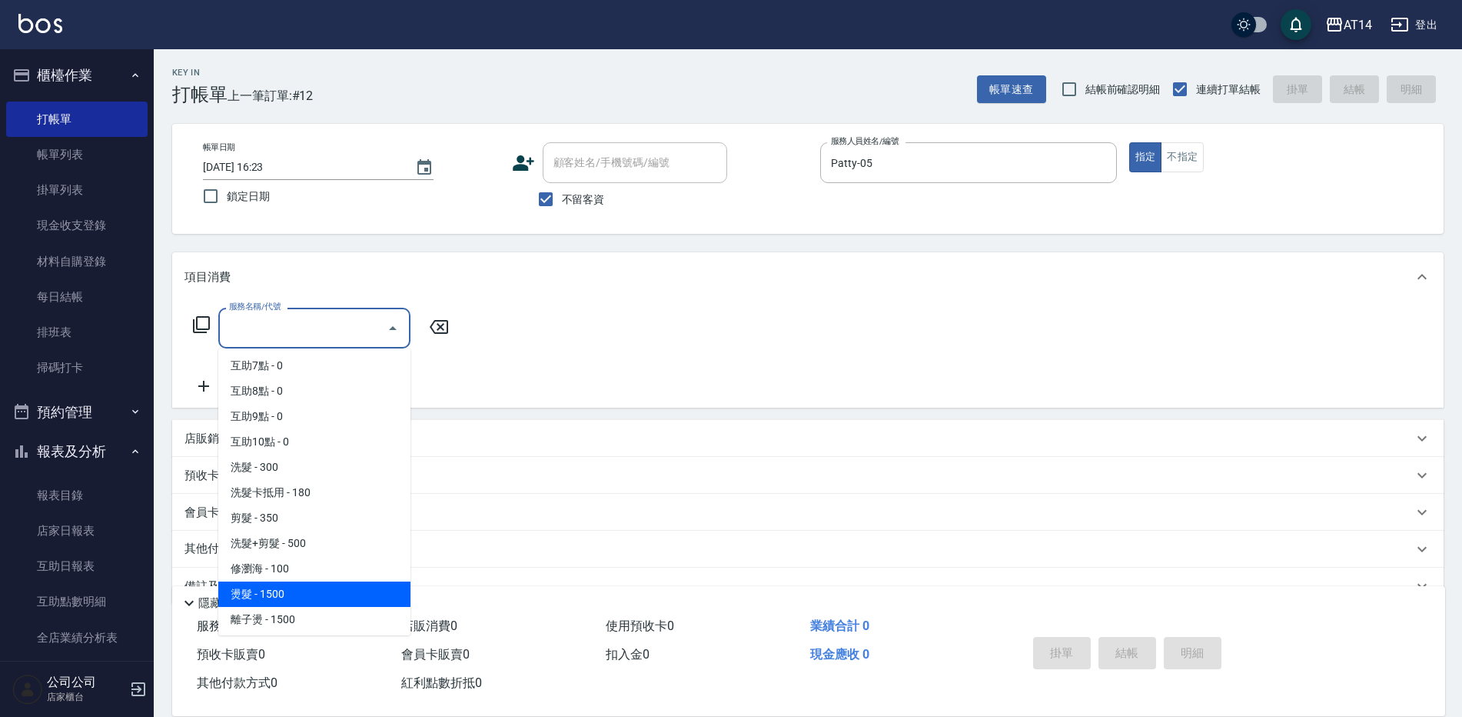
drag, startPoint x: 279, startPoint y: 591, endPoint x: 367, endPoint y: 442, distance: 172.4
click at [280, 589] on span "燙髮 - 1500" at bounding box center [314, 593] width 192 height 25
type input "燙髮(031)"
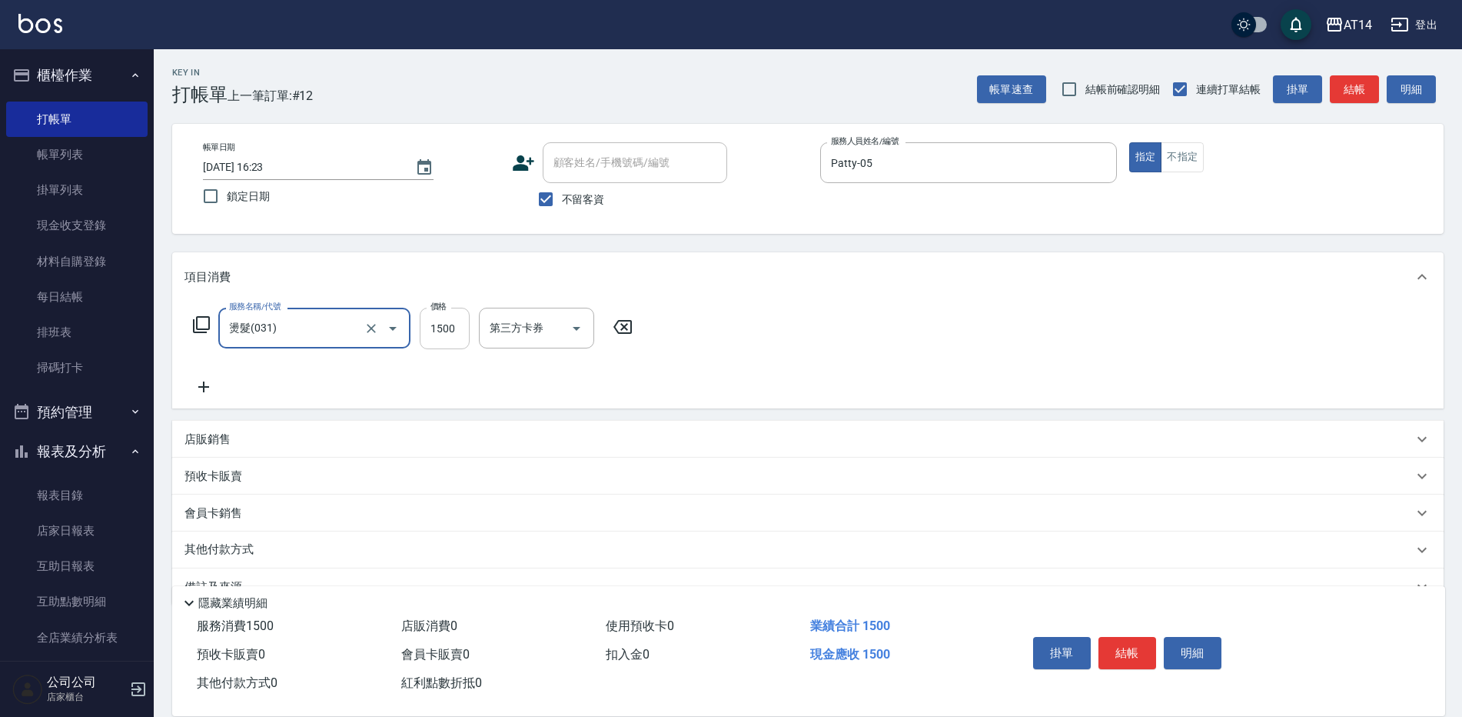
click at [438, 328] on input "1500" at bounding box center [445, 329] width 50 height 42
type input "2500"
click at [201, 387] on icon at bounding box center [203, 386] width 11 height 11
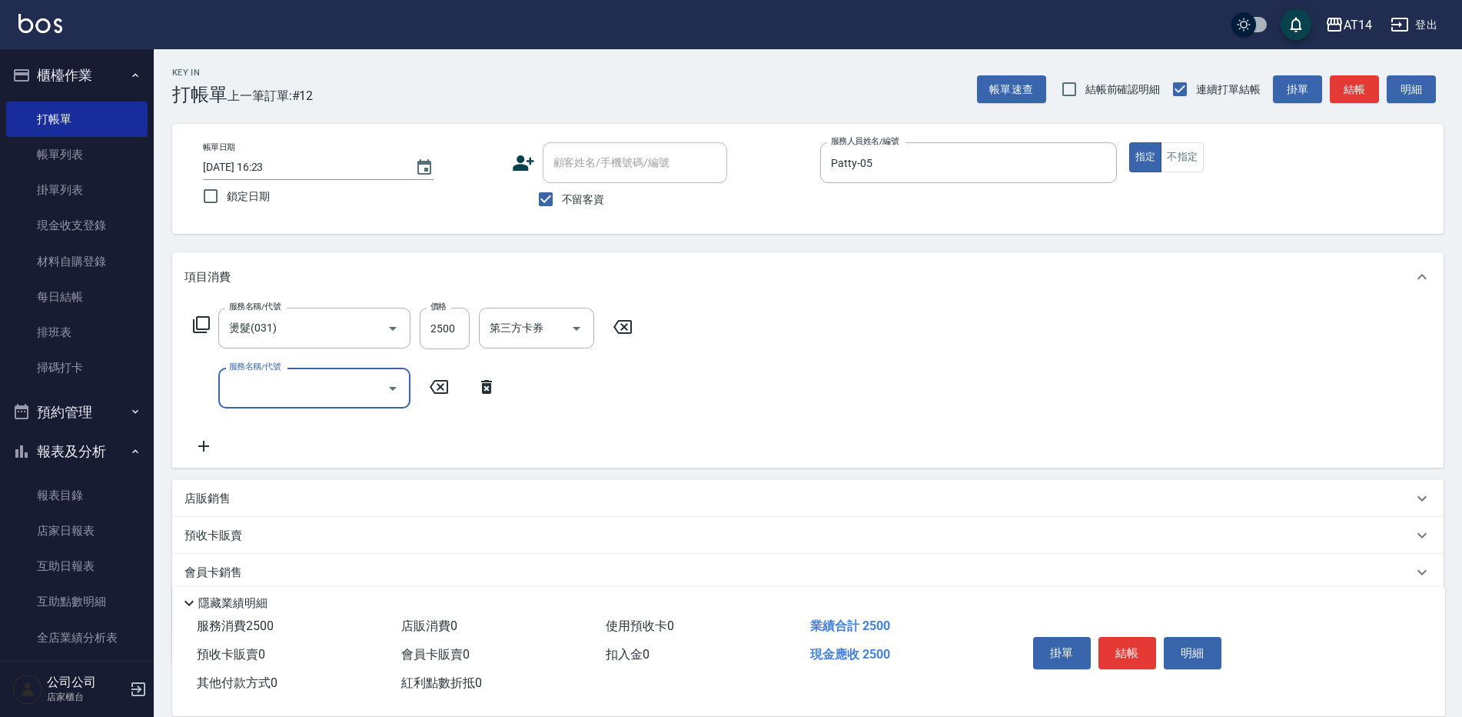
click at [240, 383] on input "服務名稱/代號" at bounding box center [302, 387] width 155 height 27
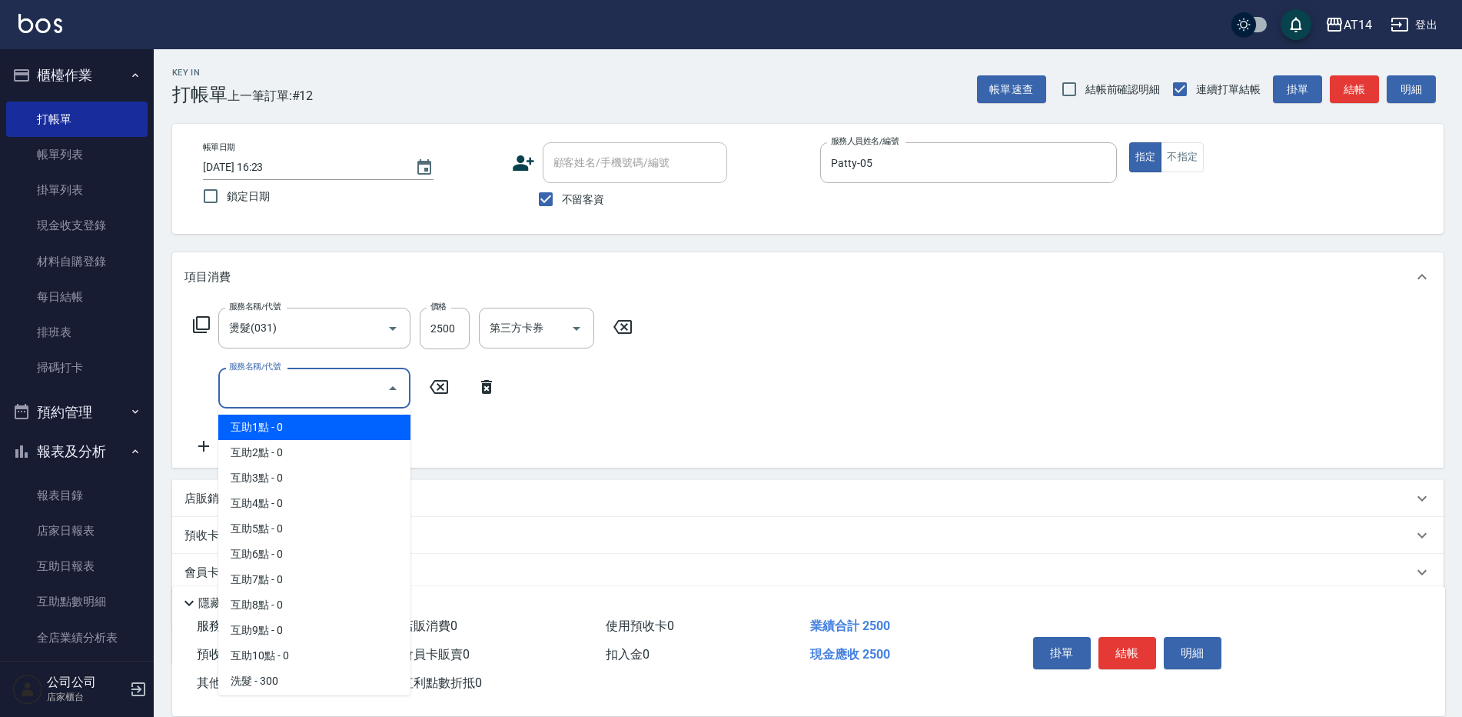
click at [258, 426] on span "互助1點 - 0" at bounding box center [314, 426] width 192 height 25
type input "互助1點(001)"
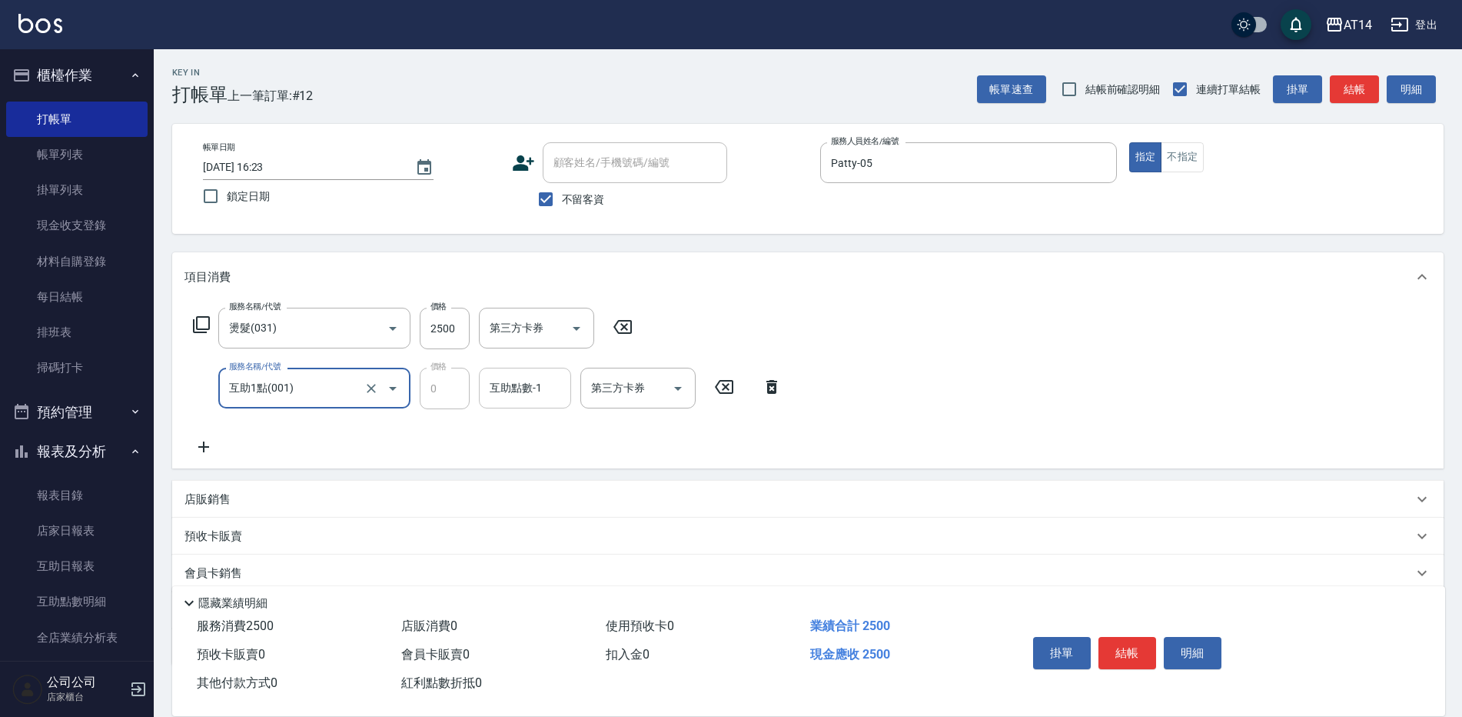
click at [516, 392] on div "互助點數-1 互助點數-1" at bounding box center [525, 388] width 92 height 41
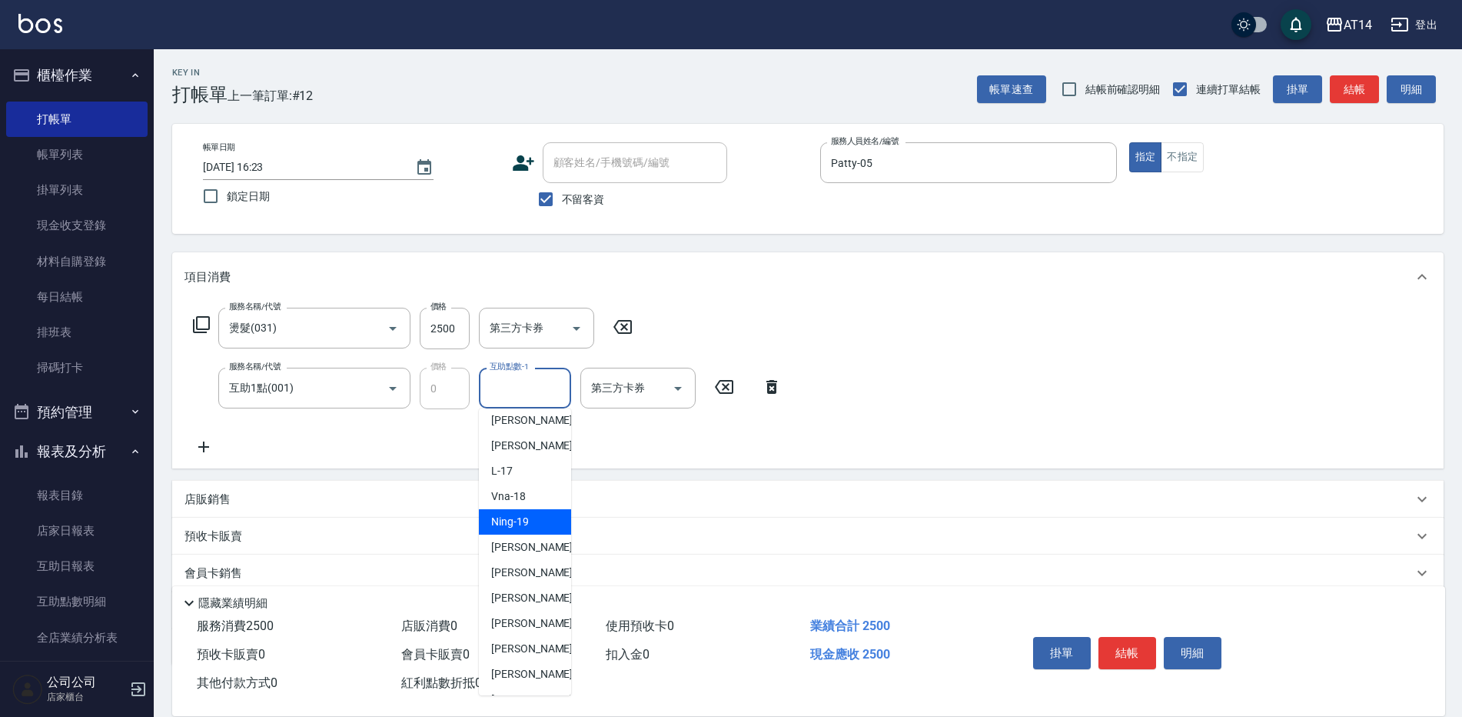
scroll to position [231, 0]
click at [517, 600] on span "[PERSON_NAME] -63" at bounding box center [539, 602] width 97 height 16
type input "[PERSON_NAME]-63"
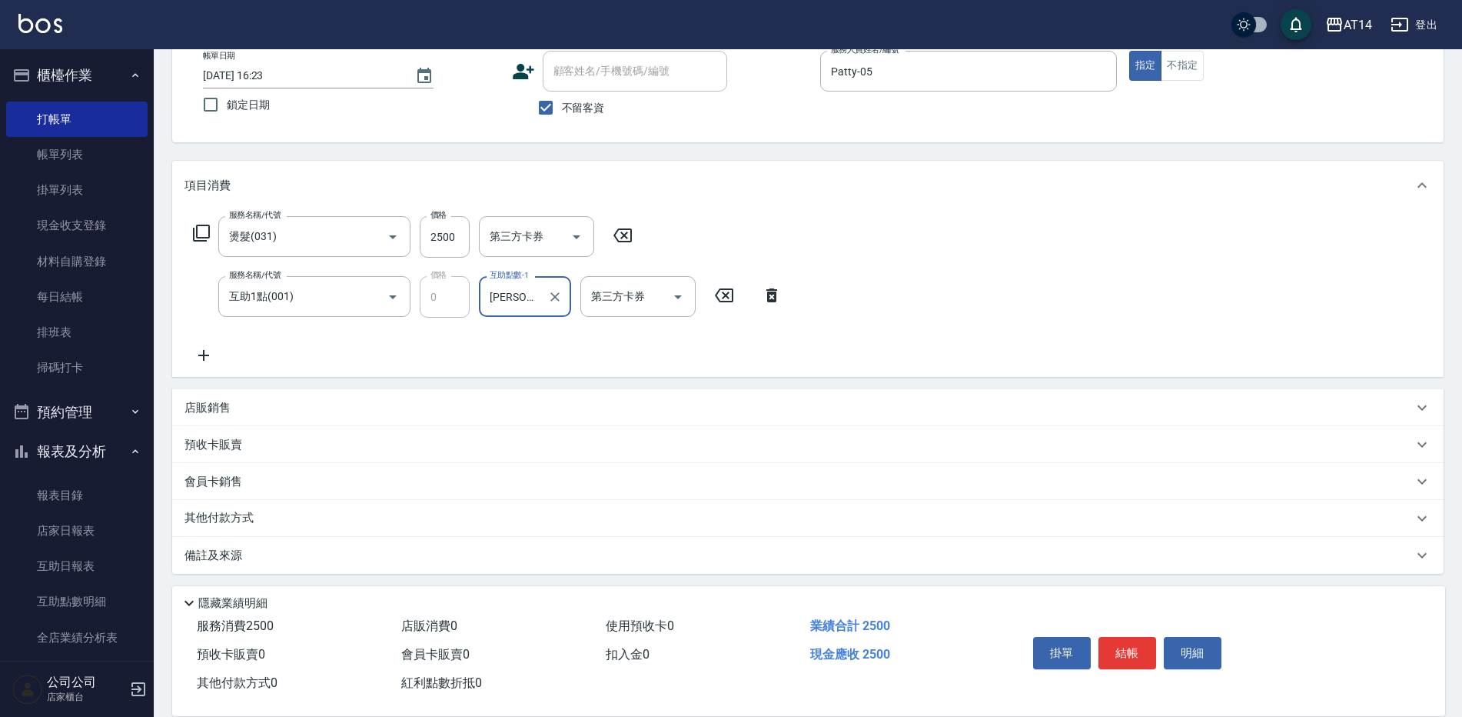
scroll to position [96, 0]
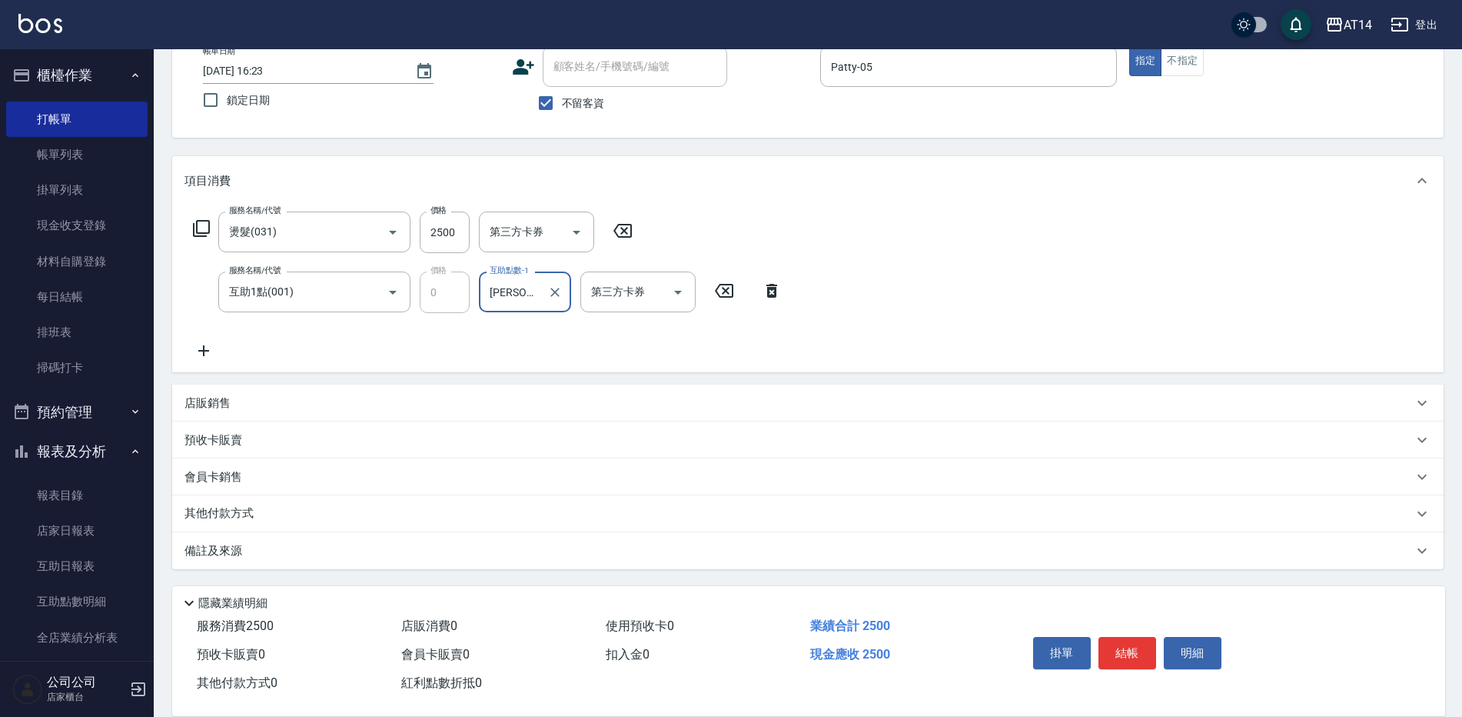
click at [237, 516] on p "其他付款方式" at bounding box center [223, 513] width 77 height 17
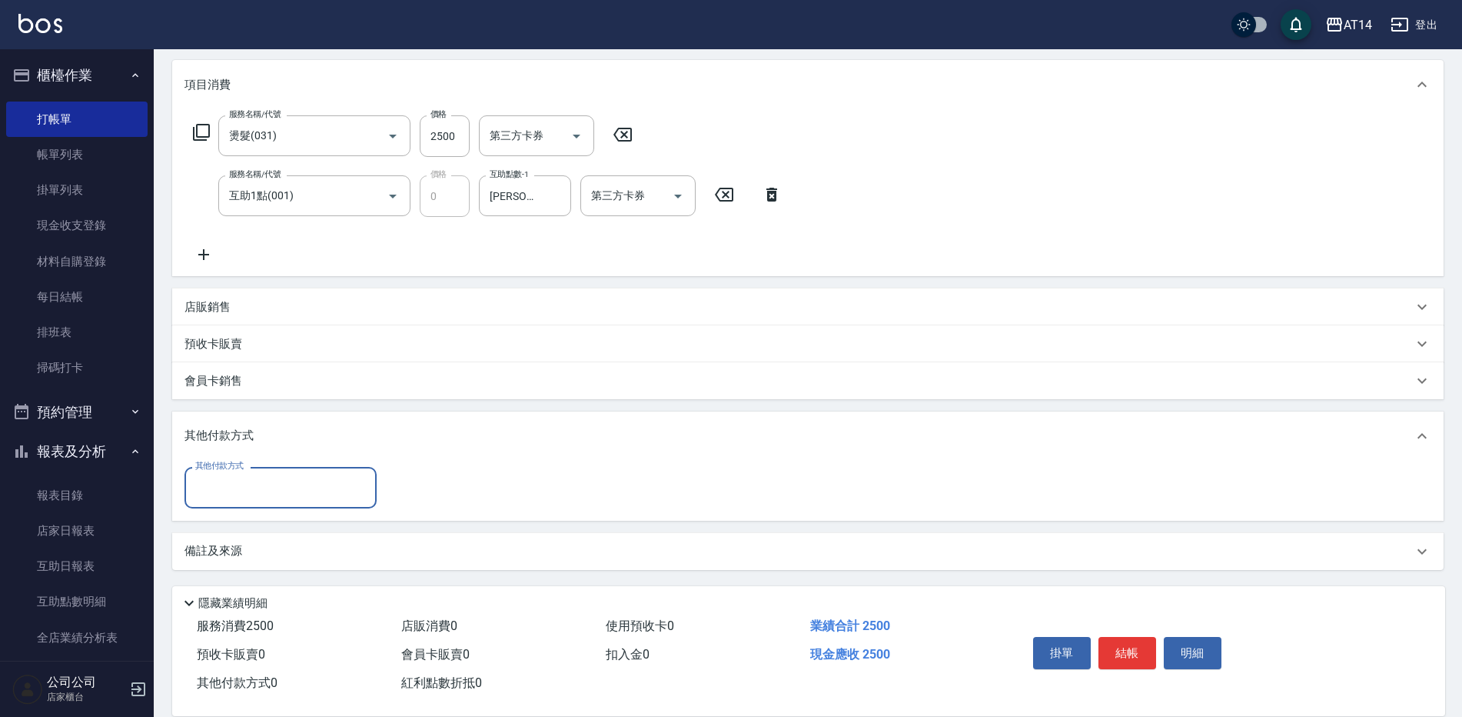
scroll to position [193, 0]
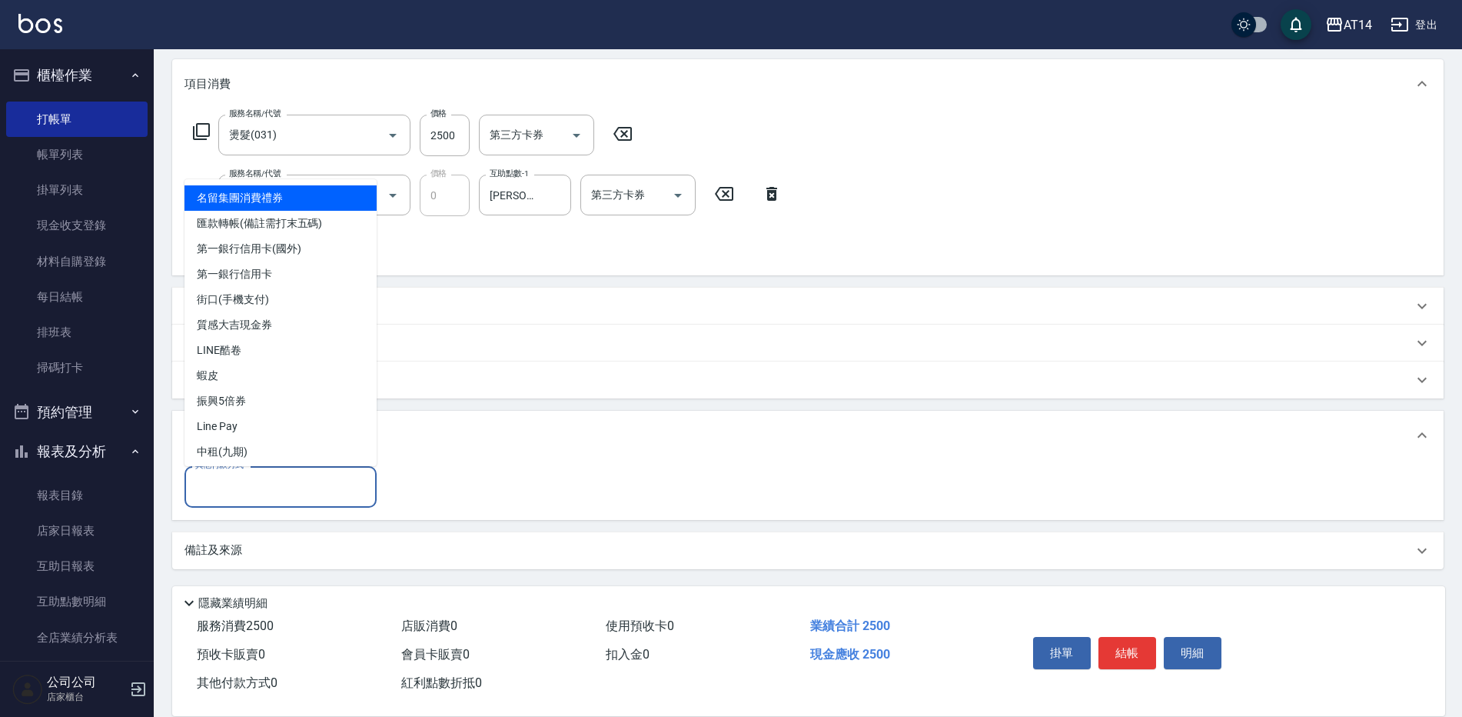
click at [231, 494] on input "其他付款方式" at bounding box center [280, 486] width 178 height 27
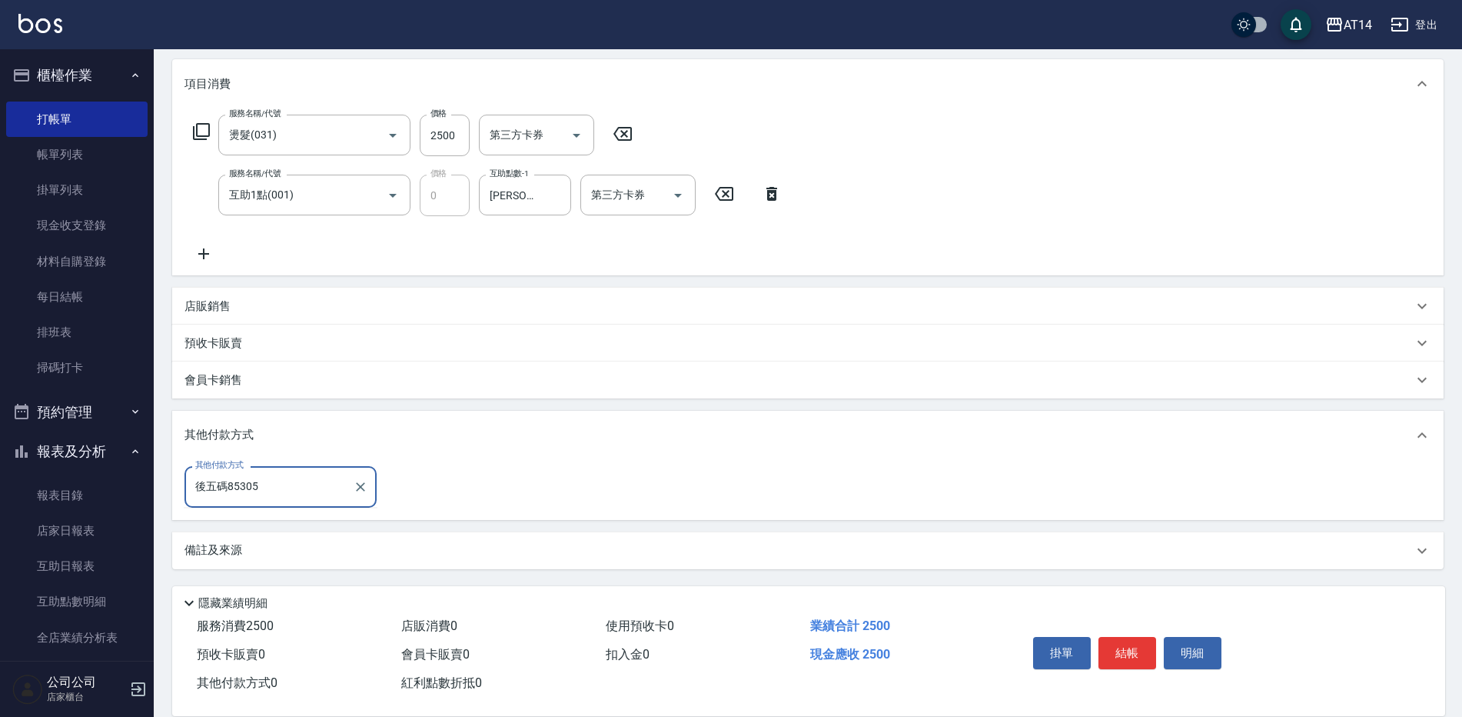
type input "後五碼85305"
click at [227, 487] on input "其他付款方式" at bounding box center [280, 486] width 178 height 27
click at [196, 485] on input "85305" at bounding box center [268, 486] width 155 height 27
type input "後五碼85305"
click at [278, 487] on input "後五碼85305" at bounding box center [268, 486] width 155 height 27
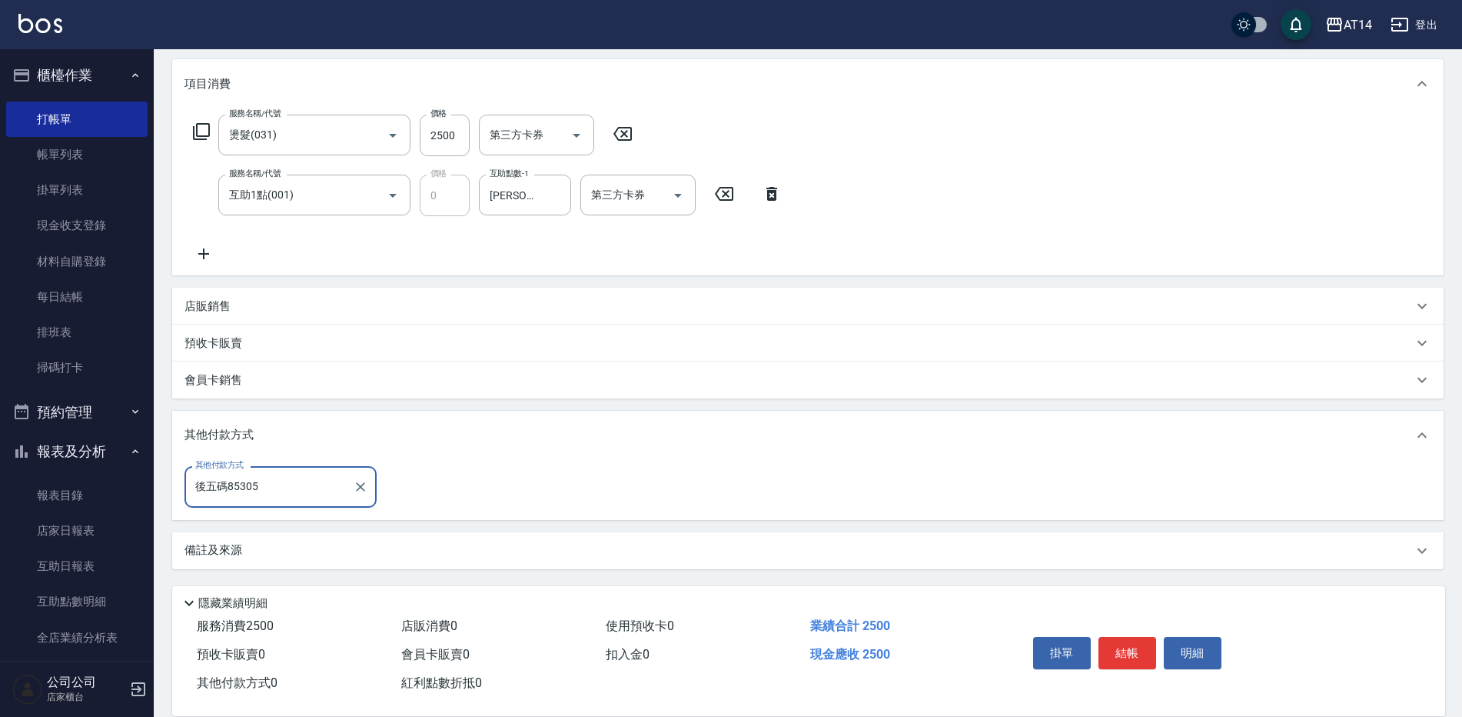
drag, startPoint x: 278, startPoint y: 487, endPoint x: 176, endPoint y: 497, distance: 102.0
click at [176, 497] on div "其他付款方式 後五碼85305 其他付款方式" at bounding box center [808, 489] width 1272 height 59
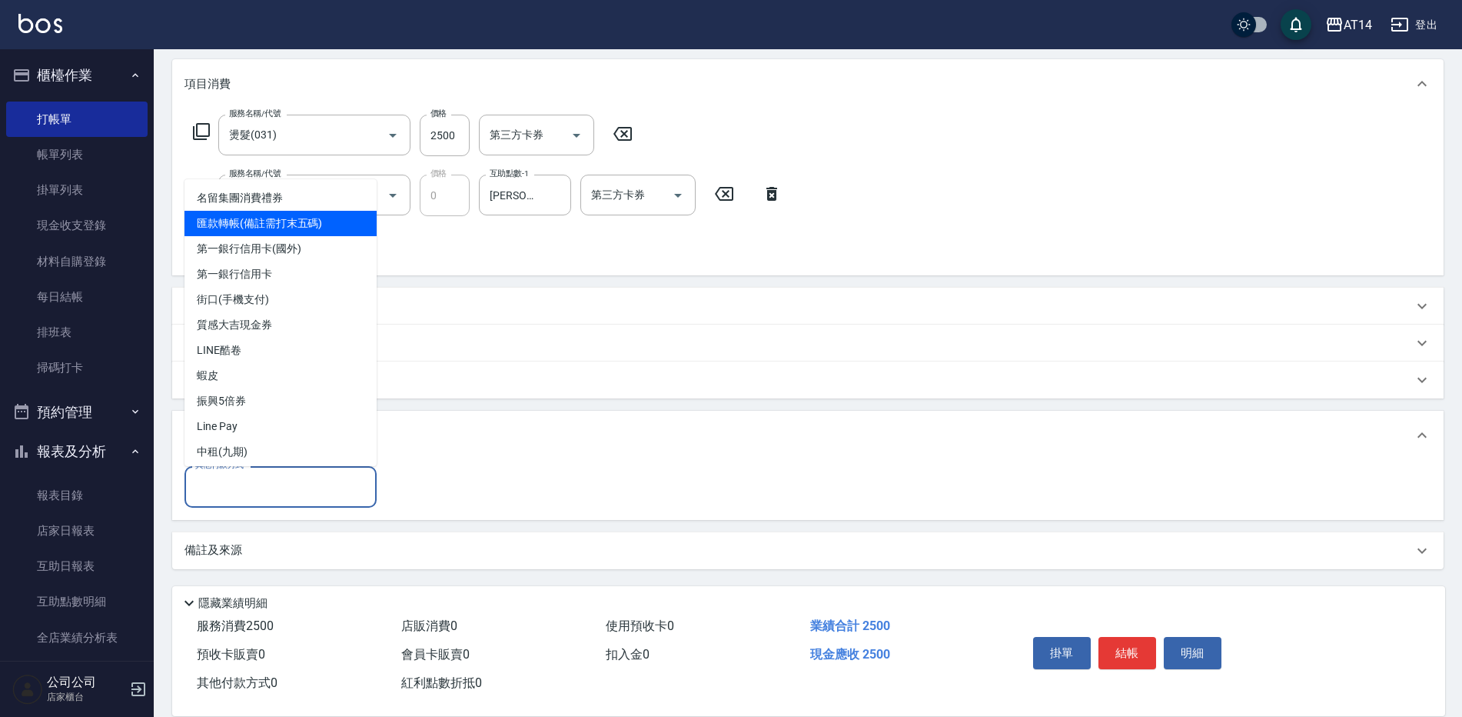
click at [246, 224] on span "匯款轉帳(備註需打末五碼)" at bounding box center [281, 223] width 192 height 25
type input "匯款轉帳(備註需打末五碼)"
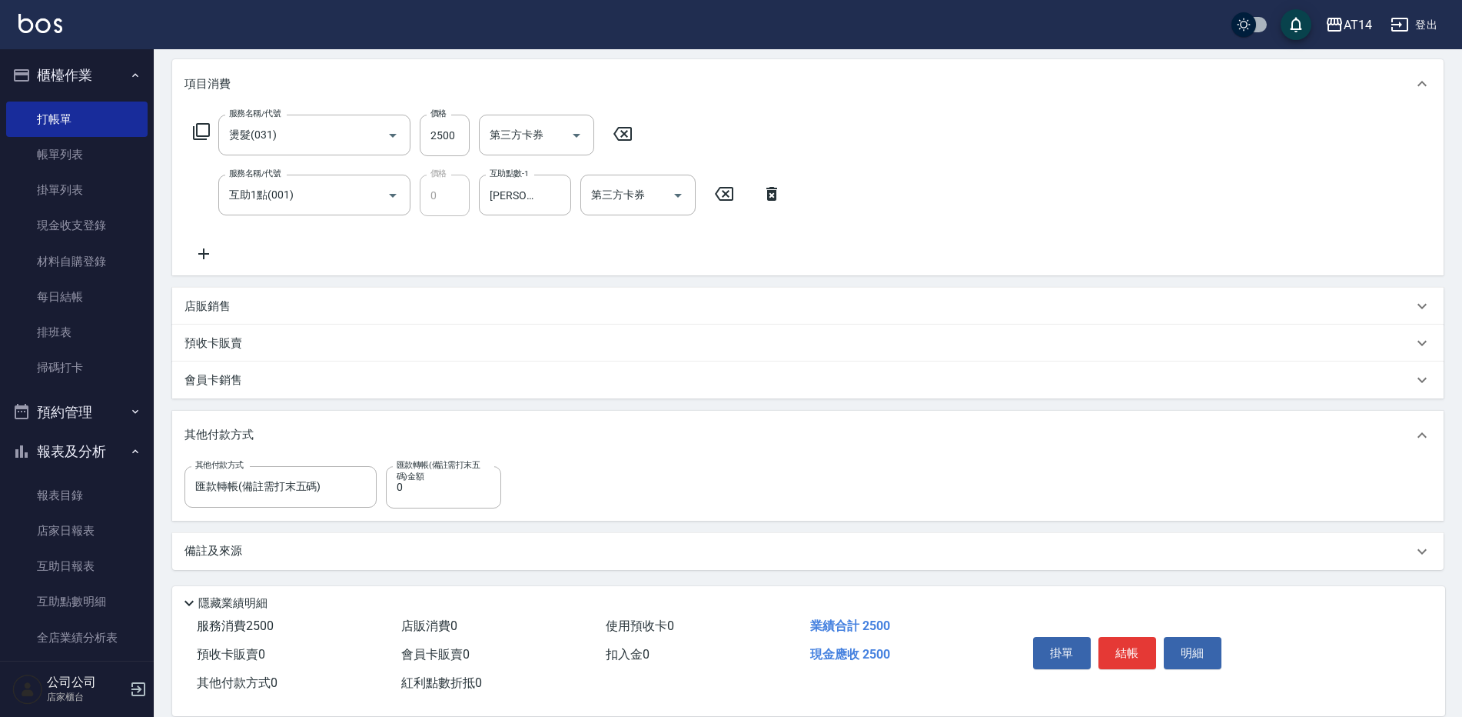
drag, startPoint x: 403, startPoint y: 471, endPoint x: 383, endPoint y: 488, distance: 26.2
click at [383, 488] on div "其他付款方式 匯款轉帳(備註需打末五碼) 其他付款方式 匯款轉帳(備註需打末五碼)金額 0 匯款轉帳(備註需打末五碼)金額" at bounding box center [348, 487] width 326 height 42
drag, startPoint x: 407, startPoint y: 491, endPoint x: 390, endPoint y: 494, distance: 17.1
click at [390, 494] on input "0" at bounding box center [443, 487] width 115 height 42
type input "2500"
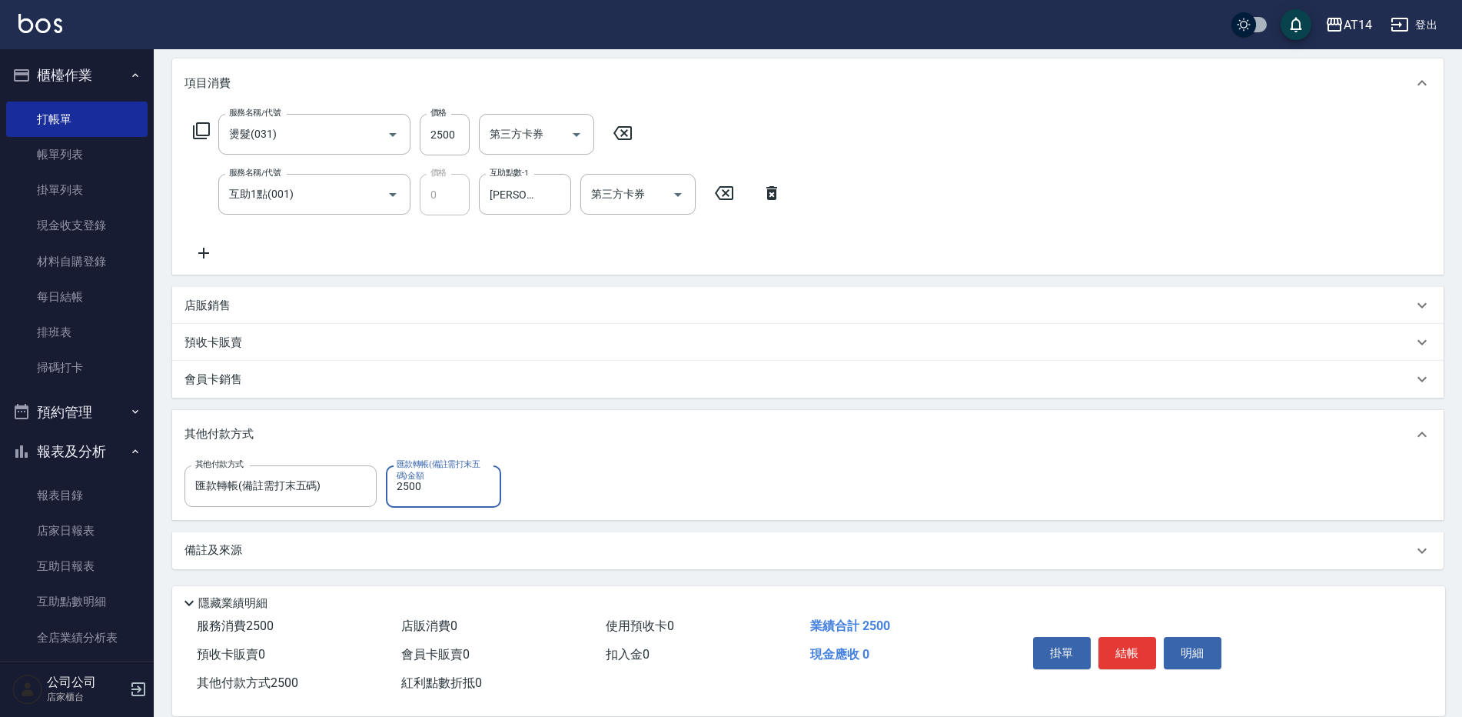
click at [230, 567] on div "備註及來源" at bounding box center [808, 550] width 1272 height 37
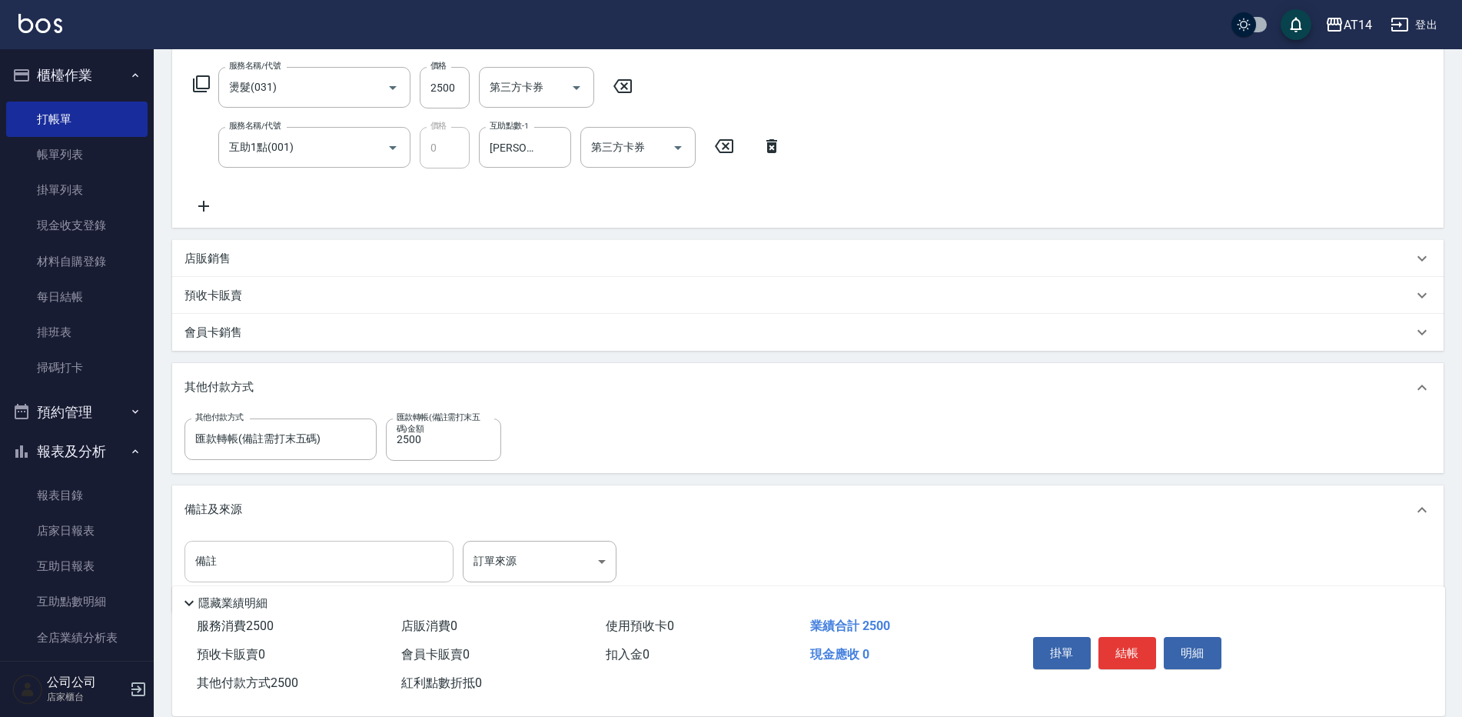
scroll to position [284, 0]
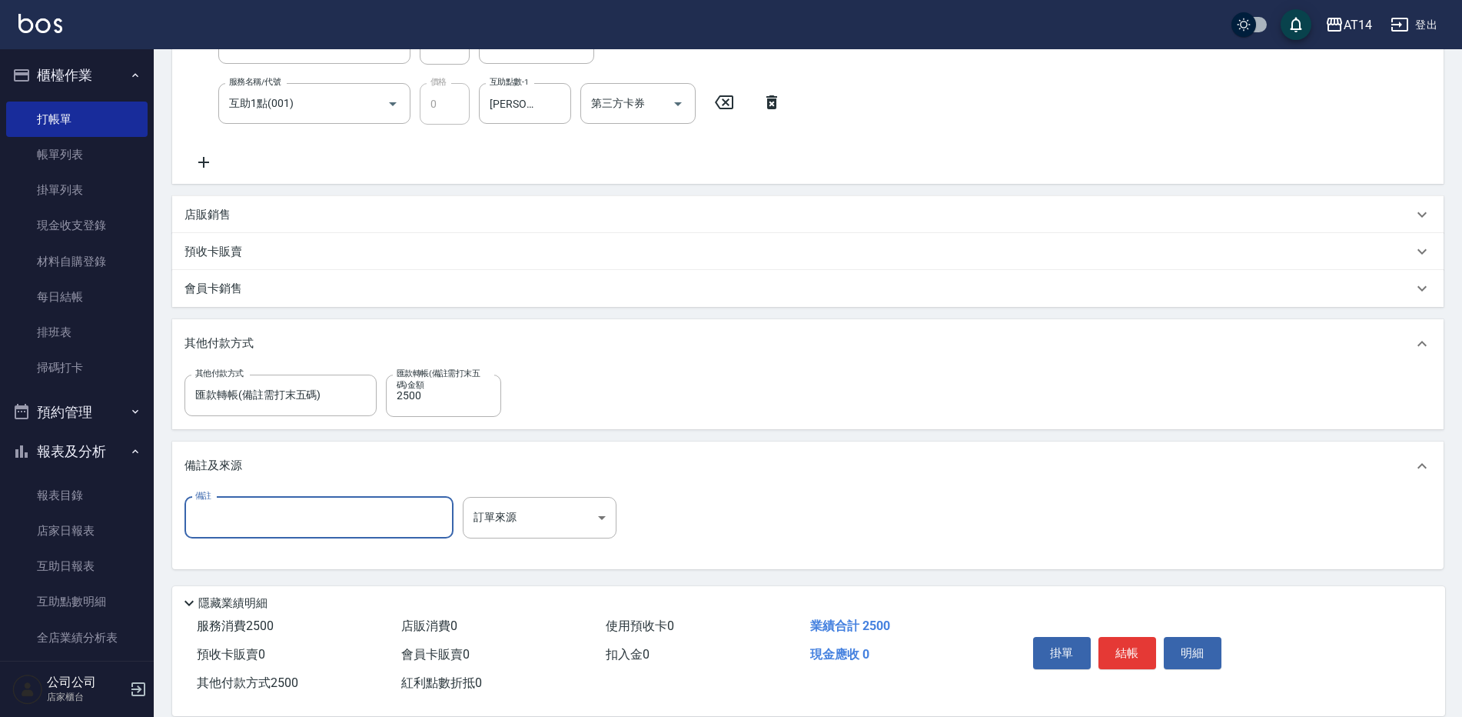
click at [252, 525] on input "備註" at bounding box center [319, 518] width 269 height 42
paste input "後五碼85305"
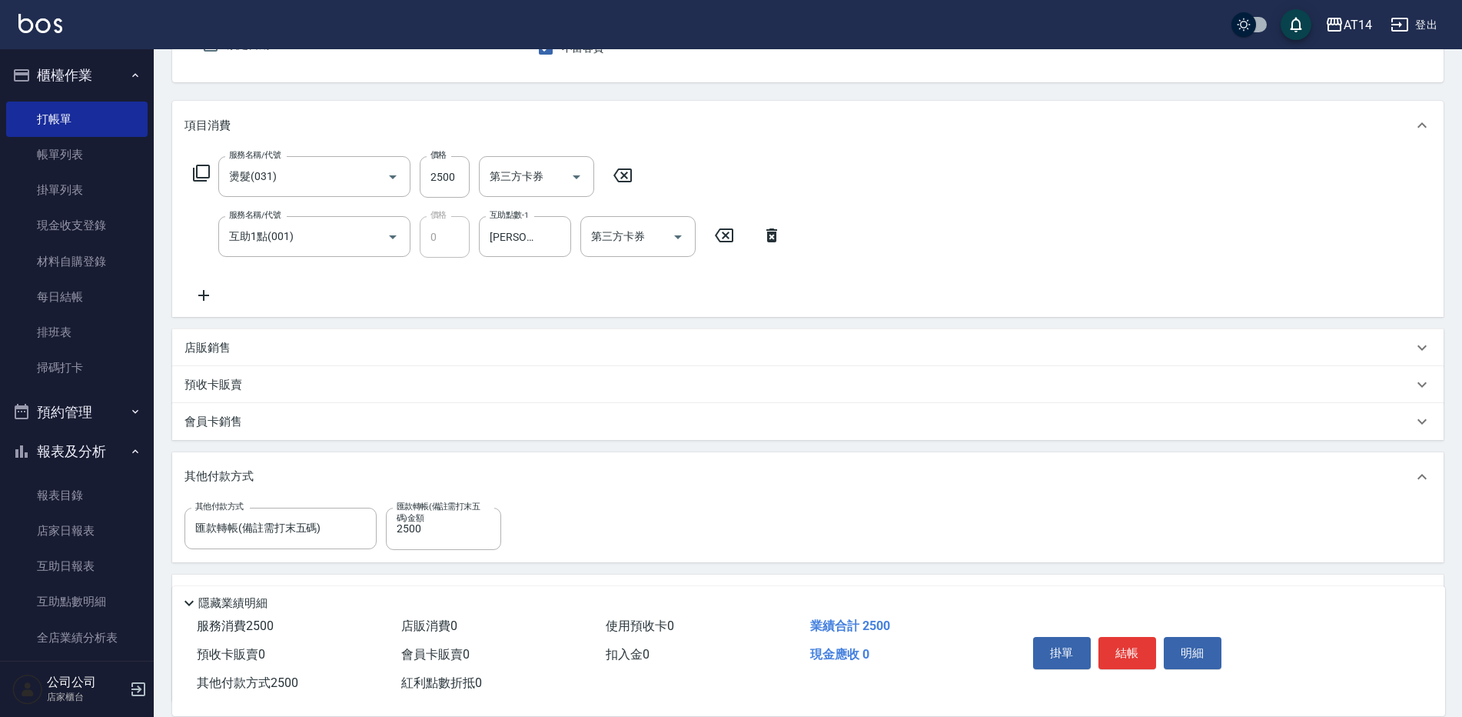
scroll to position [0, 0]
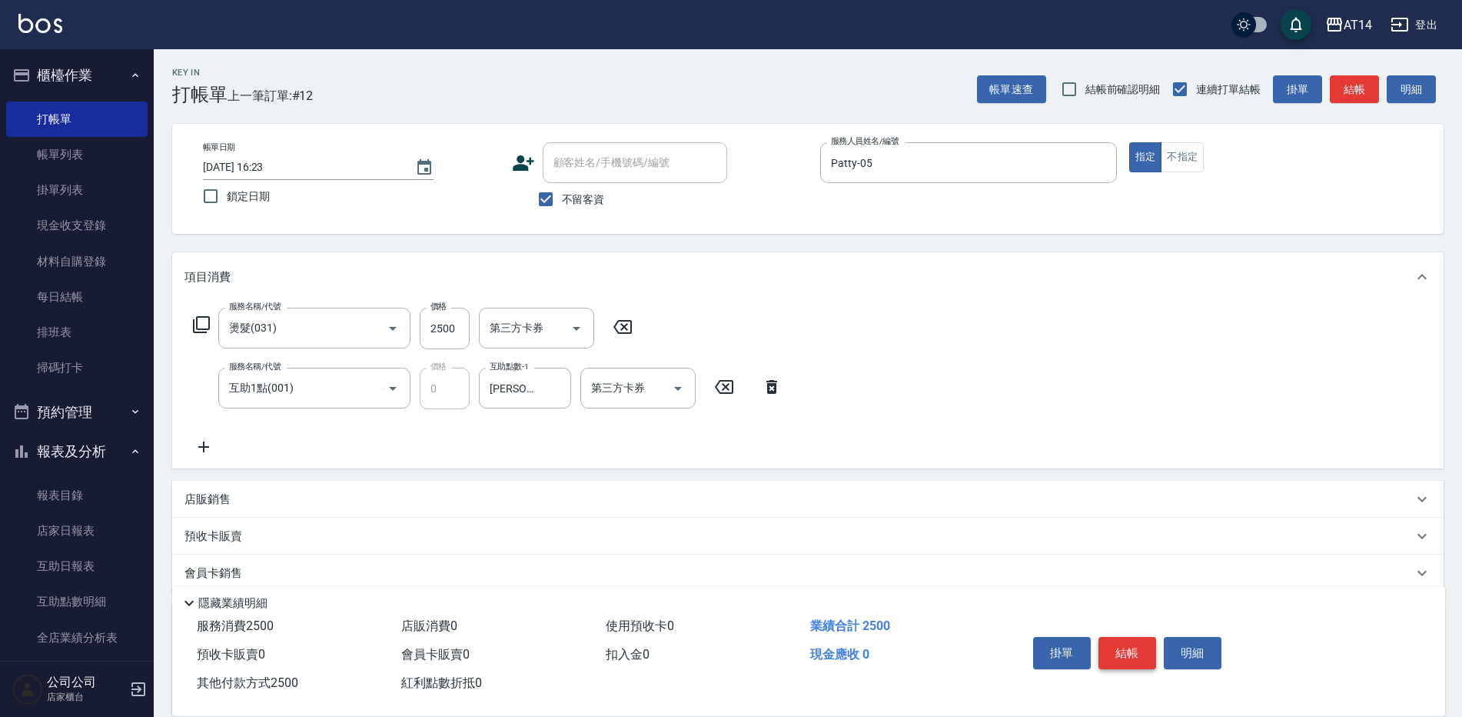
type input "後五碼85305"
click at [1128, 637] on button "結帳" at bounding box center [1128, 653] width 58 height 32
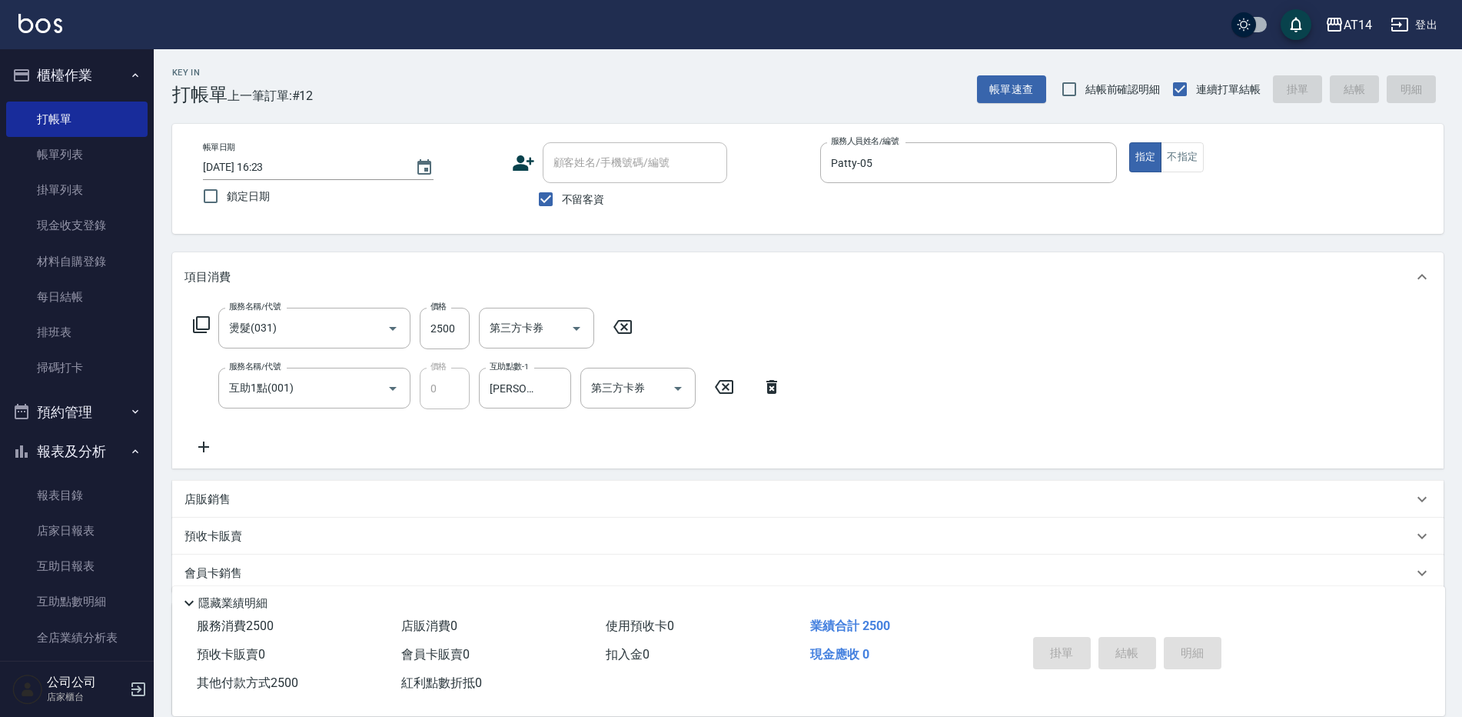
type input "[DATE] 16:24"
